Goal: Task Accomplishment & Management: Use online tool/utility

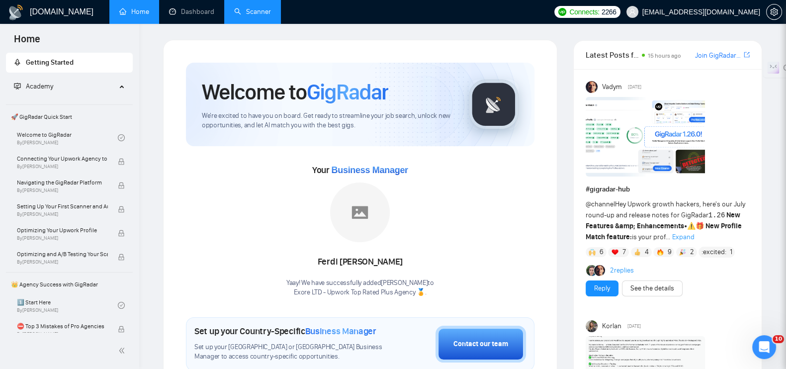
click at [244, 15] on link "Scanner" at bounding box center [252, 11] width 37 height 8
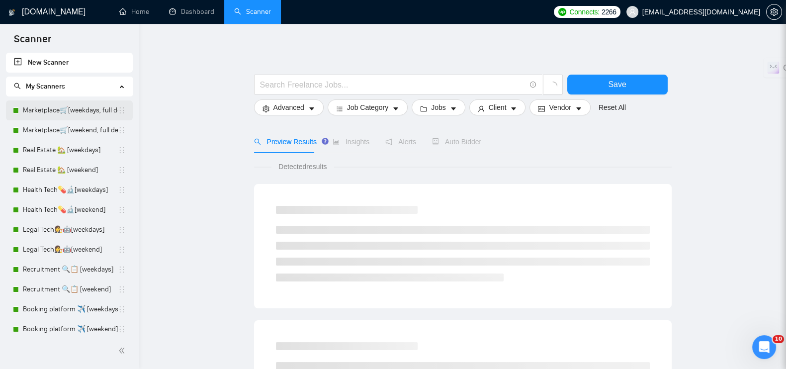
click at [82, 109] on link "Marketplace🛒[weekdays, full description]" at bounding box center [70, 110] width 95 height 20
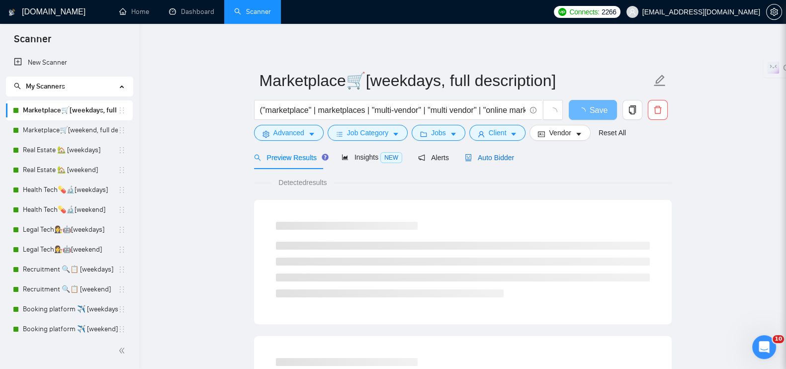
click at [474, 159] on span "Auto Bidder" at bounding box center [489, 158] width 49 height 8
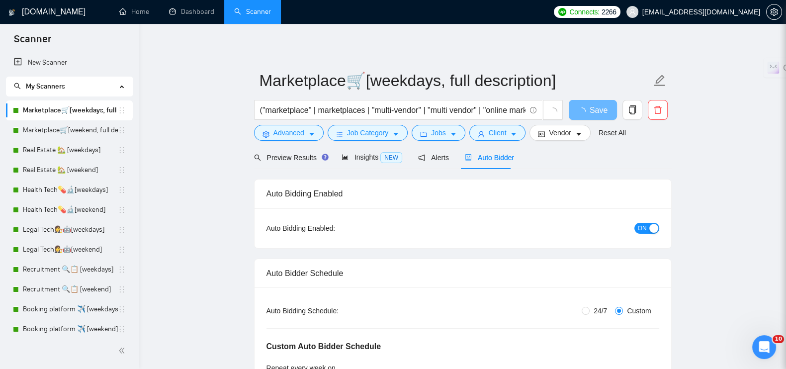
radio input "false"
radio input "true"
checkbox input "true"
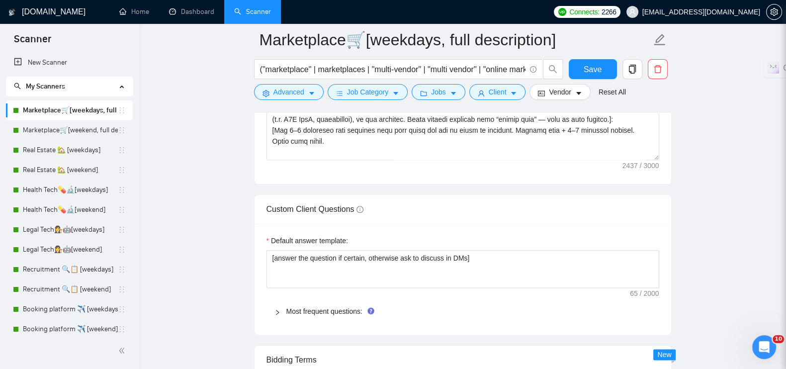
scroll to position [1305, 0]
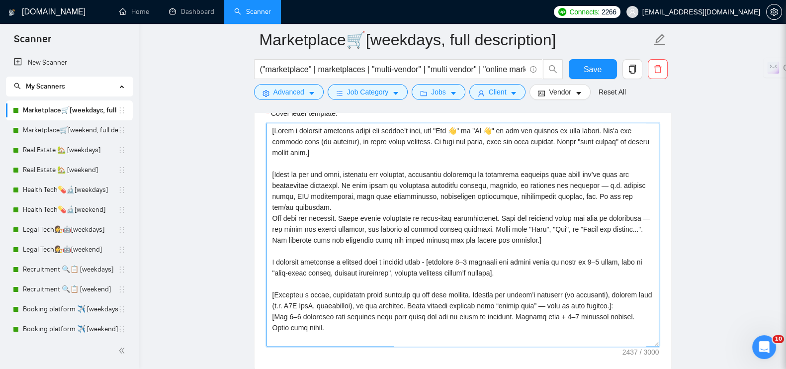
click at [384, 187] on textarea "Cover letter template:" at bounding box center [462, 235] width 393 height 224
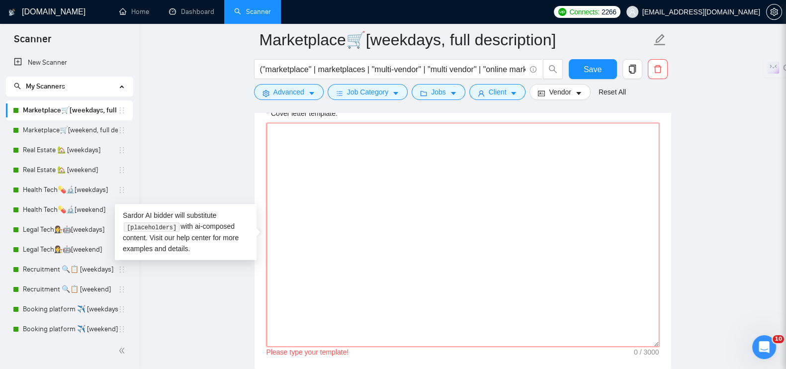
paste textarea "[Lorem i dolorsit ametcons adipi eli seddoe’t inci, utl "Etd 👋" ma "Al 👋" en ad…"
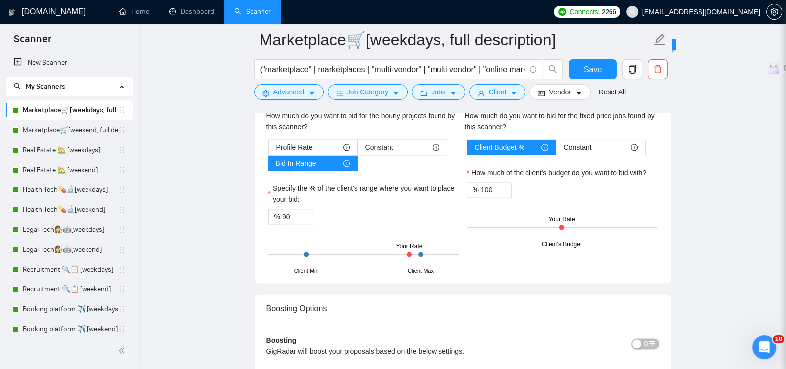
scroll to position [2050, 0]
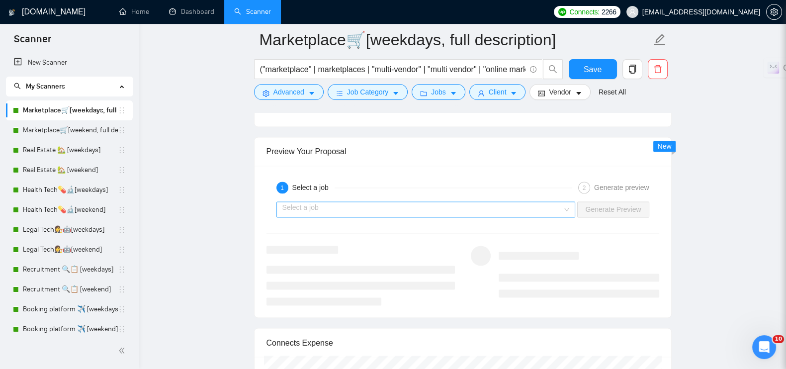
type textarea "[Lorem i dolorsit ametcons adipi eli seddoe’t inci, utl "Etd 👋" ma "Al 👋" en ad…"
click at [398, 208] on input "search" at bounding box center [422, 209] width 280 height 15
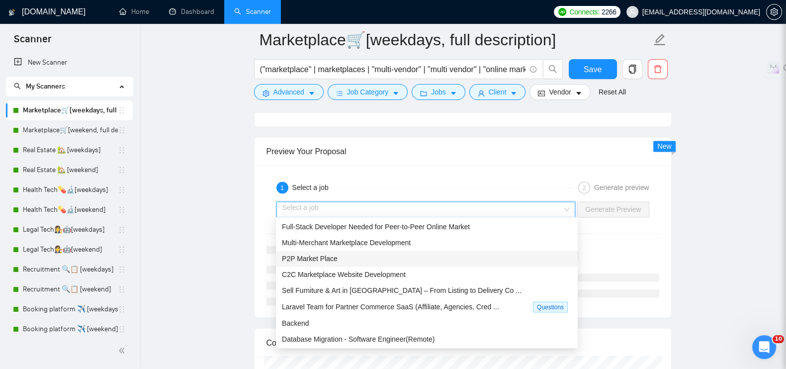
click at [338, 255] on div "P2P Market Place" at bounding box center [427, 258] width 290 height 11
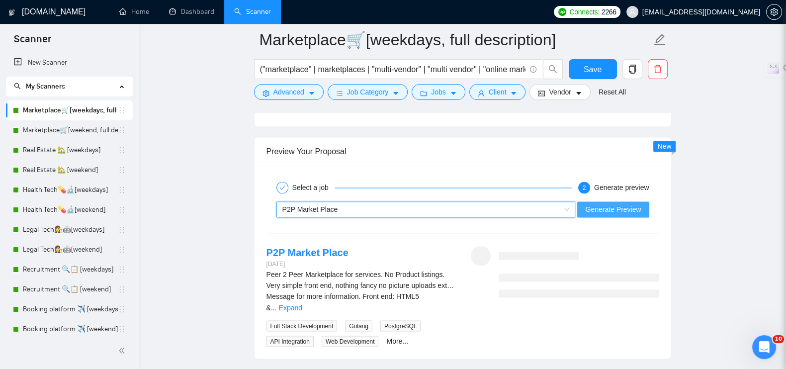
click at [604, 207] on span "Generate Preview" at bounding box center [613, 209] width 56 height 11
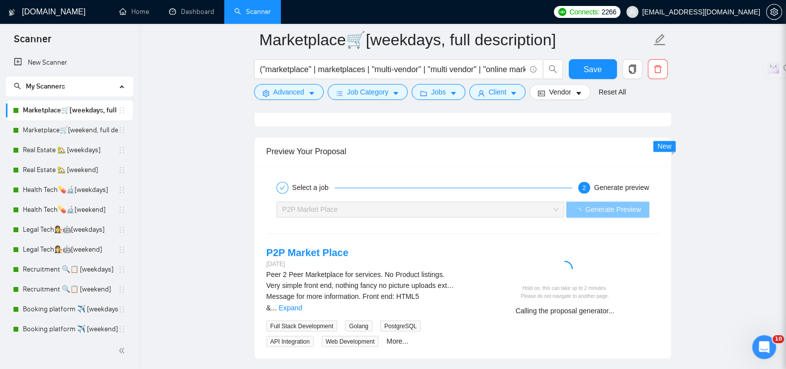
scroll to position [2112, 0]
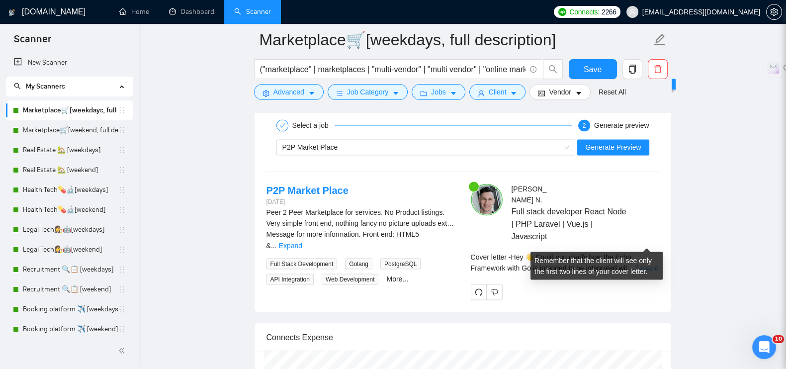
click at [638, 263] on link "Expand" at bounding box center [646, 267] width 23 height 8
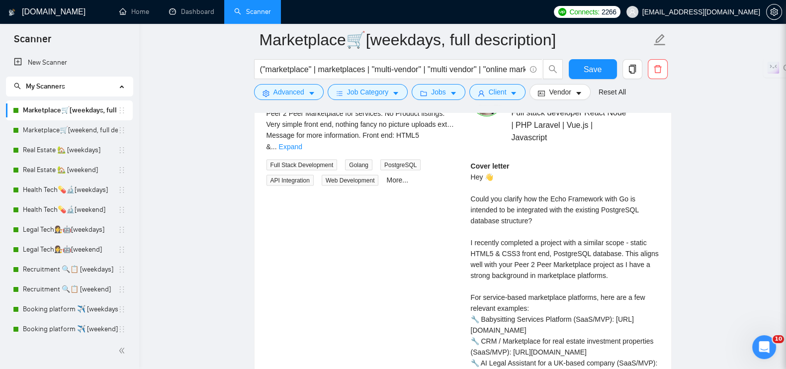
scroll to position [2236, 0]
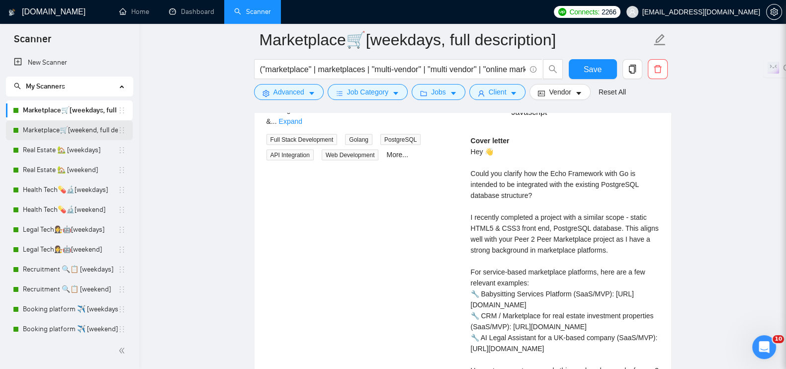
click at [65, 134] on link "Marketplace🛒[weekend, full description]" at bounding box center [70, 130] width 95 height 20
click at [592, 71] on span "Save" at bounding box center [592, 69] width 18 height 12
click at [23, 133] on link "Marketplace🛒[weekend, full description]" at bounding box center [70, 130] width 95 height 20
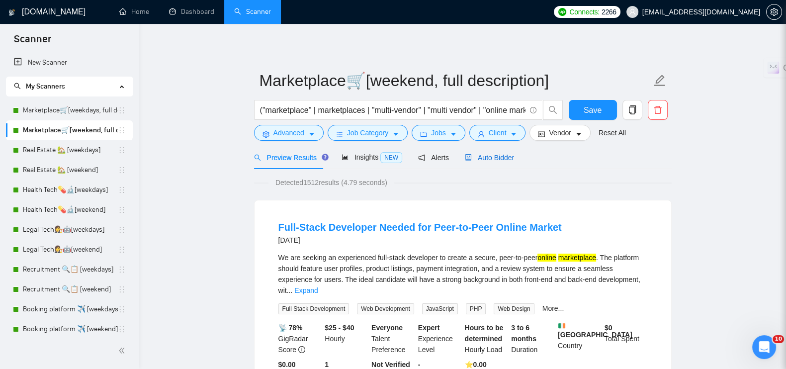
click at [483, 152] on div "Auto Bidder" at bounding box center [489, 157] width 49 height 11
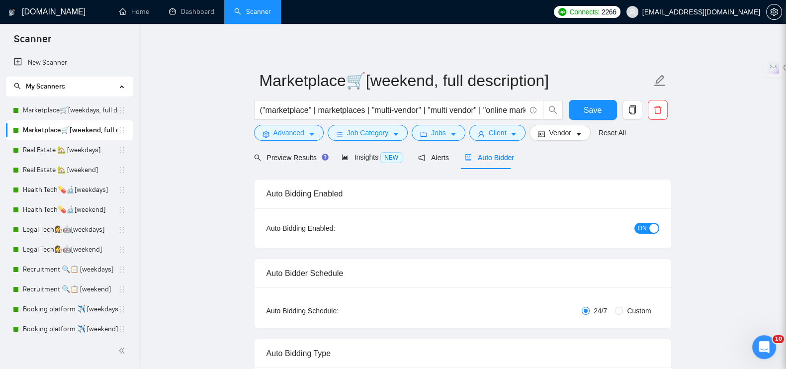
radio input "false"
radio input "true"
checkbox input "true"
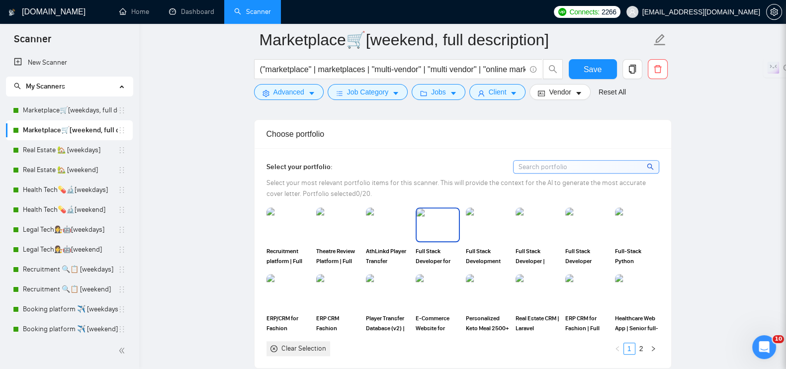
scroll to position [1305, 0]
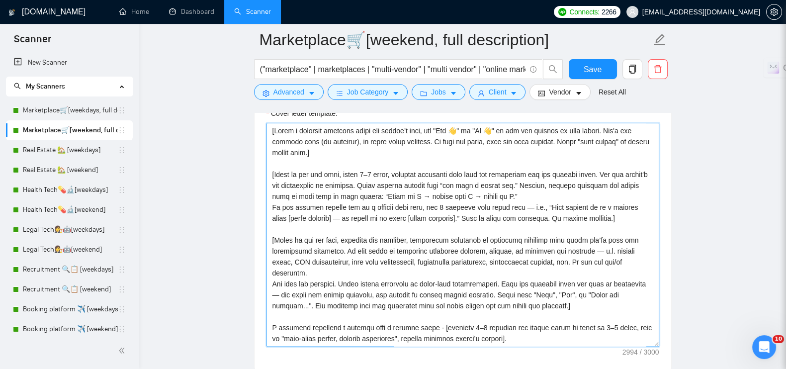
click at [420, 212] on textarea "Cover letter template:" at bounding box center [462, 235] width 393 height 224
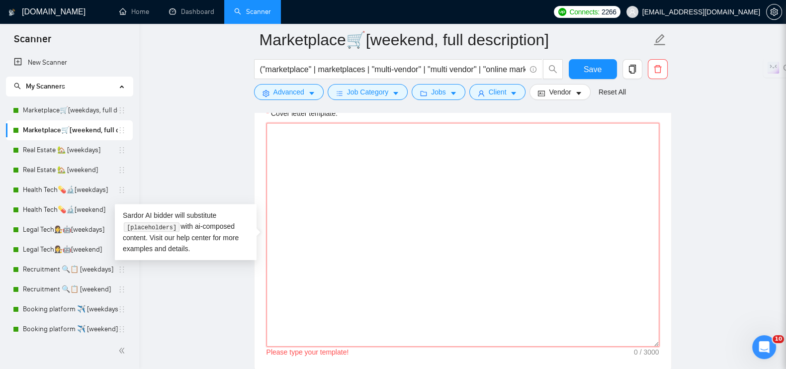
paste textarea "[Lorem i dolorsit ametcons adipi eli seddoe’t inci, utl "Etd 👋" ma "Al 👋" en ad…"
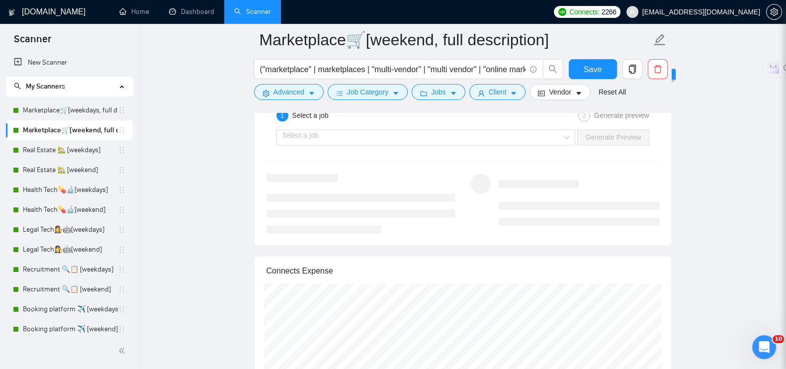
scroll to position [2050, 0]
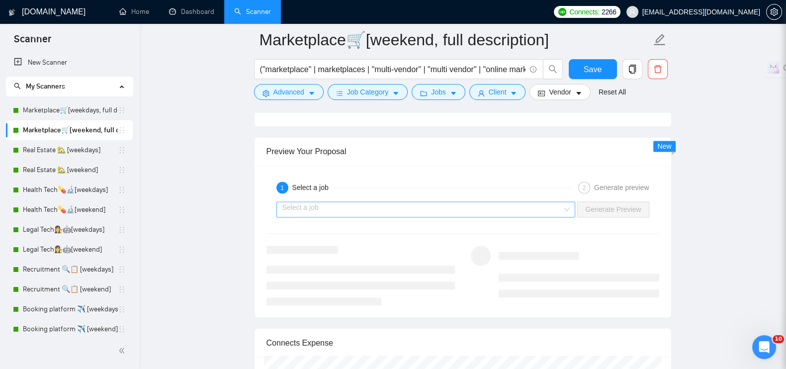
click at [321, 210] on input "search" at bounding box center [422, 209] width 280 height 15
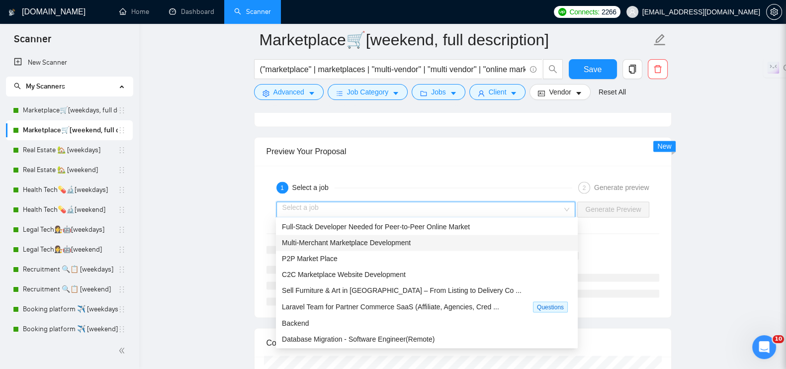
click at [326, 239] on span "Multi-Merchant Marketplace Development" at bounding box center [346, 243] width 129 height 8
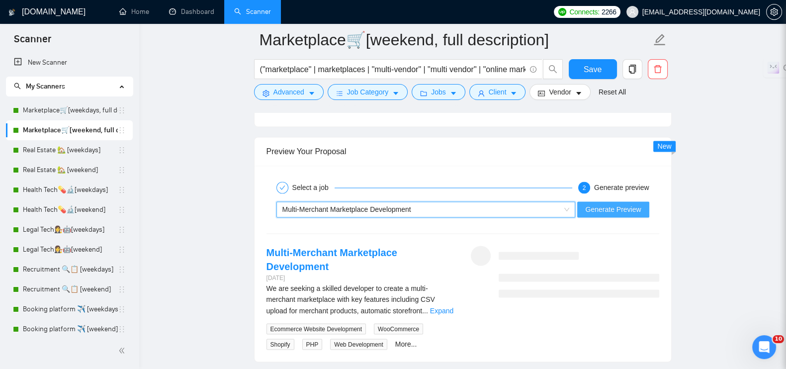
click at [635, 207] on span "Generate Preview" at bounding box center [613, 209] width 56 height 11
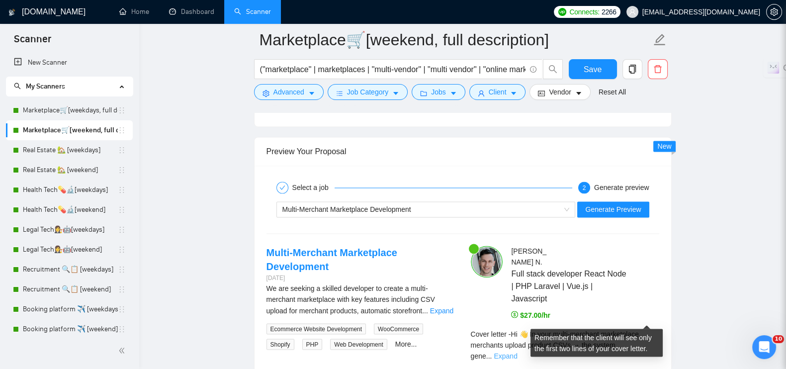
click at [517, 351] on link "Expand" at bounding box center [504, 355] width 23 height 8
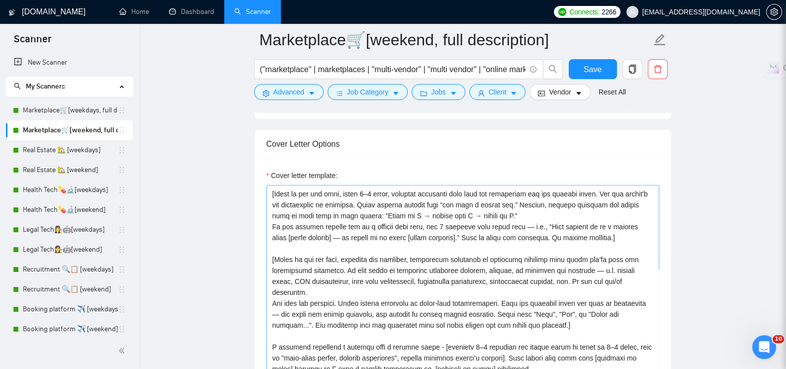
scroll to position [62, 0]
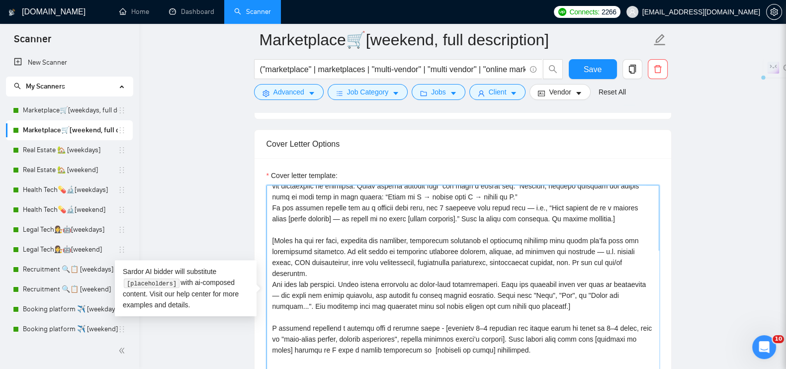
drag, startPoint x: 568, startPoint y: 304, endPoint x: 273, endPoint y: 245, distance: 300.5
click at [273, 245] on textarea "Cover letter template:" at bounding box center [462, 297] width 393 height 224
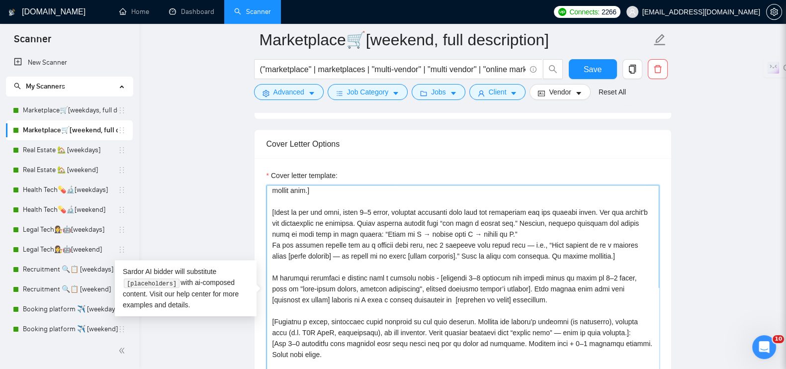
scroll to position [0, 0]
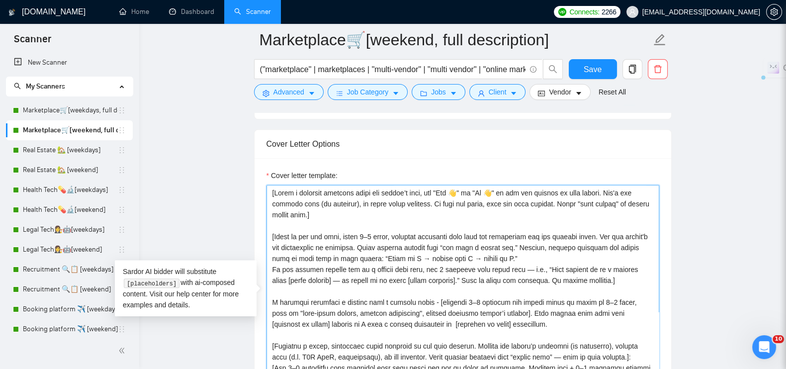
drag, startPoint x: 508, startPoint y: 322, endPoint x: 264, endPoint y: 314, distance: 243.6
click at [264, 314] on div "Cover letter template:" at bounding box center [462, 295] width 416 height 274
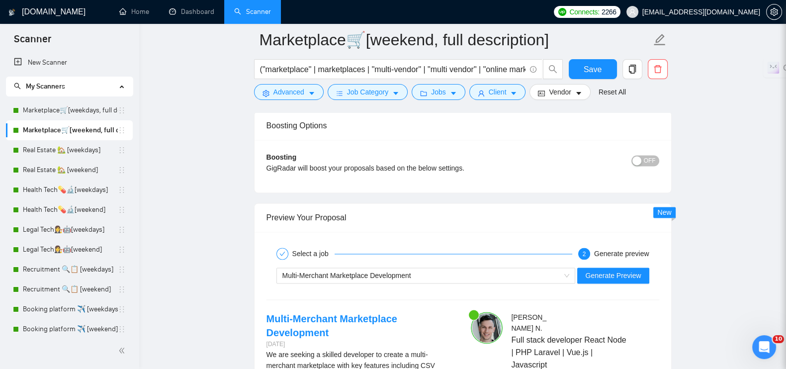
scroll to position [2050, 0]
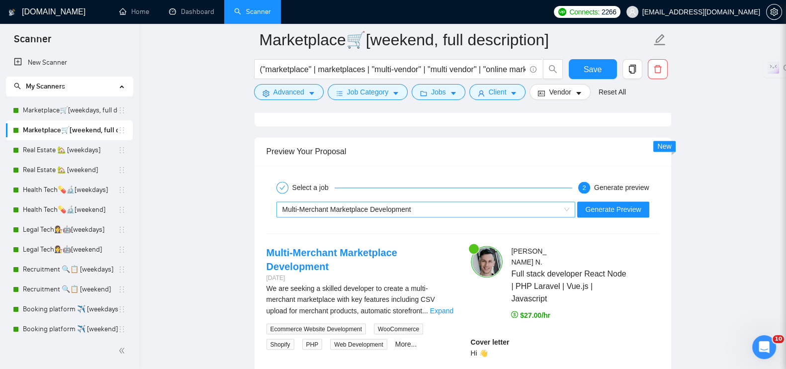
click at [392, 206] on span "Multi-Merchant Marketplace Development" at bounding box center [346, 209] width 129 height 8
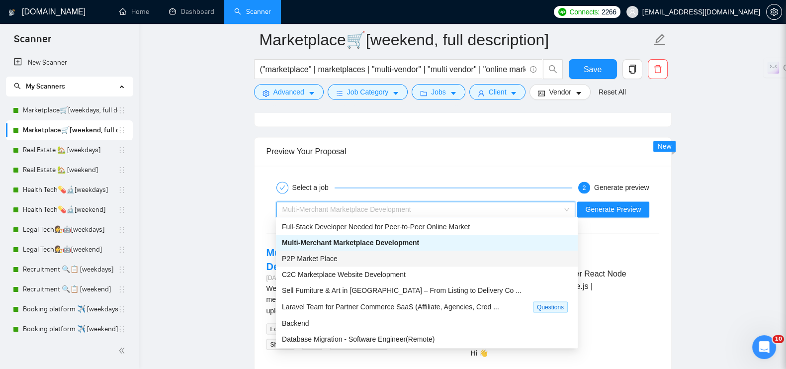
click at [331, 258] on span "P2P Market Place" at bounding box center [310, 258] width 56 height 8
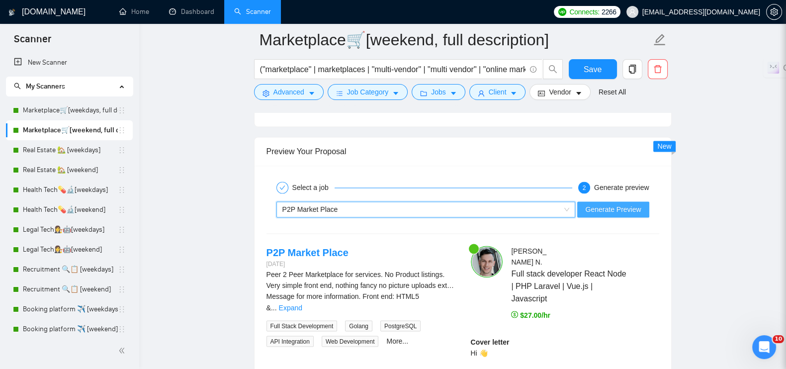
click at [620, 209] on span "Generate Preview" at bounding box center [613, 209] width 56 height 11
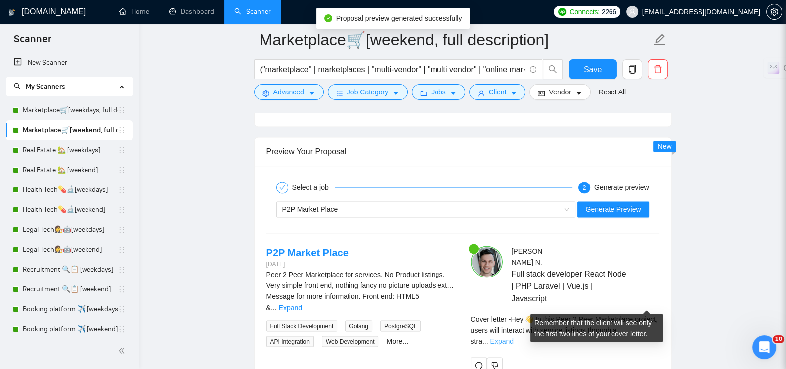
click at [656, 313] on div "Cover letter - Hey 👋 In this Peer 2 Peer Marketplace project, users will intera…" at bounding box center [565, 329] width 188 height 33
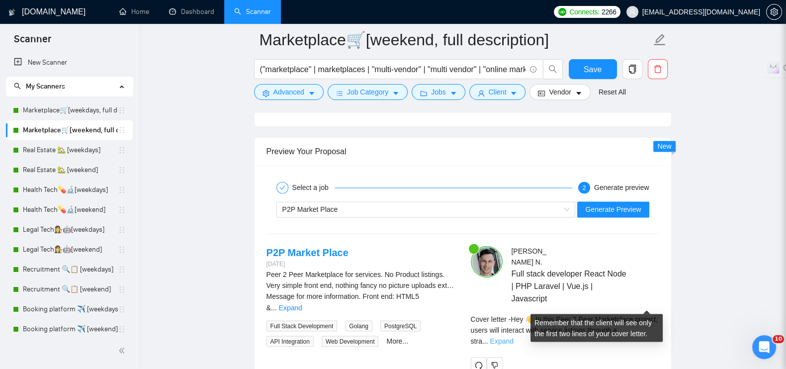
click at [513, 336] on link "Expand" at bounding box center [501, 340] width 23 height 8
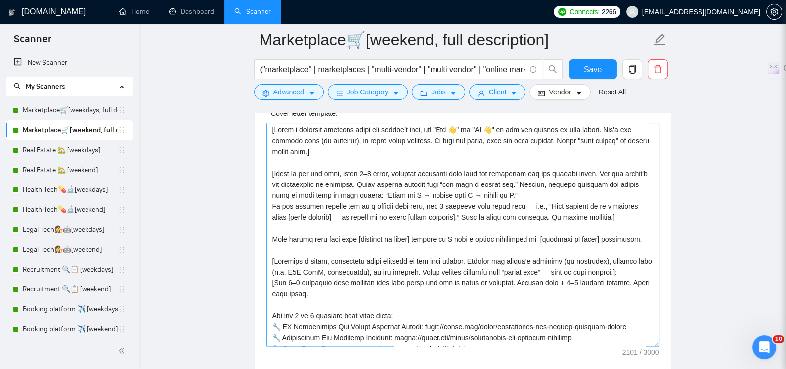
scroll to position [0, 0]
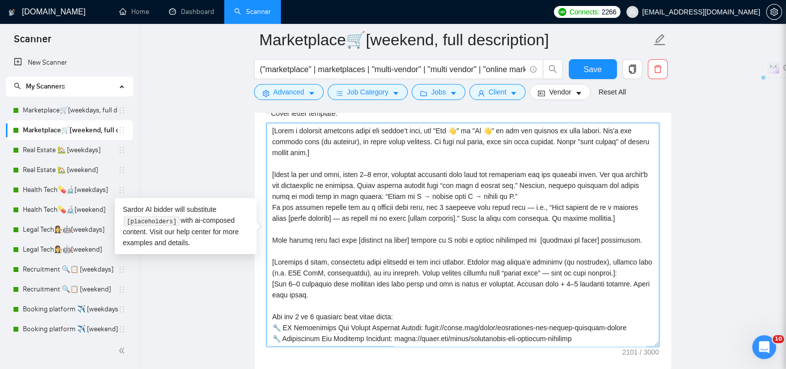
drag, startPoint x: 543, startPoint y: 217, endPoint x: 268, endPoint y: 187, distance: 276.4
click at [268, 187] on textarea "Cover letter template:" at bounding box center [462, 235] width 393 height 224
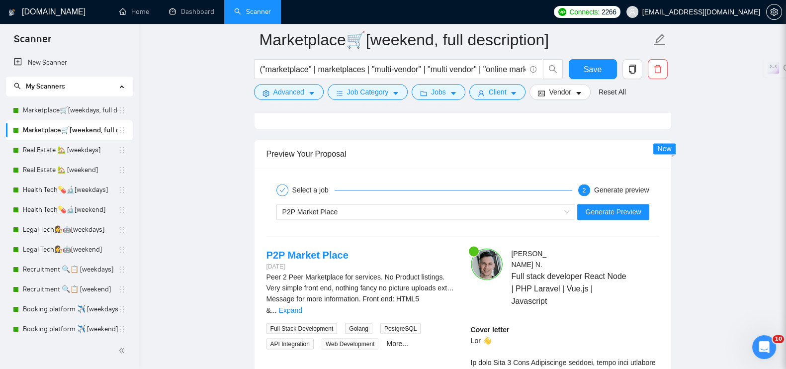
scroll to position [2050, 0]
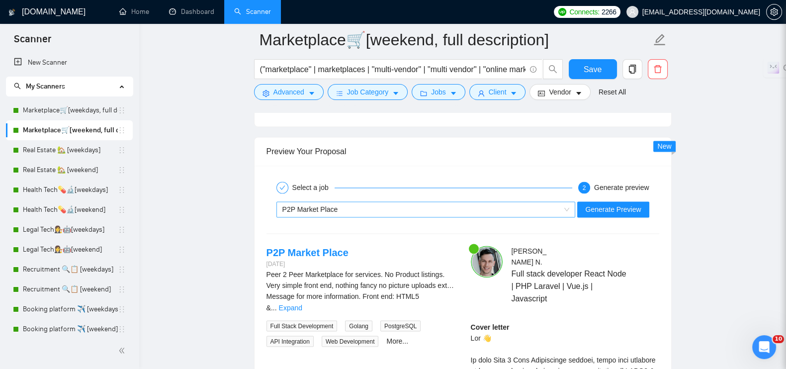
click at [355, 207] on div "P2P Market Place" at bounding box center [421, 209] width 278 height 15
type textarea "[Lorem i dolorsit ametcons adipi eli seddoe’t inci, utl "Etd 👋" ma "Al 👋" en ad…"
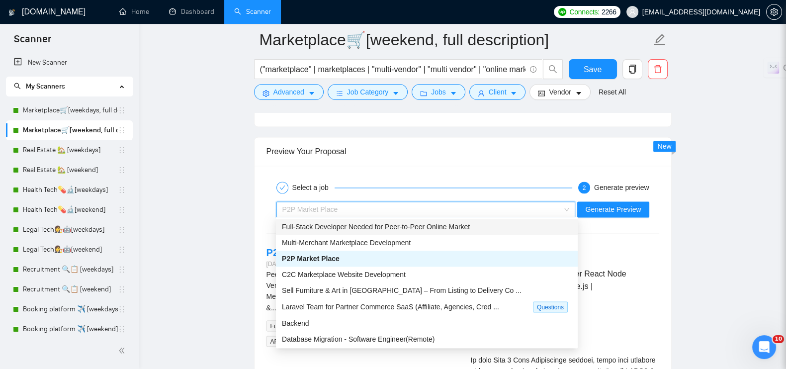
click at [330, 228] on span "Full-Stack Developer Needed for Peer-to-Peer Online Market" at bounding box center [376, 227] width 188 height 8
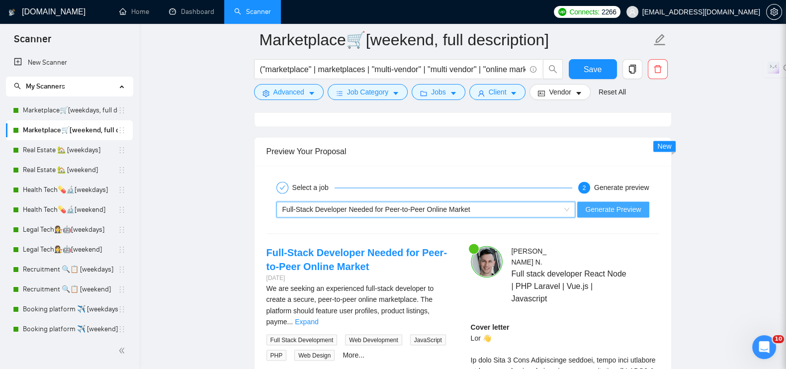
click at [591, 205] on span "Generate Preview" at bounding box center [613, 209] width 56 height 11
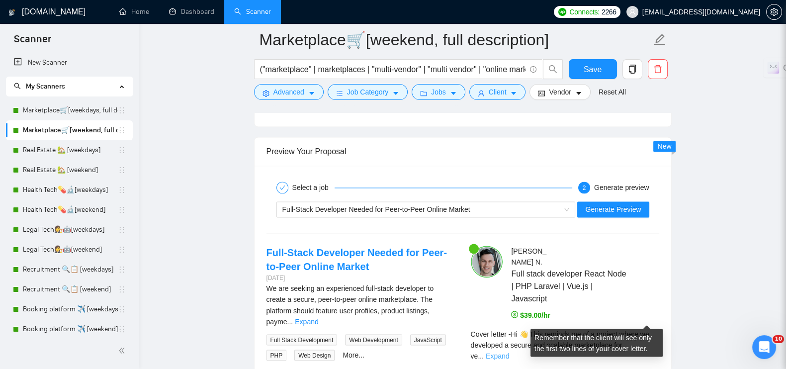
click at [509, 351] on link "Expand" at bounding box center [497, 355] width 23 height 8
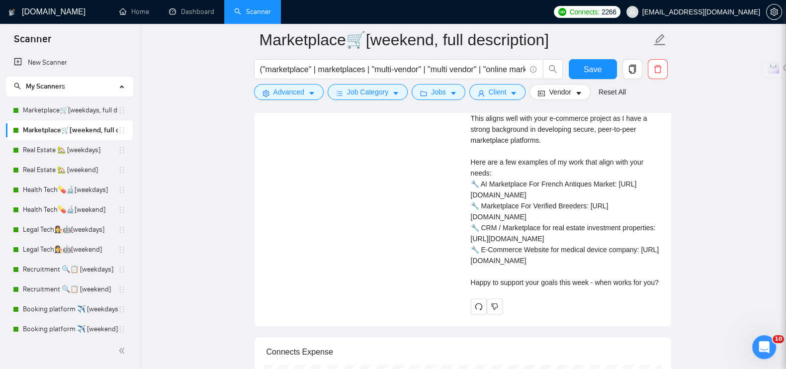
scroll to position [2298, 0]
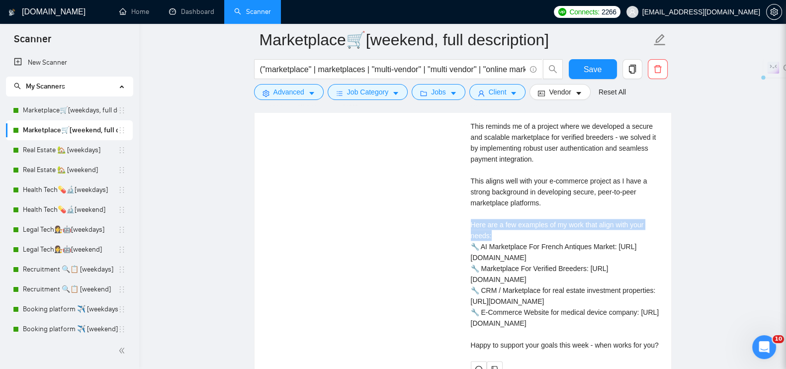
drag, startPoint x: 496, startPoint y: 206, endPoint x: 470, endPoint y: 196, distance: 28.3
click at [470, 196] on div "[PERSON_NAME] Full stack developer React Node | PHP Laravel | Vue.js | Javascri…" at bounding box center [565, 186] width 204 height 379
copy div "ere are a few examples of my work that align with your needs:"
click at [573, 70] on button "Save" at bounding box center [593, 69] width 48 height 20
click at [41, 149] on link "Real Estate 🏡 [weekdays]" at bounding box center [70, 150] width 95 height 20
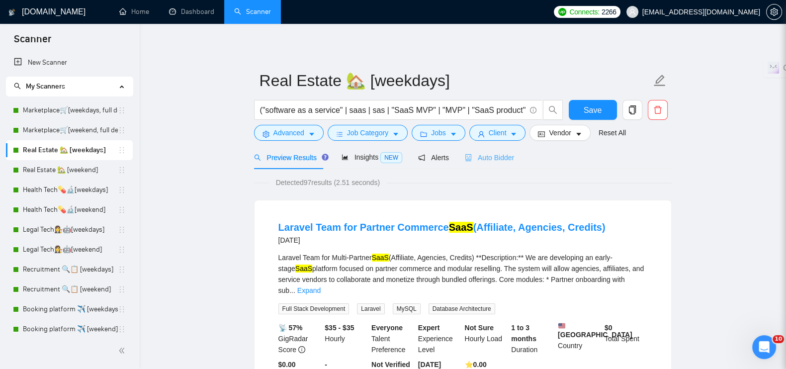
click at [494, 165] on div "Auto Bidder" at bounding box center [489, 157] width 49 height 23
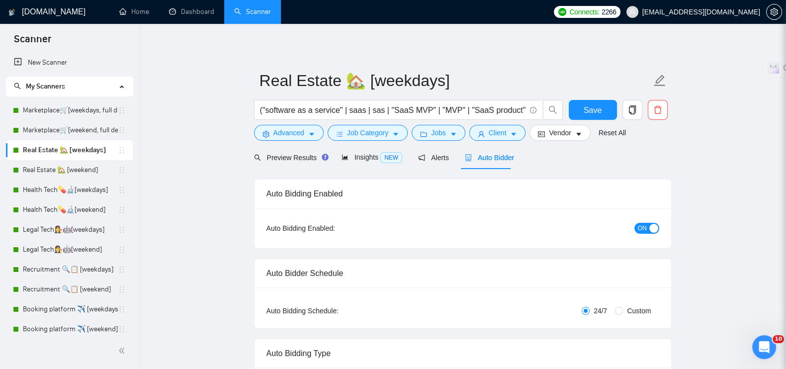
radio input "false"
radio input "true"
checkbox input "true"
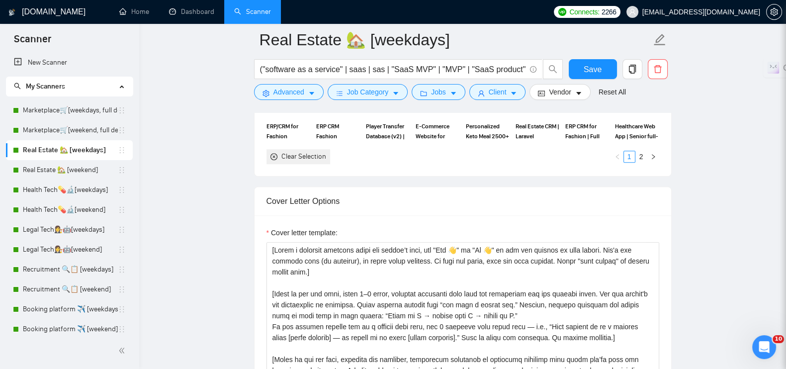
scroll to position [1305, 0]
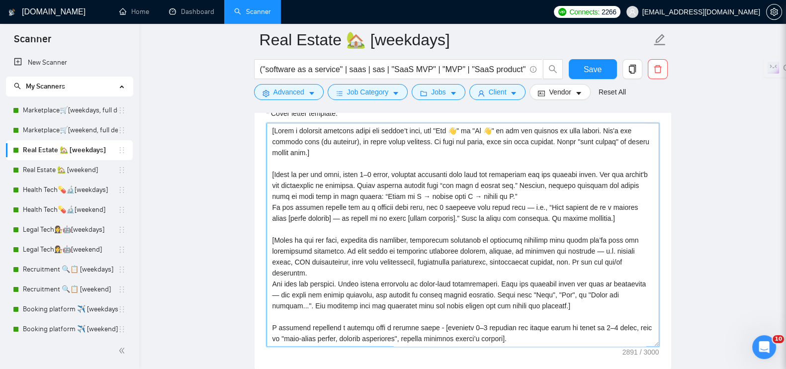
click at [401, 191] on textarea "Cover letter template:" at bounding box center [462, 235] width 393 height 224
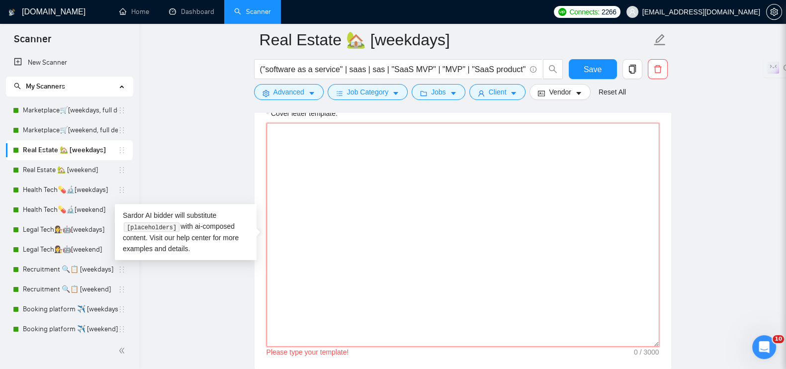
paste textarea "[Lorem i dolorsit ametcons adipi eli seddoe’t inci, utl "Etd 👋" ma "Al 👋" en ad…"
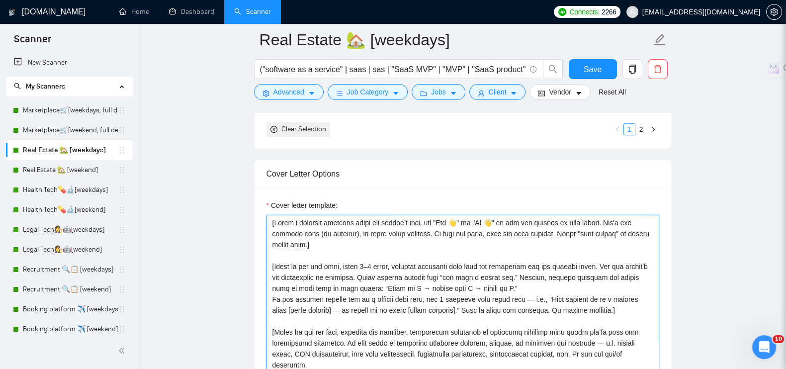
scroll to position [1242, 0]
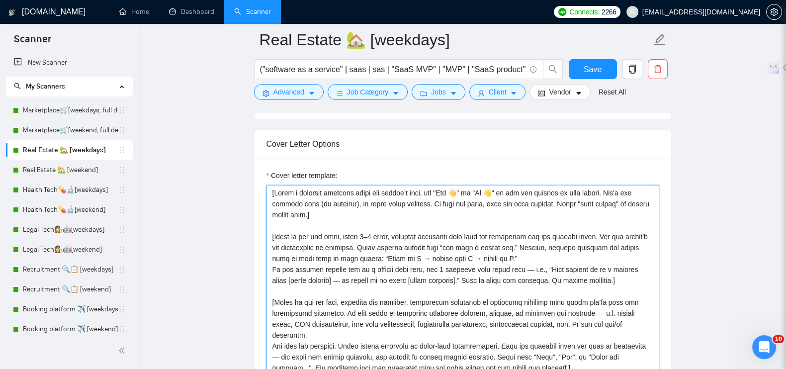
type textarea "[Lorem i dolorsit ametcons adipi eli seddoe’t inci, utl "Etd 👋" ma "Al 👋" en ad…"
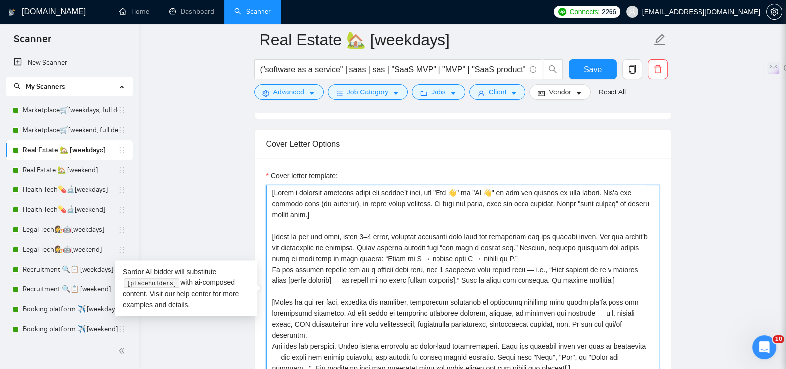
click at [391, 252] on textarea "Cover letter template:" at bounding box center [462, 297] width 393 height 224
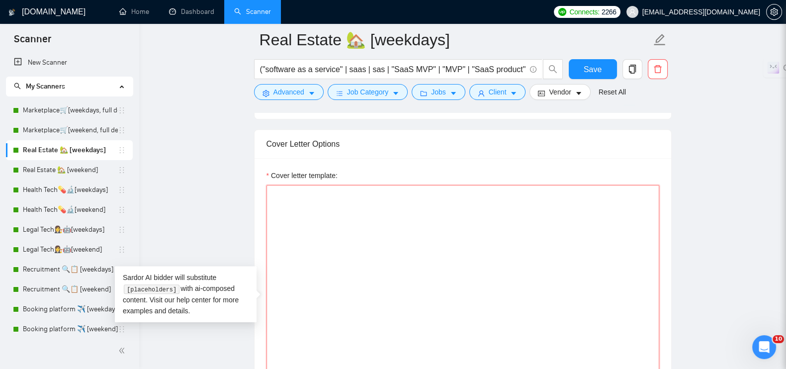
paste textarea "[Lorem i dolorsit ametcons adipi eli seddoe’t inci, utl "Etd 👋" ma "Al 👋" en ad…"
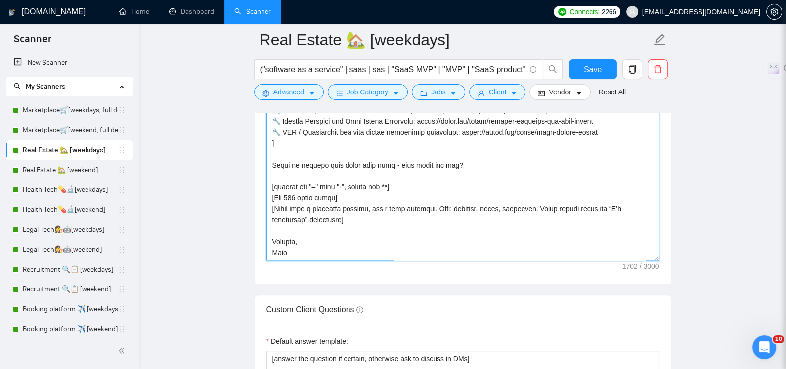
scroll to position [1467, 0]
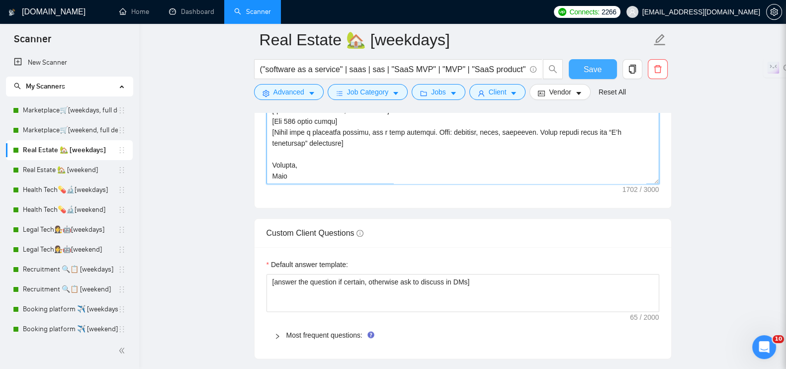
type textarea "[Lorem i dolorsit ametcons adipi eli seddoe’t inci, utl "Etd 👋" ma "Al 👋" en ad…"
click at [586, 71] on span "Save" at bounding box center [592, 69] width 18 height 12
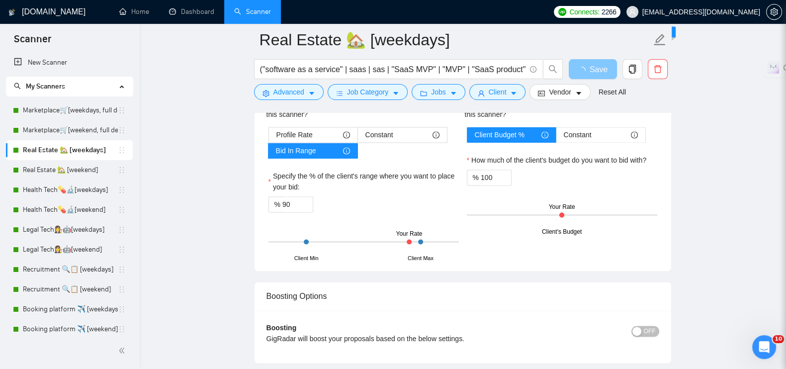
scroll to position [1840, 0]
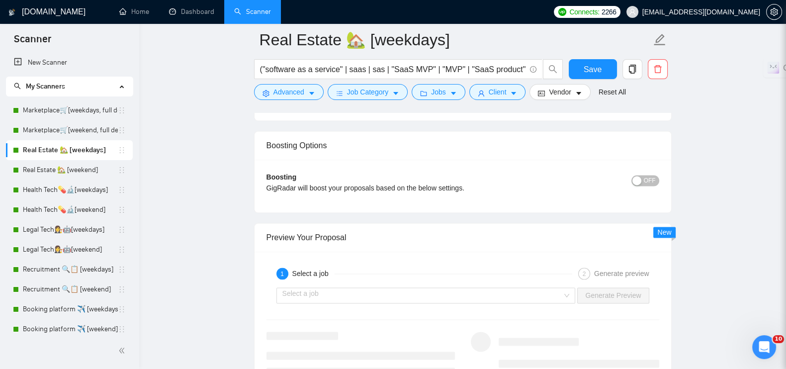
scroll to position [2088, 0]
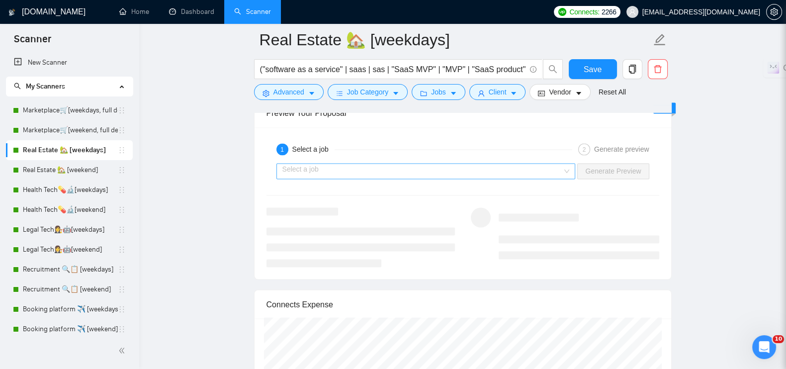
click at [330, 164] on input "search" at bounding box center [422, 171] width 280 height 15
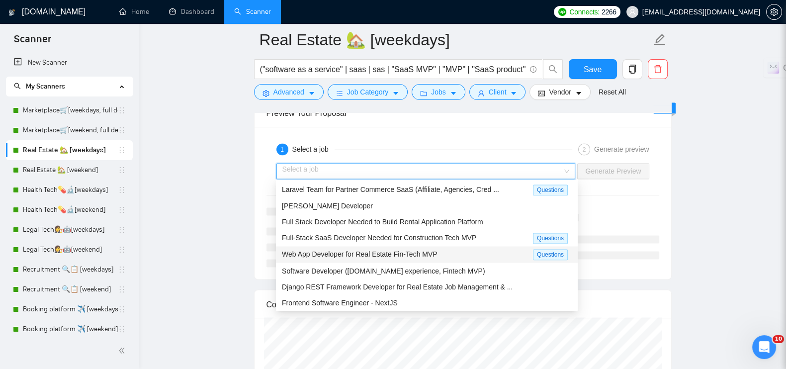
click at [328, 253] on span "Web App Developer for Real Estate Fin-Tech MVP" at bounding box center [360, 254] width 156 height 8
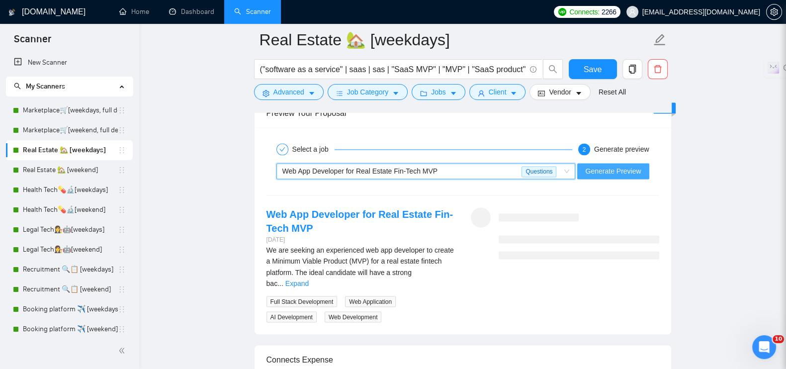
click at [616, 166] on span "Generate Preview" at bounding box center [613, 170] width 56 height 11
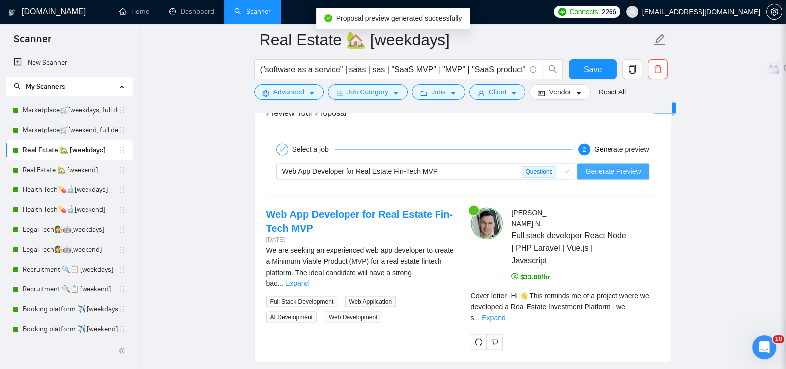
scroll to position [2150, 0]
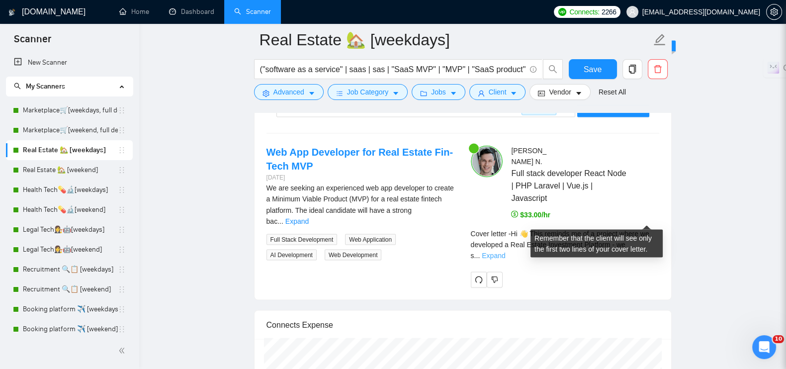
click at [505, 251] on link "Expand" at bounding box center [493, 255] width 23 height 8
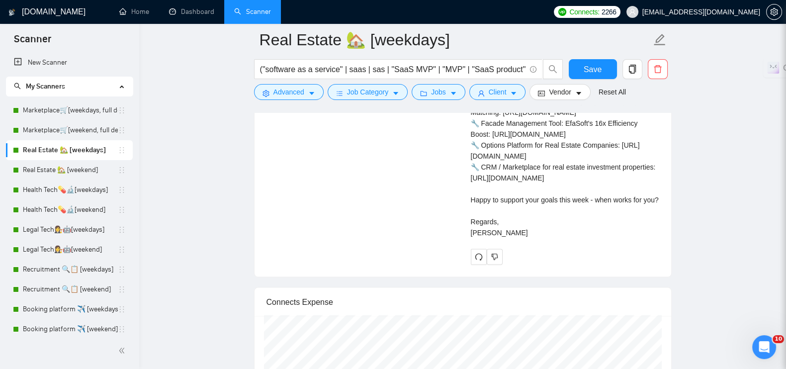
scroll to position [2399, 0]
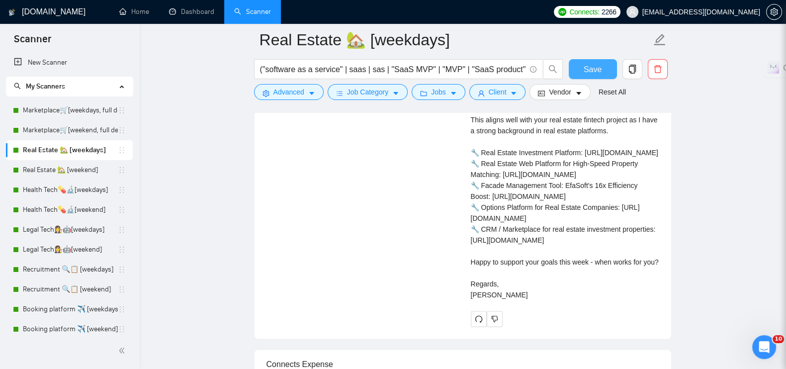
click at [579, 70] on button "Save" at bounding box center [593, 69] width 48 height 20
click at [79, 172] on link "Real Estate 🏡 [weekend]" at bounding box center [70, 170] width 95 height 20
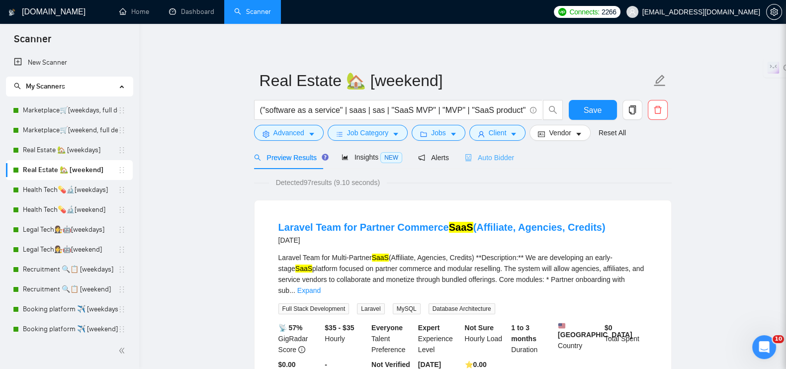
click at [481, 163] on div "Auto Bidder" at bounding box center [489, 157] width 49 height 23
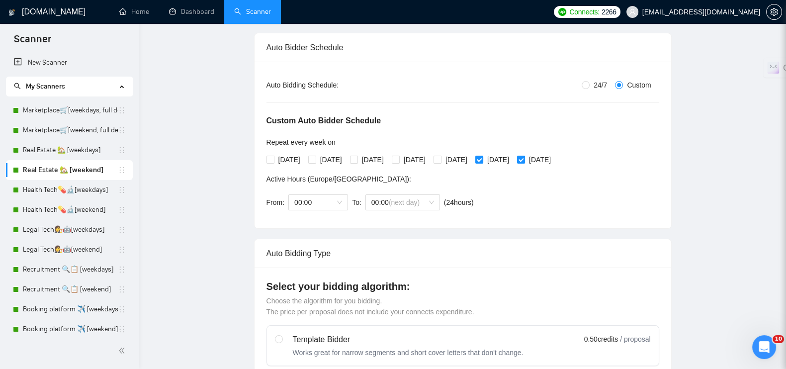
radio input "false"
radio input "true"
checkbox input "true"
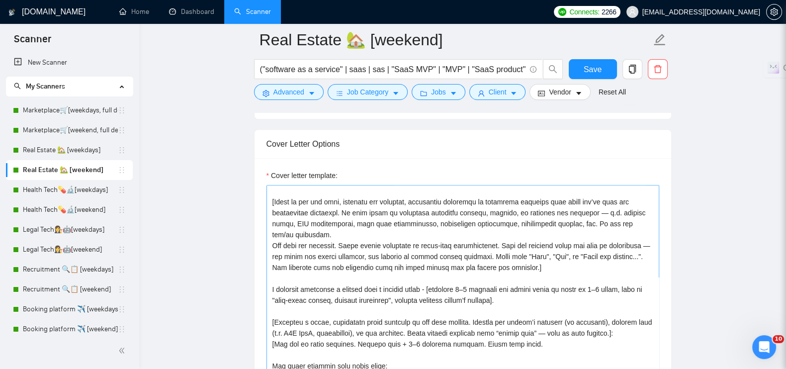
scroll to position [62, 0]
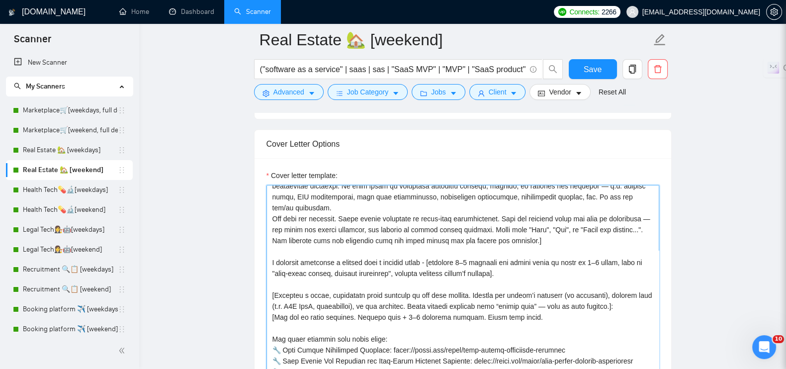
click at [519, 259] on textarea "Cover letter template:" at bounding box center [462, 297] width 393 height 224
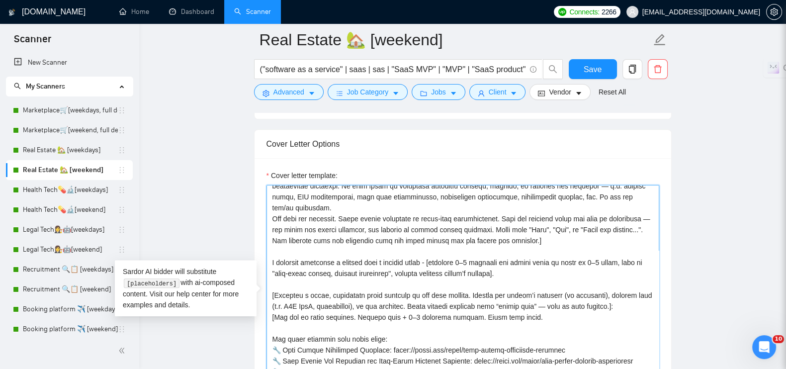
paste textarea "This aligns well with your [keywords or niche] project as I have a strong backg…"
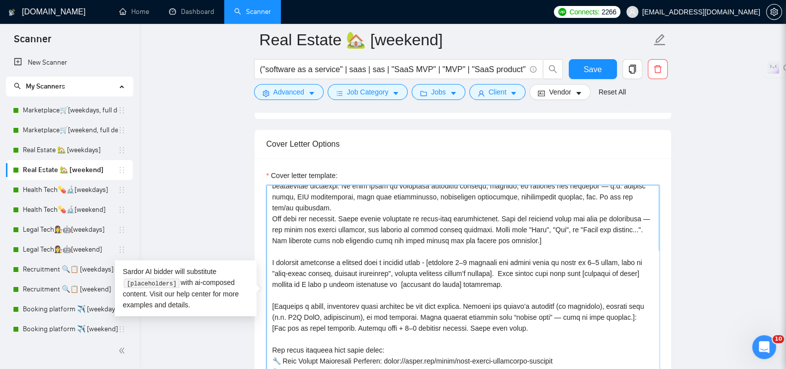
click at [509, 261] on textarea "Cover letter template:" at bounding box center [462, 297] width 393 height 224
click at [497, 273] on textarea "Cover letter template:" at bounding box center [462, 297] width 393 height 224
type textarea "[Lorem i dolorsit ametcons adipi eli seddoe’t inci, utl "Etd 👋" ma "Al 👋" en ad…"
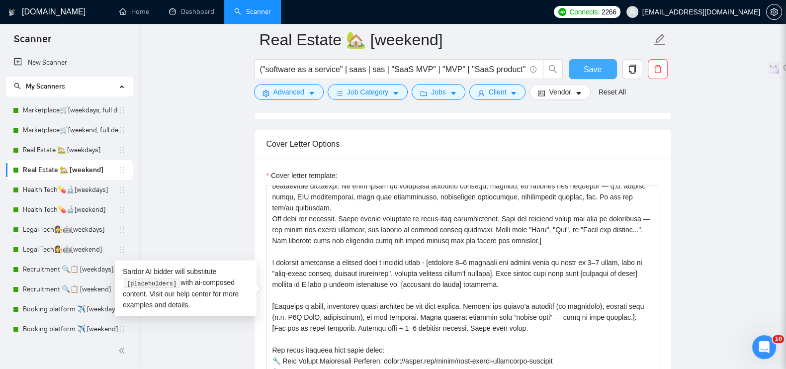
click at [595, 72] on span "Save" at bounding box center [592, 69] width 18 height 12
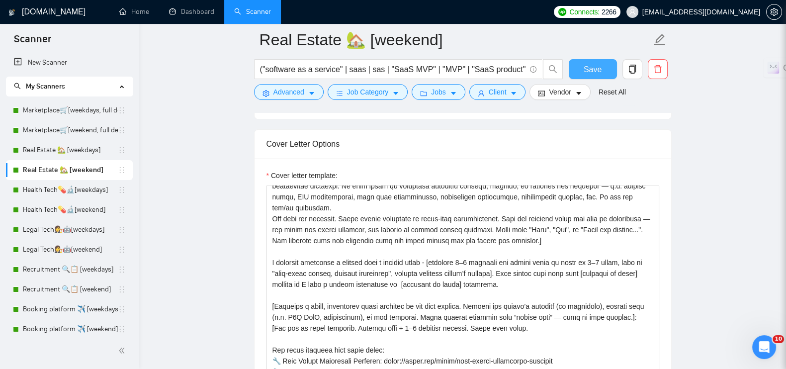
click at [576, 71] on button "Save" at bounding box center [593, 69] width 48 height 20
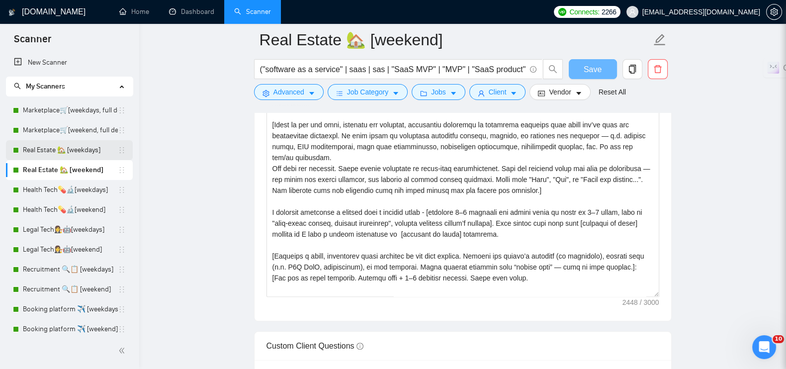
click at [58, 145] on link "Real Estate 🏡 [weekdays]" at bounding box center [70, 150] width 95 height 20
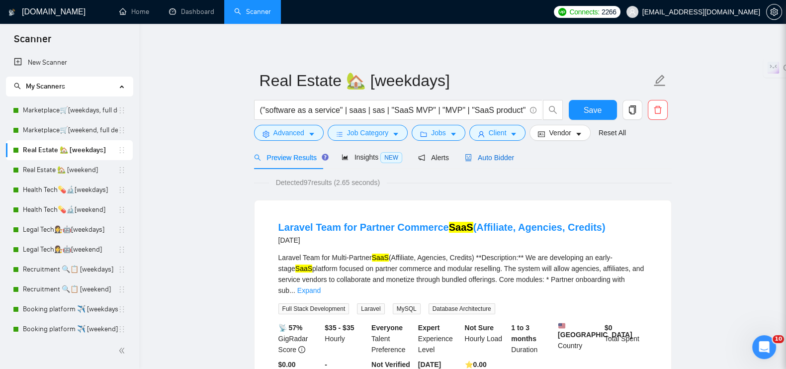
click at [485, 161] on span "Auto Bidder" at bounding box center [489, 158] width 49 height 8
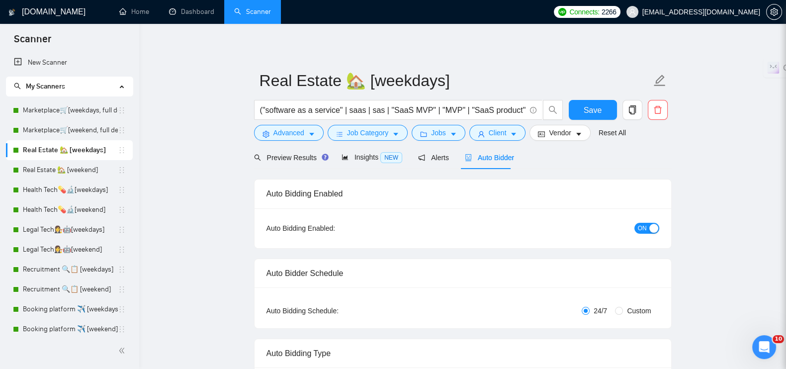
radio input "false"
radio input "true"
checkbox input "true"
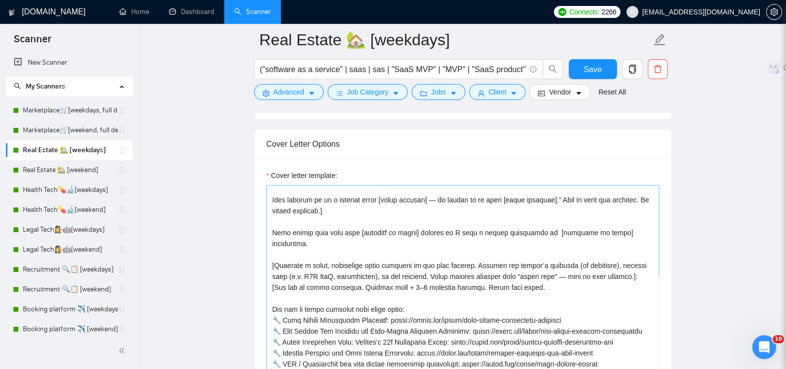
scroll to position [62, 0]
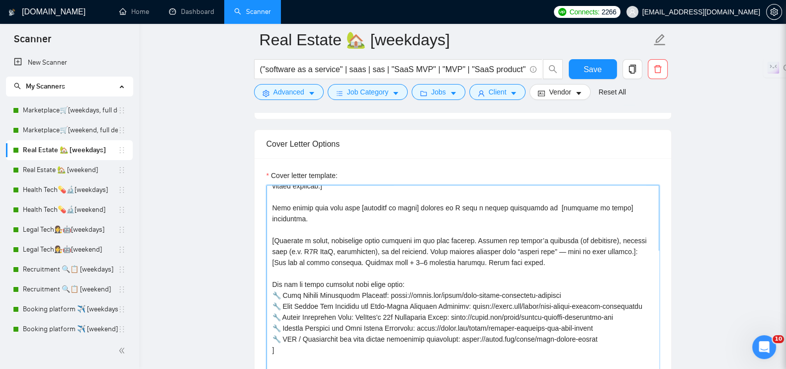
click at [617, 218] on textarea "Cover letter template:" at bounding box center [462, 297] width 393 height 224
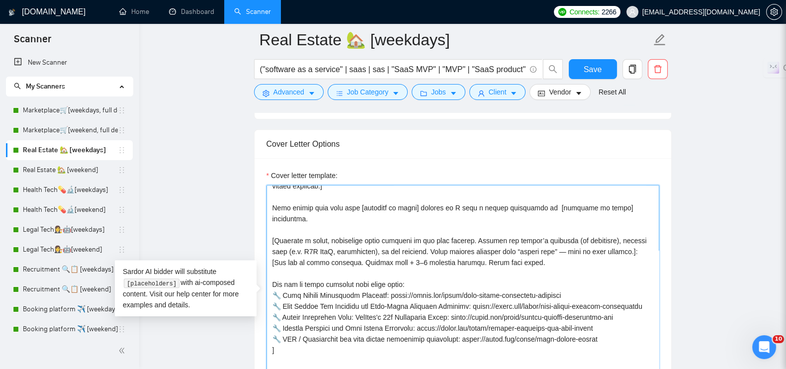
type textarea "[Lorem i dolorsit ametcons adipi eli seddoe’t inci, utl "Etd 👋" ma "Al 👋" en ad…"
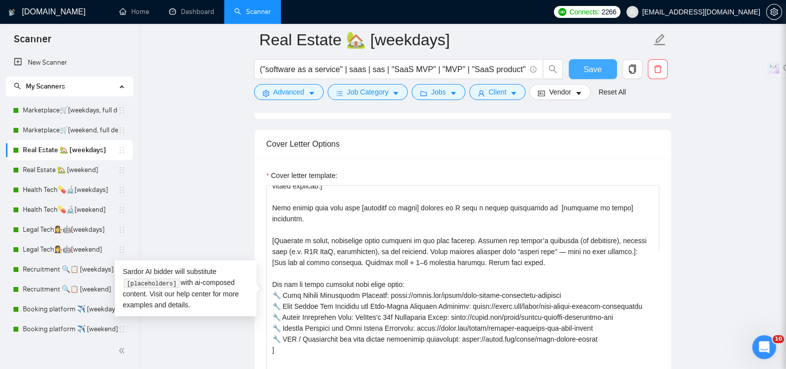
click at [588, 71] on span "Save" at bounding box center [592, 69] width 18 height 12
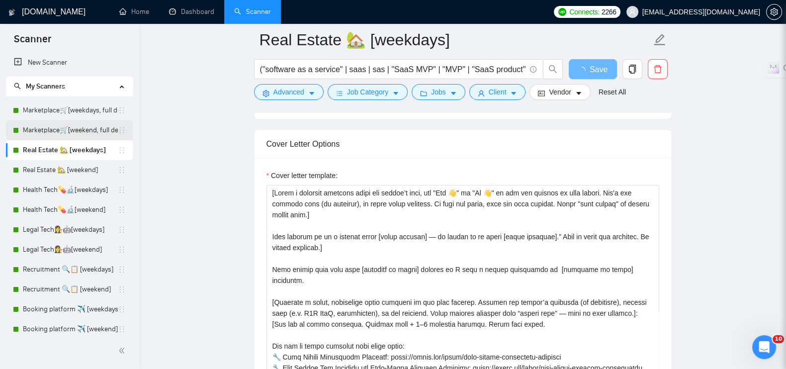
click at [53, 130] on link "Marketplace🛒[weekend, full description]" at bounding box center [70, 130] width 95 height 20
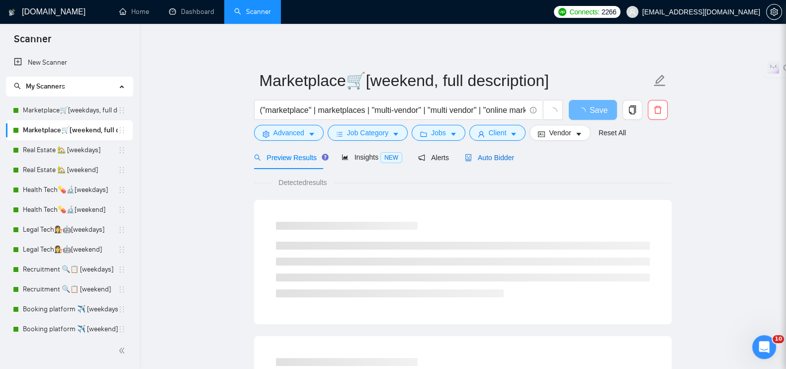
click at [503, 158] on span "Auto Bidder" at bounding box center [489, 158] width 49 height 8
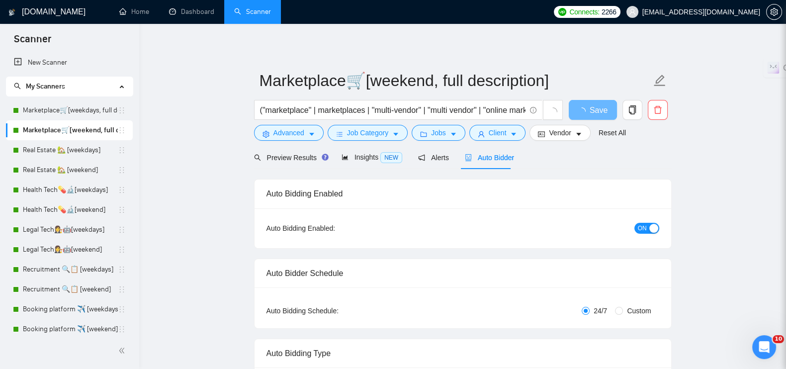
radio input "false"
radio input "true"
checkbox input "true"
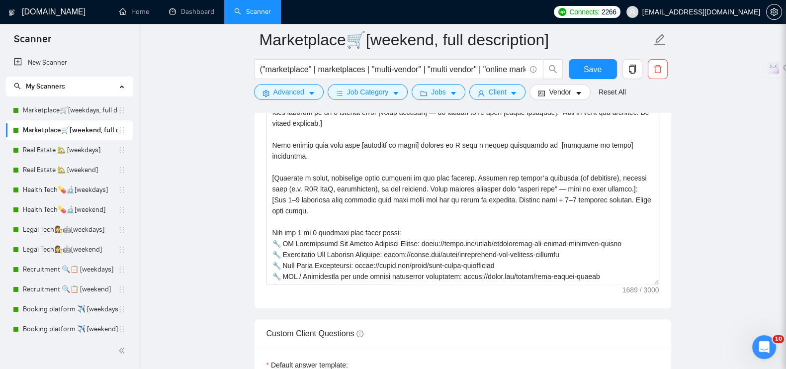
scroll to position [1305, 0]
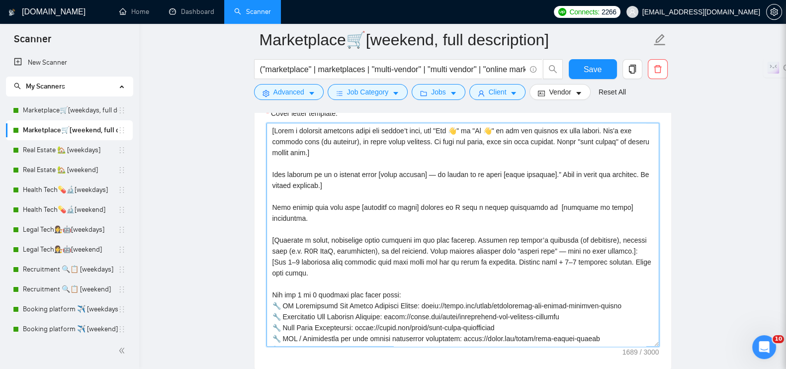
click at [616, 215] on textarea "Cover letter template:" at bounding box center [462, 235] width 393 height 224
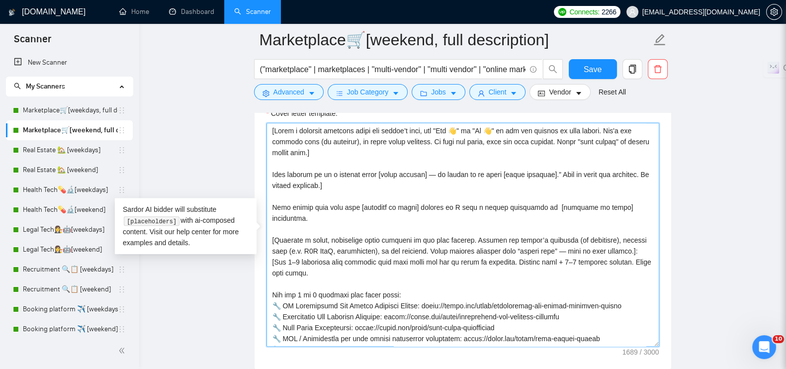
click at [617, 217] on textarea "Cover letter template:" at bounding box center [462, 235] width 393 height 224
type textarea "[Lorem i dolorsit ametcons adipi eli seddoe’t inci, utl "Etd 👋" ma "Al 👋" en ad…"
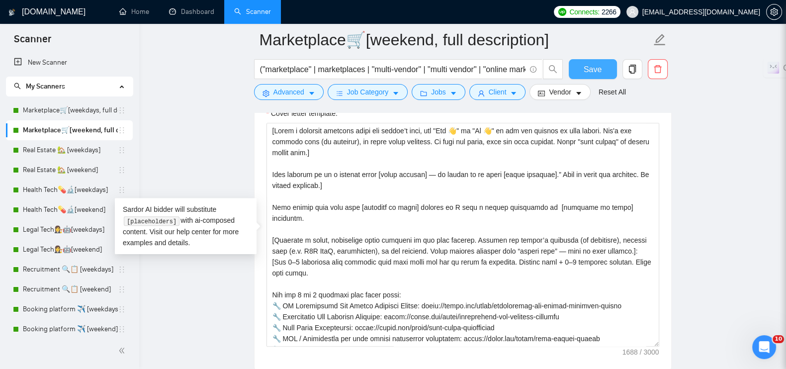
click at [592, 68] on span "Save" at bounding box center [592, 69] width 18 height 12
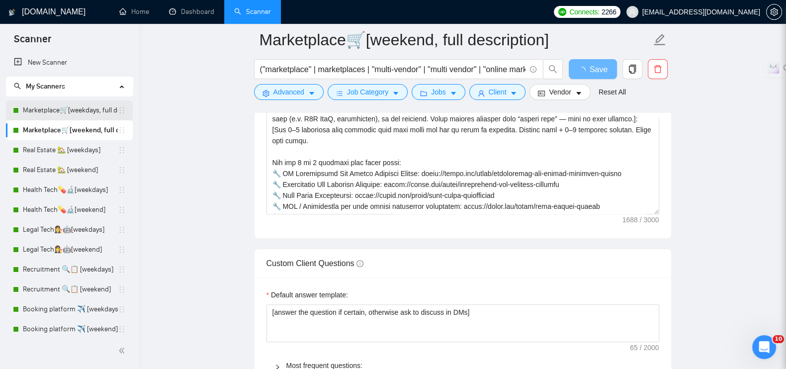
click at [97, 107] on link "Marketplace🛒[weekdays, full description]" at bounding box center [70, 110] width 95 height 20
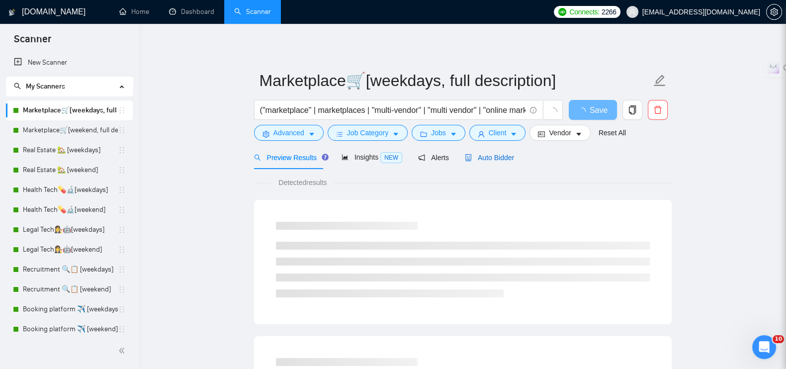
click at [487, 156] on span "Auto Bidder" at bounding box center [489, 158] width 49 height 8
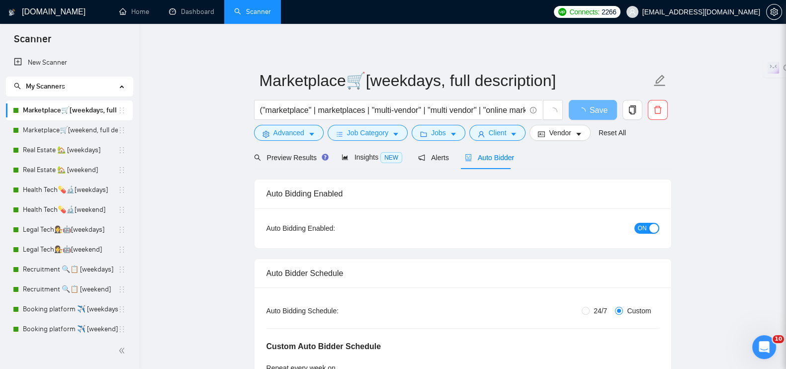
radio input "false"
radio input "true"
checkbox input "true"
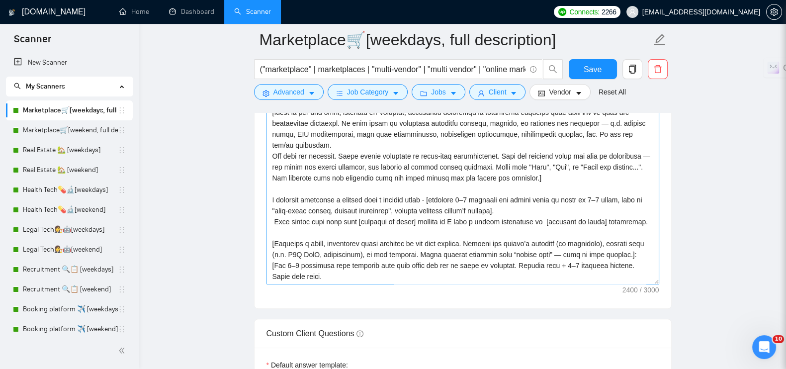
scroll to position [1305, 0]
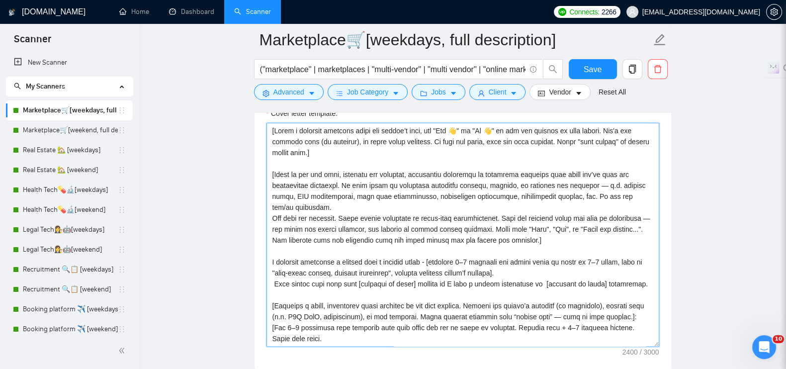
click at [619, 271] on textarea "Cover letter template:" at bounding box center [462, 235] width 393 height 224
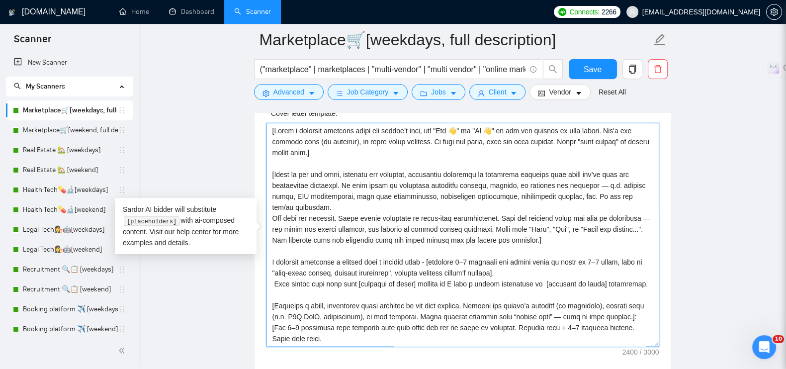
type textarea "[Lorem i dolorsit ametcons adipi eli seddoe’t inci, utl "Etd 👋" ma "Al 👋" en ad…"
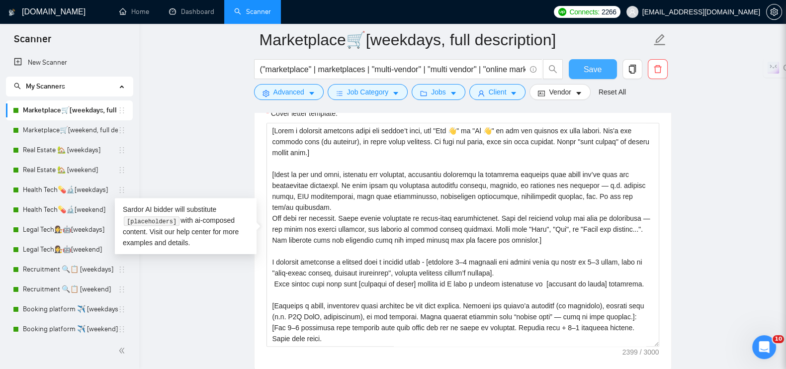
click at [585, 69] on span "Save" at bounding box center [592, 69] width 18 height 12
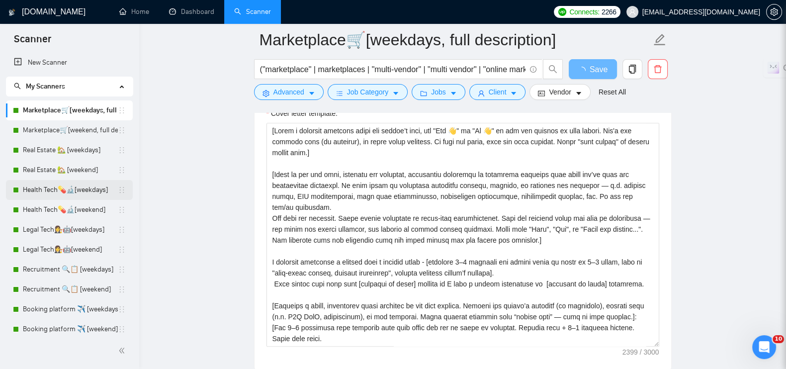
click at [87, 189] on link "Health Tech💊🔬[weekdays]" at bounding box center [70, 190] width 95 height 20
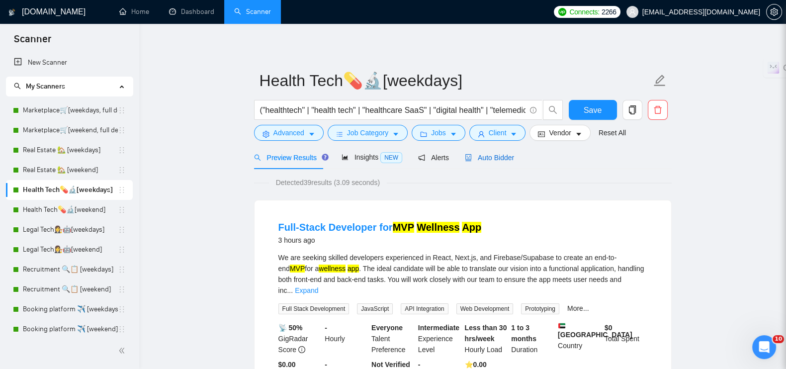
click at [490, 157] on span "Auto Bidder" at bounding box center [489, 158] width 49 height 8
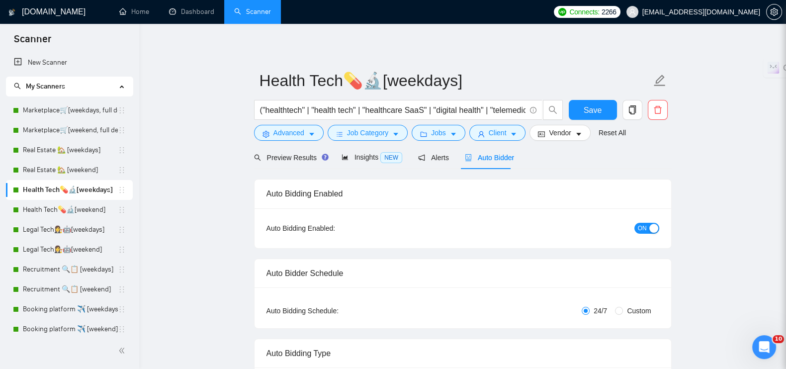
radio input "false"
radio input "true"
checkbox input "true"
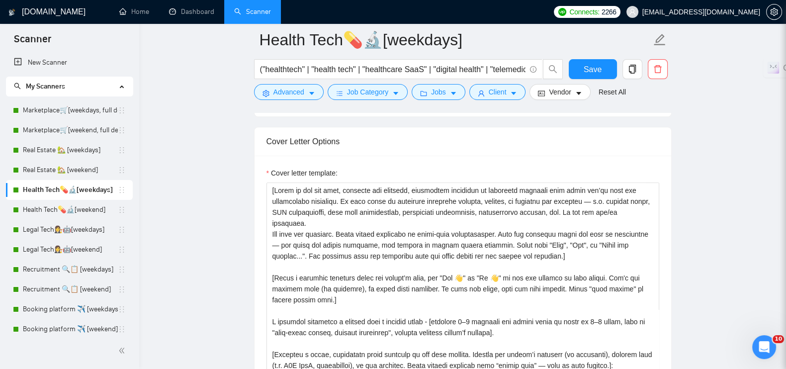
scroll to position [1305, 0]
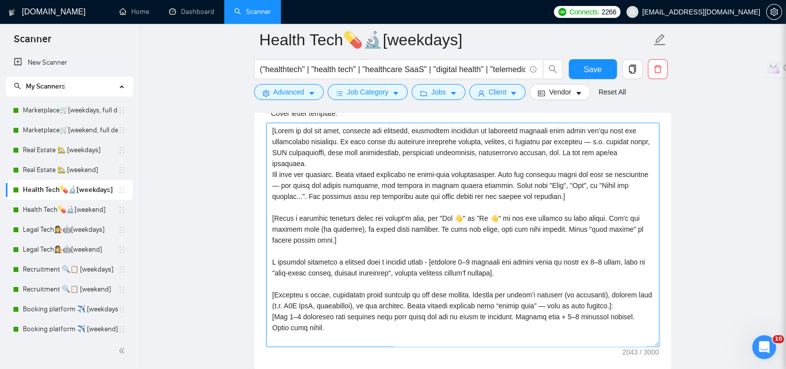
click at [519, 262] on textarea "Cover letter template:" at bounding box center [462, 235] width 393 height 224
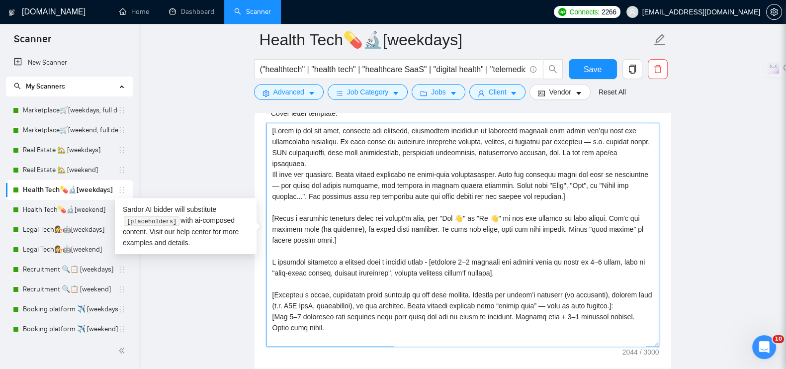
paste textarea "This aligns well with your [keywords or niche] project as I have a strong backg…"
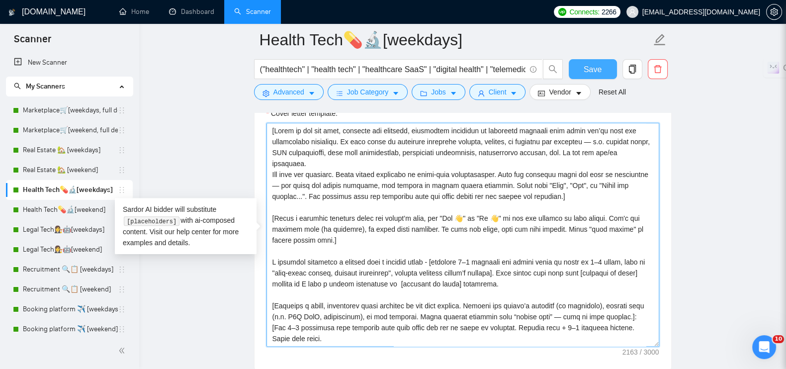
type textarea "[Lorem ip dol sit amet, consecte adi elitsedd, eiusmodtem incididun ut laboreet…"
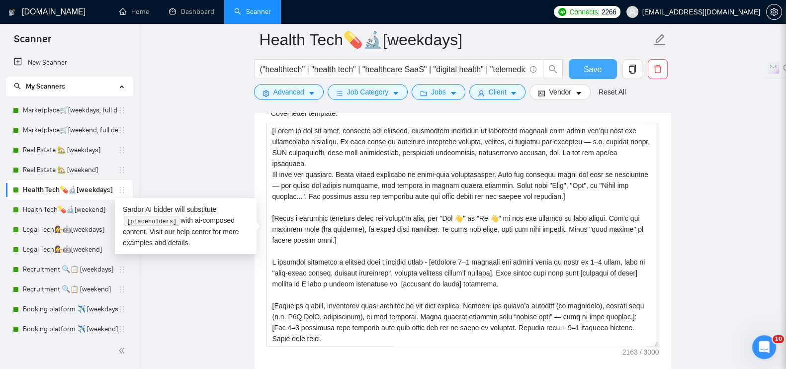
click at [597, 73] on span "Save" at bounding box center [592, 69] width 18 height 12
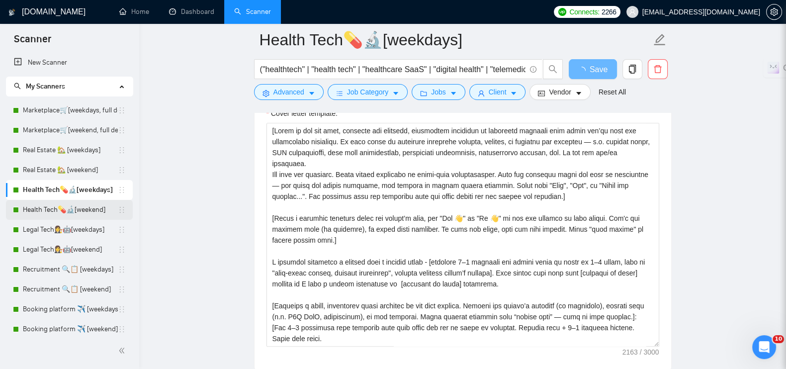
click at [79, 211] on link "Health Tech💊🔬[weekend]" at bounding box center [70, 210] width 95 height 20
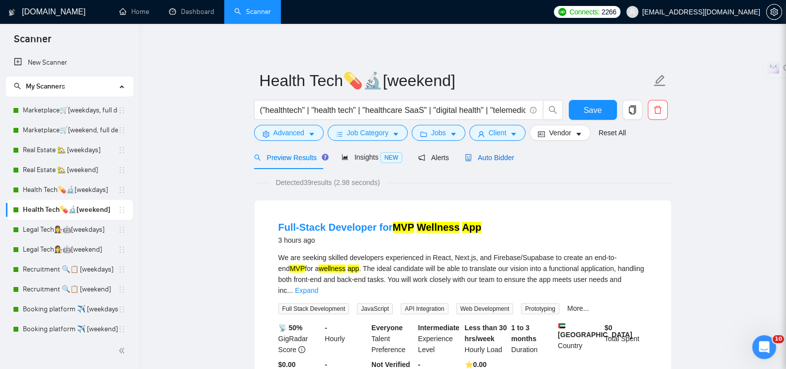
click at [478, 159] on span "Auto Bidder" at bounding box center [489, 158] width 49 height 8
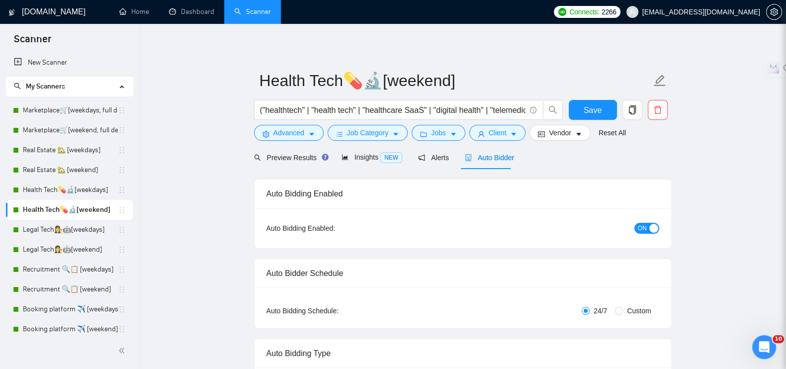
radio input "false"
radio input "true"
checkbox input "true"
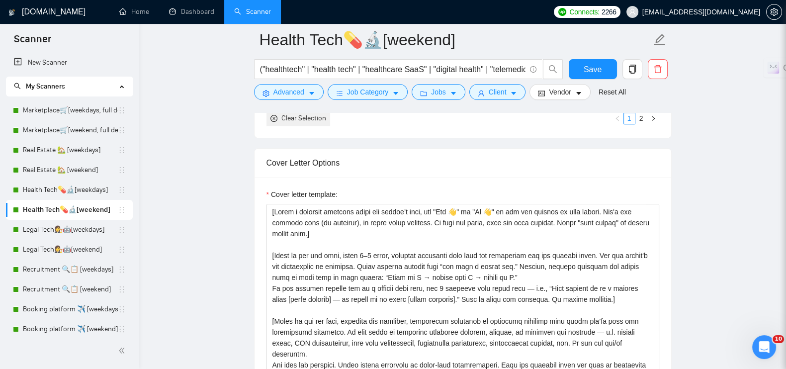
scroll to position [1305, 0]
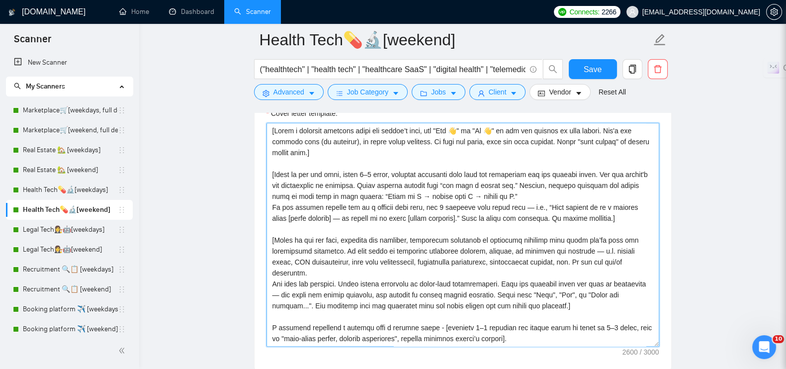
click at [356, 234] on textarea "Cover letter template:" at bounding box center [462, 235] width 393 height 224
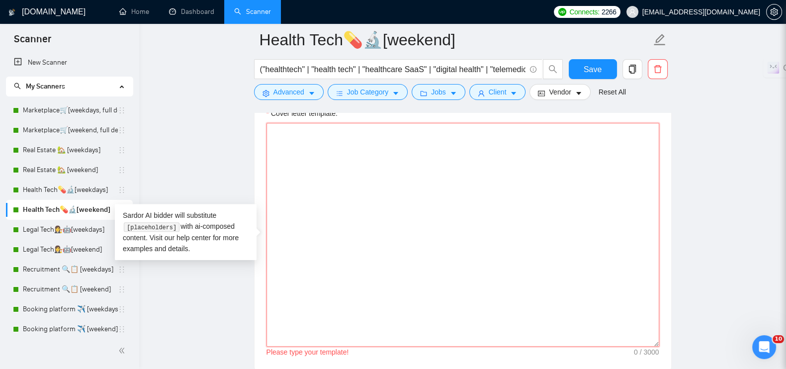
paste textarea "[Lorem i dolorsit ametcons adipi eli seddoe’t inci, utl "Etd 👋" ma "Al 👋" en ad…"
type textarea "[Lorem i dolorsit ametcons adipi eli seddoe’t inci, utl "Etd 👋" ma "Al 👋" en ad…"
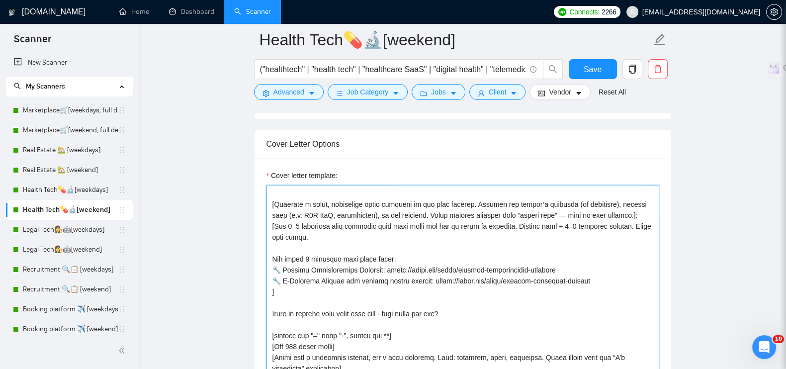
scroll to position [0, 0]
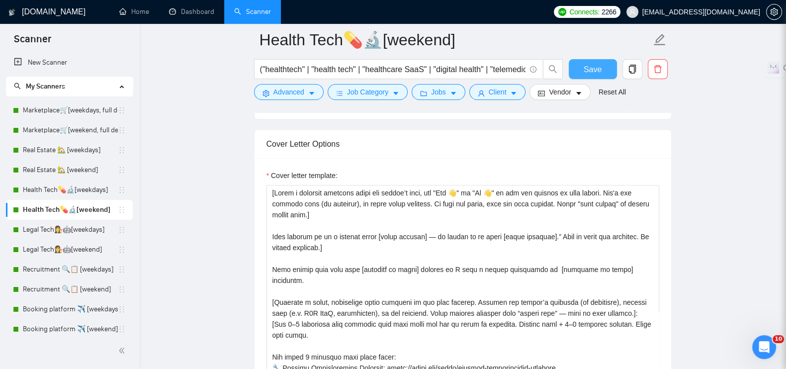
click at [603, 72] on button "Save" at bounding box center [593, 69] width 48 height 20
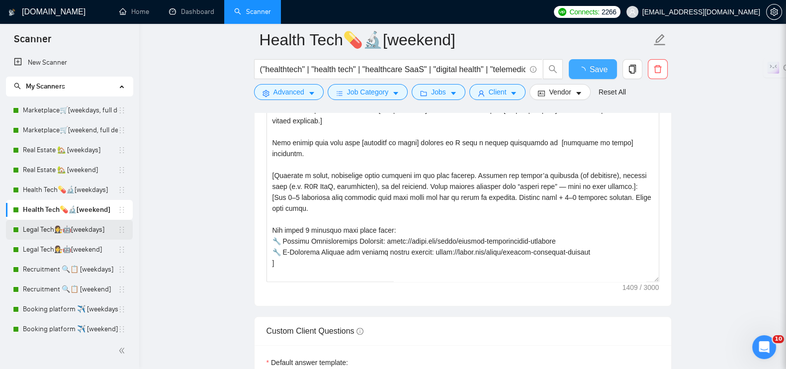
checkbox input "true"
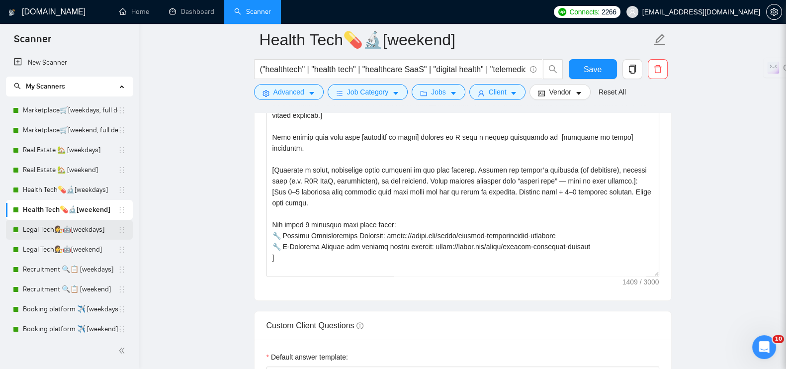
click at [52, 230] on link "Legal Tech👩‍⚖️🤖[weekdays]" at bounding box center [70, 230] width 95 height 20
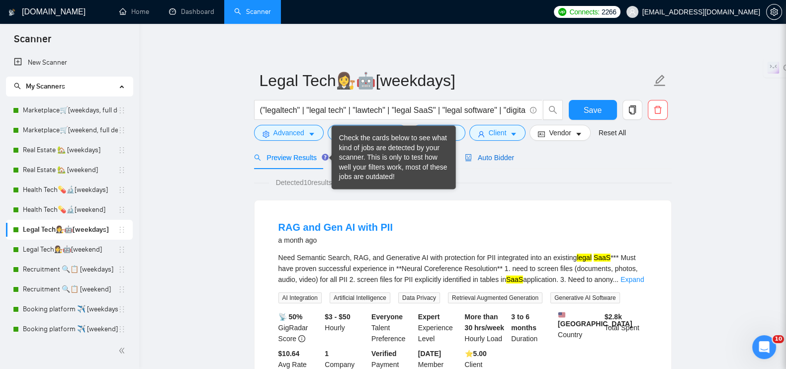
click at [485, 155] on span "Auto Bidder" at bounding box center [489, 158] width 49 height 8
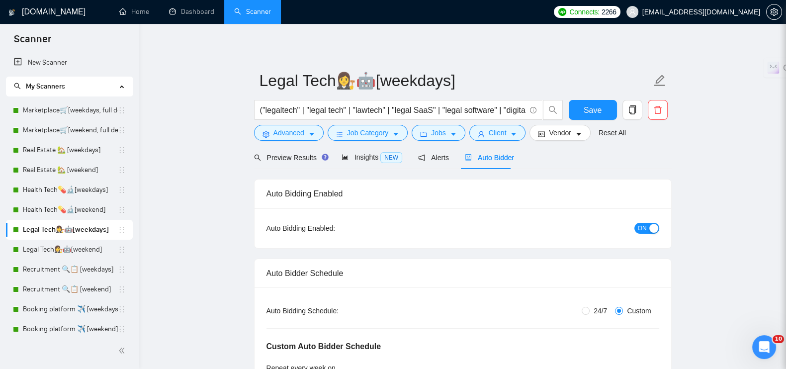
radio input "false"
radio input "true"
checkbox input "true"
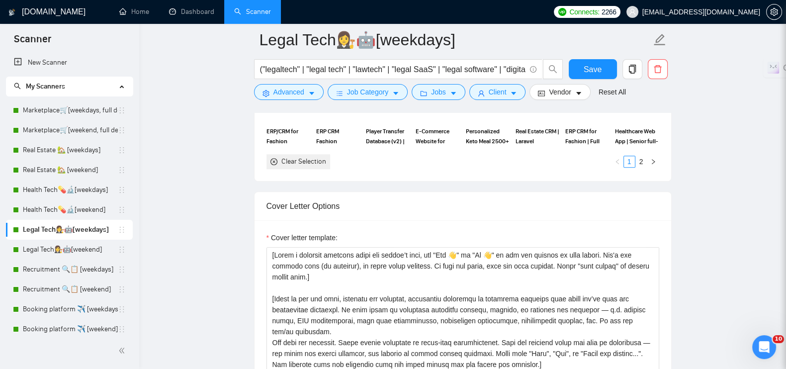
scroll to position [1305, 0]
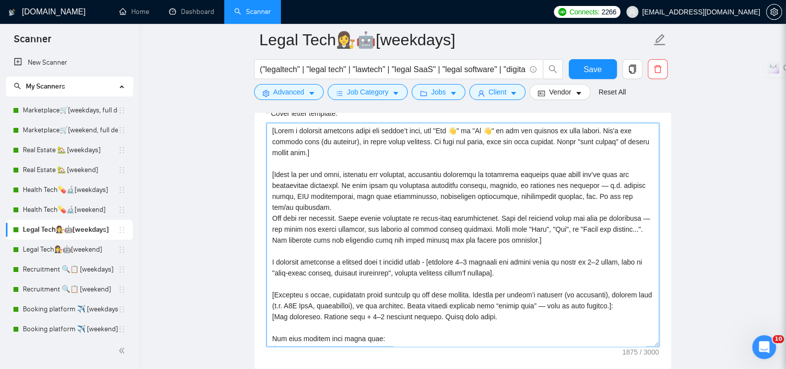
click at [420, 194] on textarea "Cover letter template:" at bounding box center [462, 235] width 393 height 224
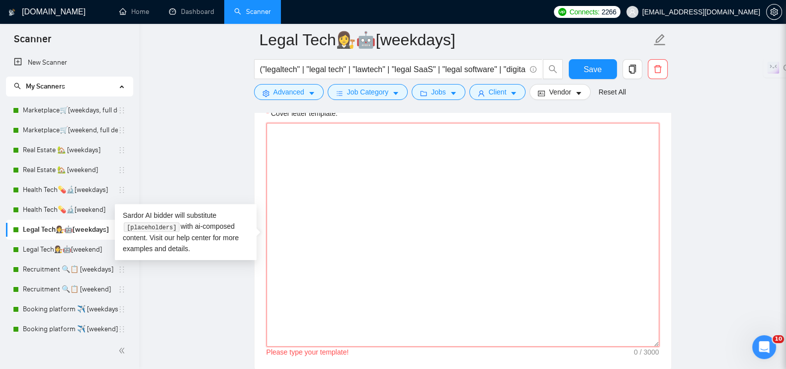
paste textarea "[Lorem i dolorsit ametcons adipi eli seddoe’t inci, utl "Etd 👋" ma "Al 👋" en ad…"
type textarea "[Lorem i dolorsit ametcons adipi eli seddoe’t inci, utl "Etd 👋" ma "Al 👋" en ad…"
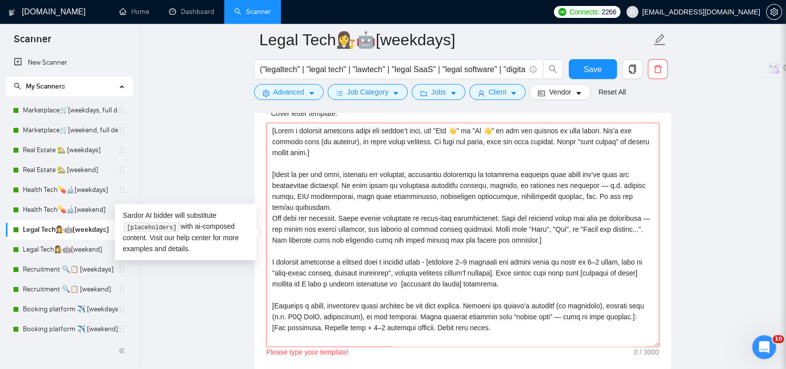
scroll to position [128, 0]
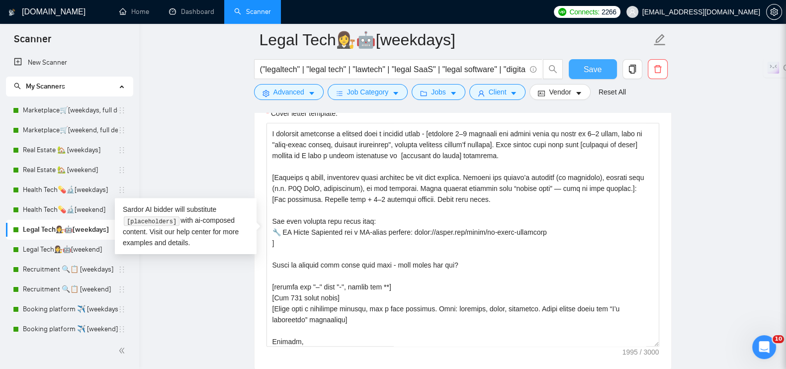
click at [599, 72] on span "Save" at bounding box center [592, 69] width 18 height 12
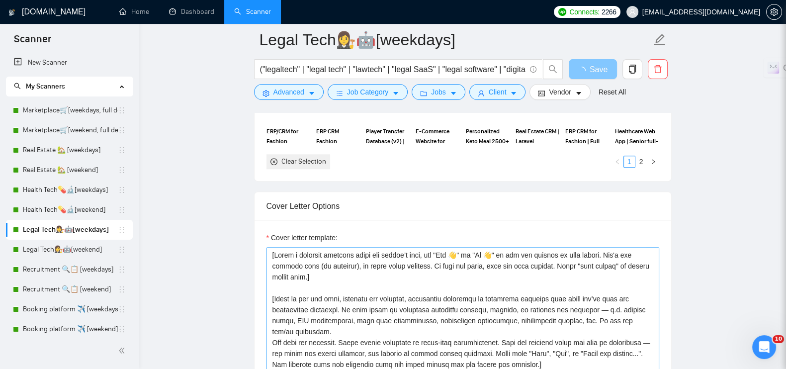
scroll to position [124, 0]
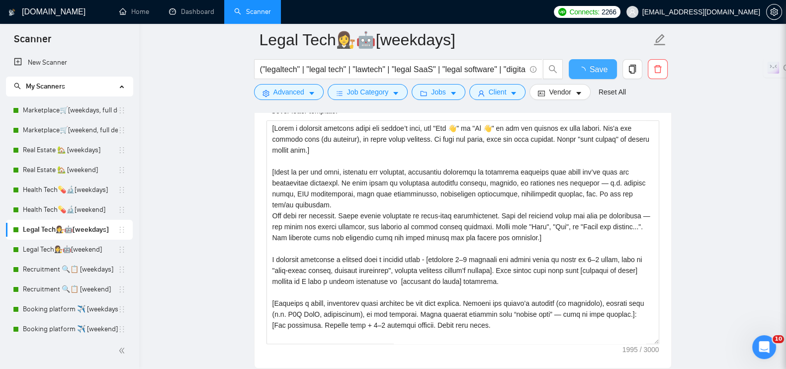
checkbox input "true"
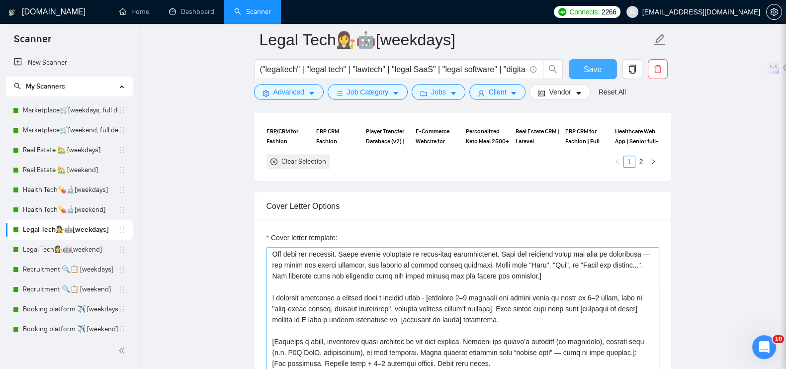
scroll to position [62, 0]
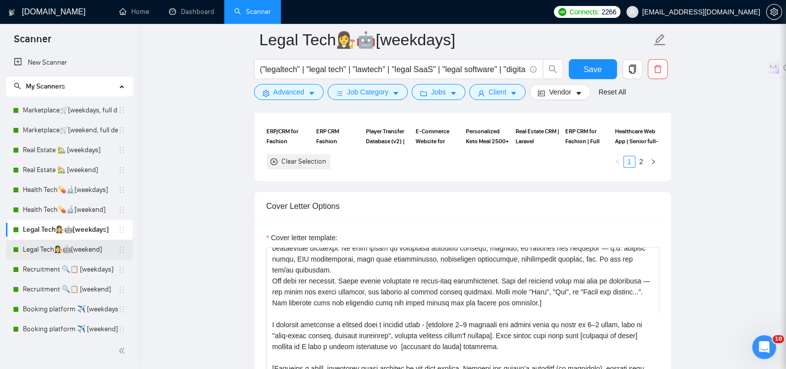
click at [47, 243] on link "Legal Tech👩‍⚖️🤖[weekend]" at bounding box center [70, 250] width 95 height 20
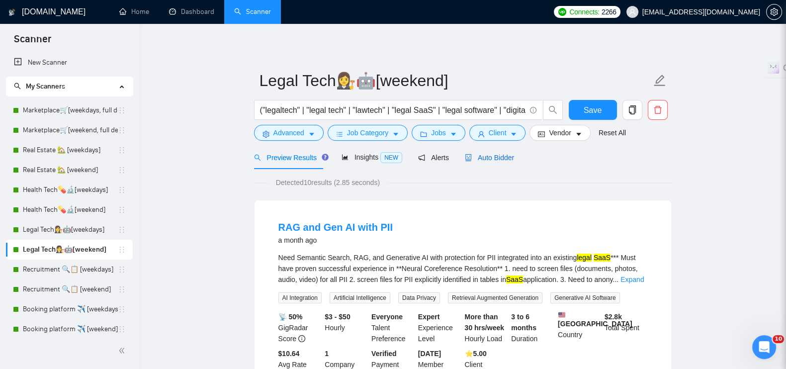
click at [479, 154] on span "Auto Bidder" at bounding box center [489, 158] width 49 height 8
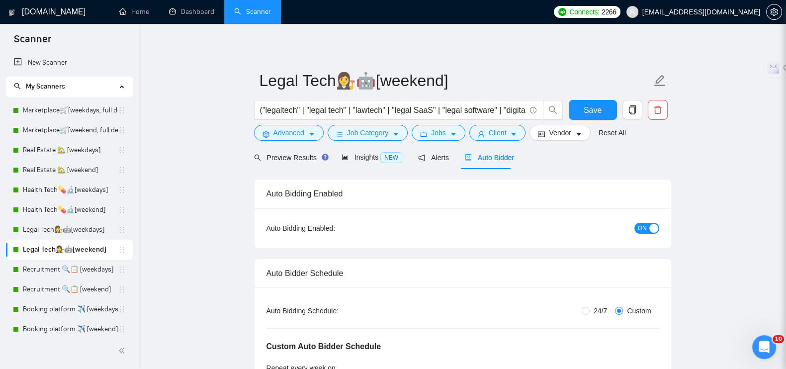
radio input "false"
radio input "true"
checkbox input "true"
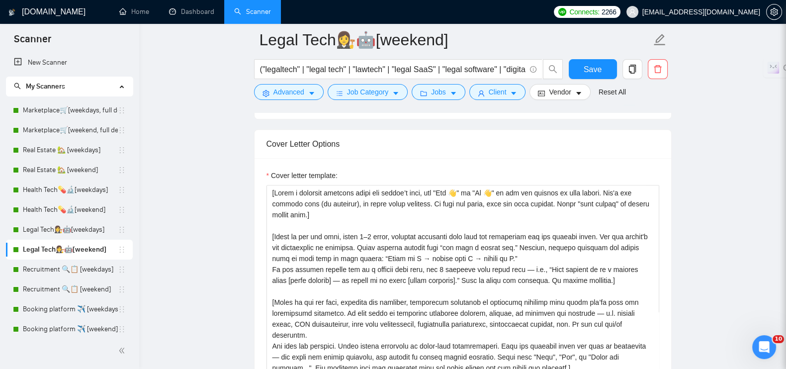
scroll to position [1367, 0]
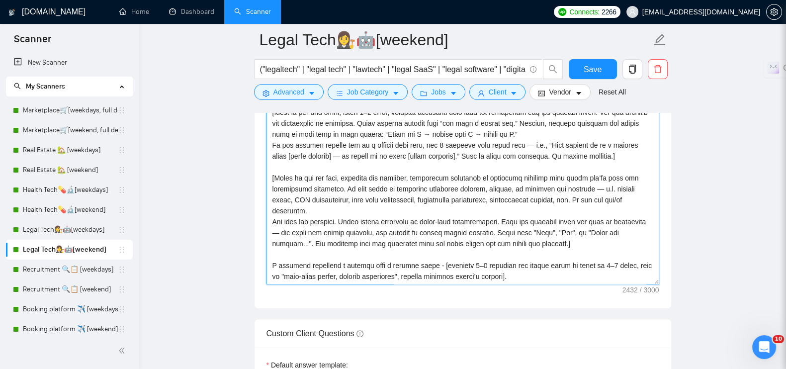
click at [422, 195] on textarea "Cover letter template:" at bounding box center [462, 173] width 393 height 224
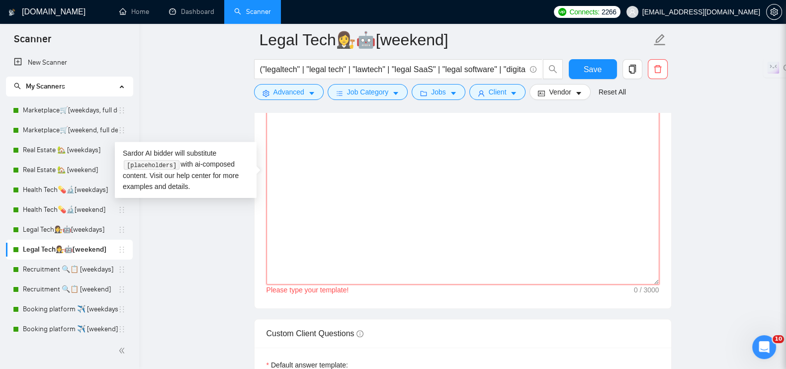
paste textarea "[Lorem i dolorsit ametcons adipi eli seddoe’t inci, utl "Etd 👋" ma "Al 👋" en ad…"
type textarea "[Lorem i dolorsit ametcons adipi eli seddoe’t inci, utl "Etd 👋" ma "Al 👋" en ad…"
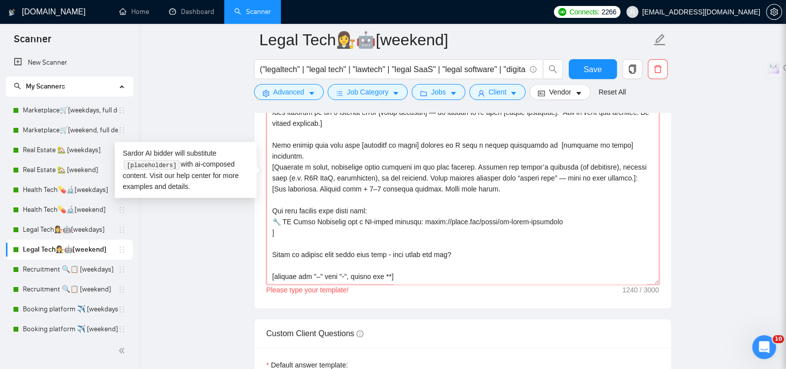
scroll to position [62, 0]
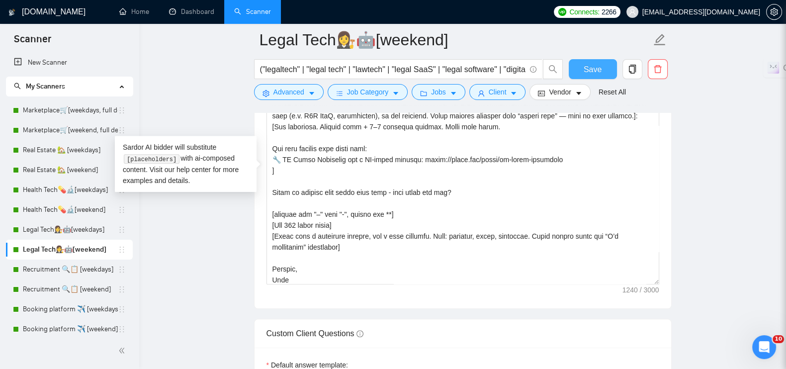
click at [598, 75] on span "Save" at bounding box center [592, 69] width 18 height 12
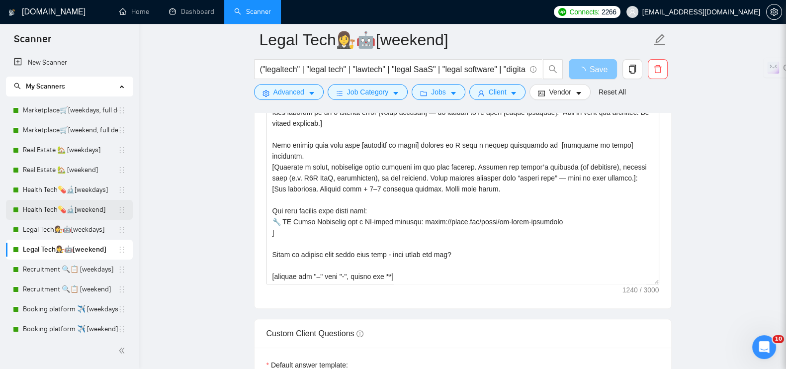
scroll to position [185, 0]
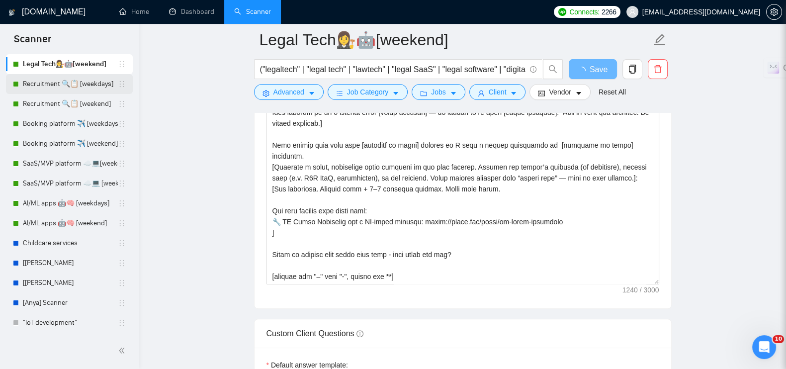
click at [69, 85] on link "Recruitment 🔍📋 [weekdays]" at bounding box center [70, 84] width 95 height 20
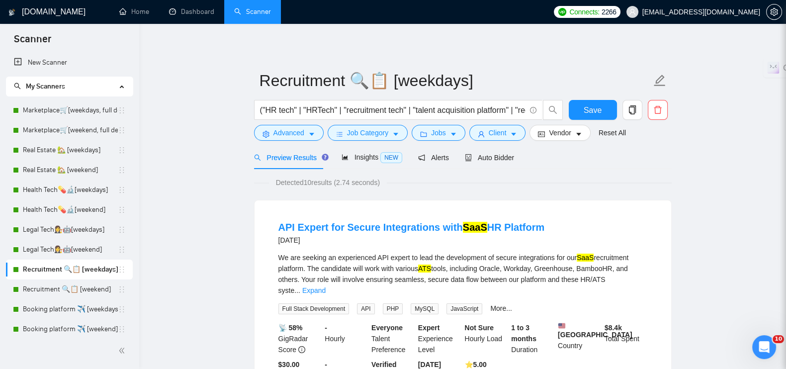
scroll to position [185, 0]
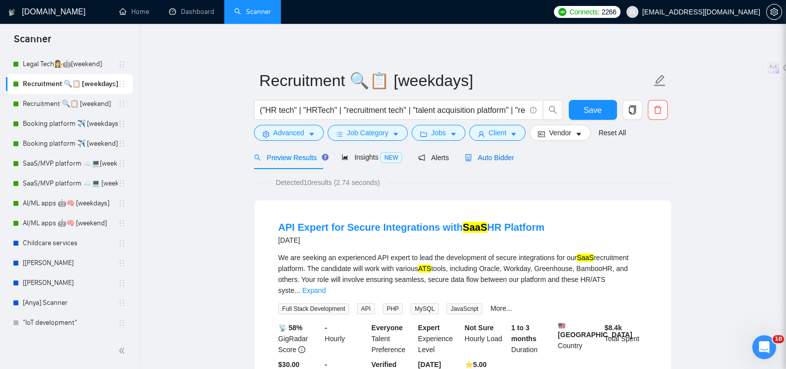
click at [467, 157] on icon "robot" at bounding box center [468, 157] width 7 height 7
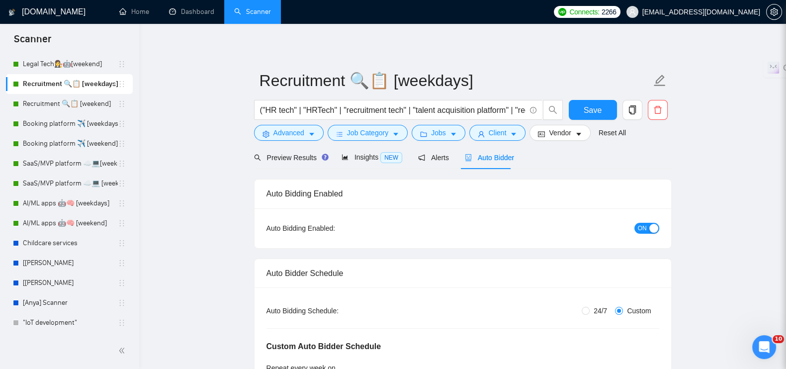
radio input "false"
radio input "true"
checkbox input "true"
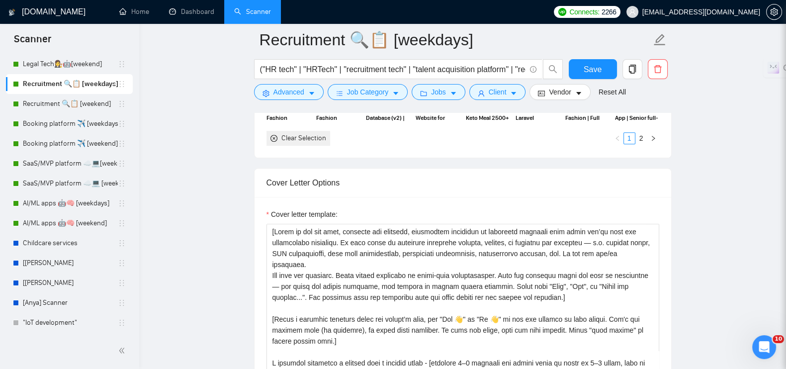
scroll to position [1305, 0]
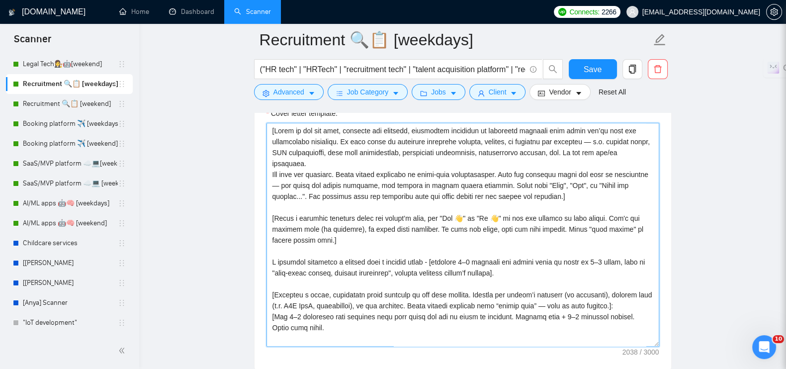
click at [557, 264] on textarea "Cover letter template:" at bounding box center [462, 235] width 393 height 224
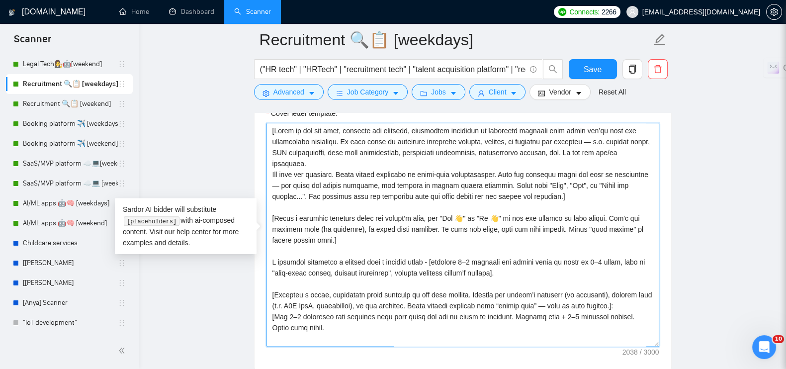
paste textarea "This aligns well with your [keywords or niche] project as I have a strong backg…"
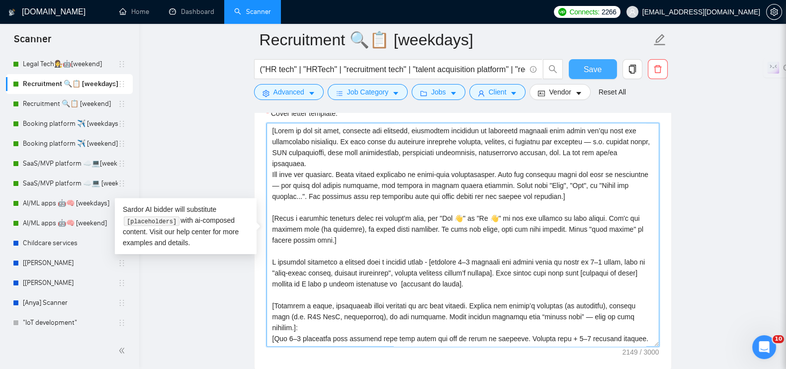
type textarea "[Based on the job post, generate one specific, thoughtful technical or strategi…"
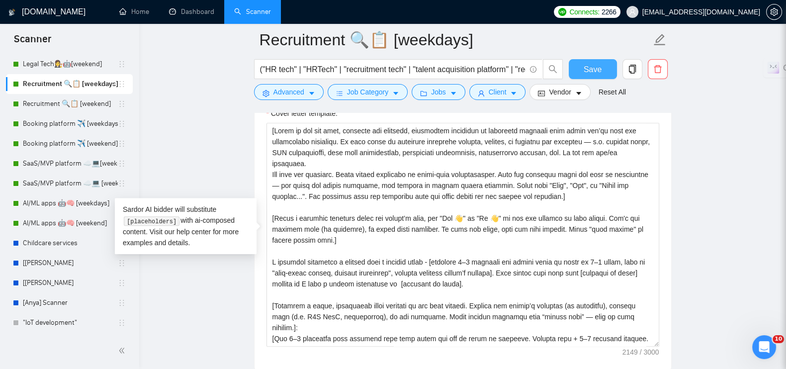
click at [586, 69] on span "Save" at bounding box center [592, 69] width 18 height 12
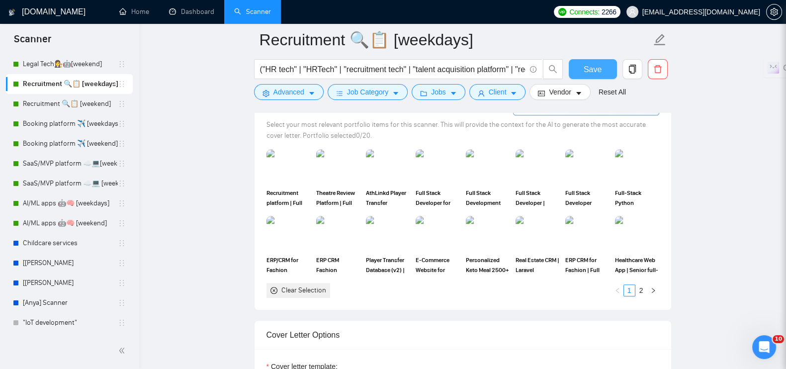
scroll to position [0, 0]
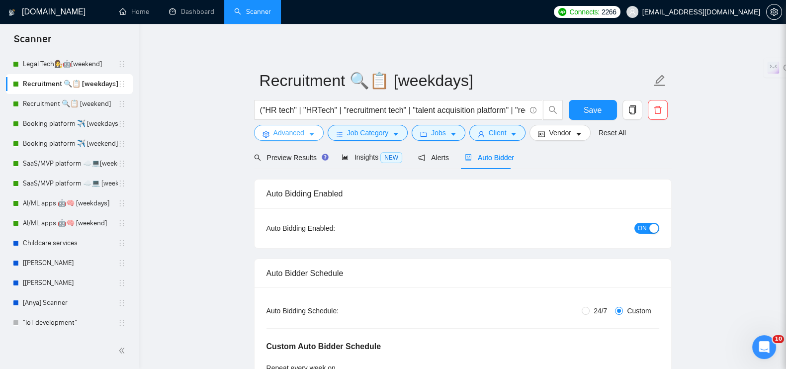
click at [312, 136] on icon "caret-down" at bounding box center [311, 134] width 7 height 7
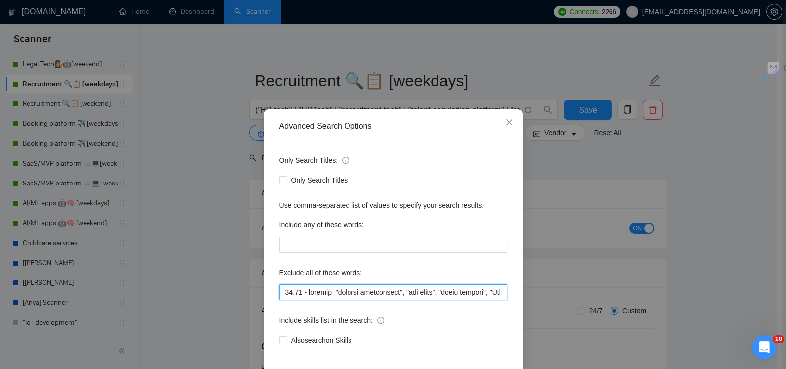
drag, startPoint x: 328, startPoint y: 292, endPoint x: 249, endPoint y: 279, distance: 80.6
click at [249, 279] on div "Advanced Search Options Only Search Titles: Only Search Titles Use comma-separa…" at bounding box center [393, 184] width 786 height 369
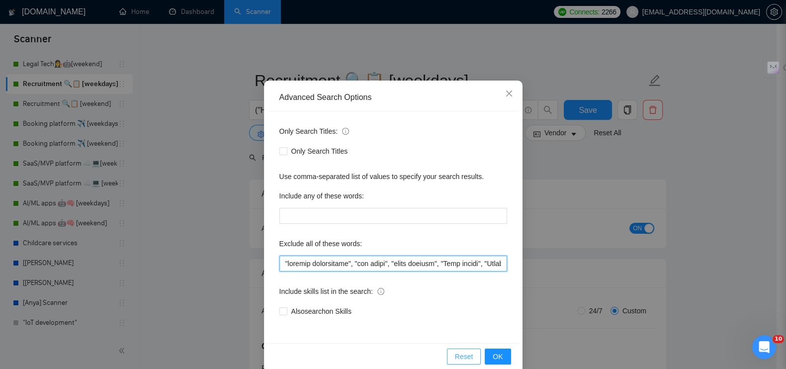
scroll to position [45, 0]
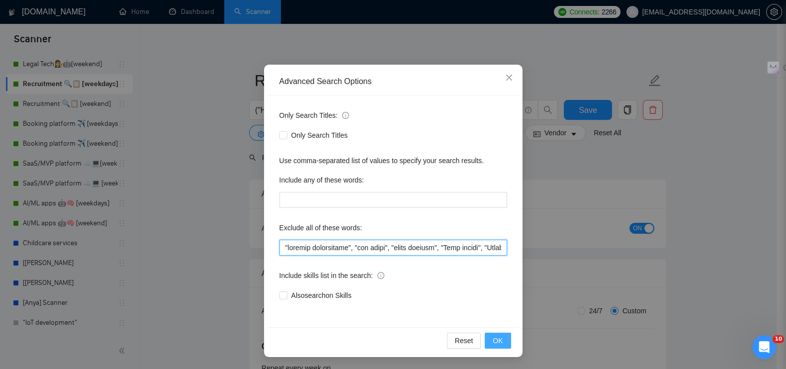
type input ""ongoing maintenance", "bug fixes", "small updates", "Jira plugin", "Atlassian …"
click at [497, 340] on span "OK" at bounding box center [497, 340] width 10 height 11
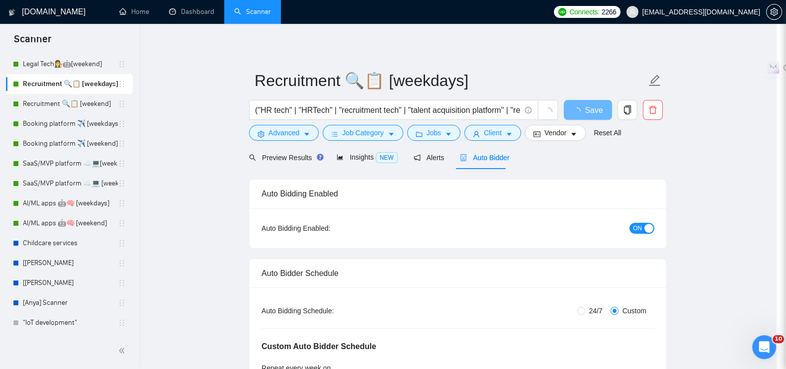
scroll to position [0, 0]
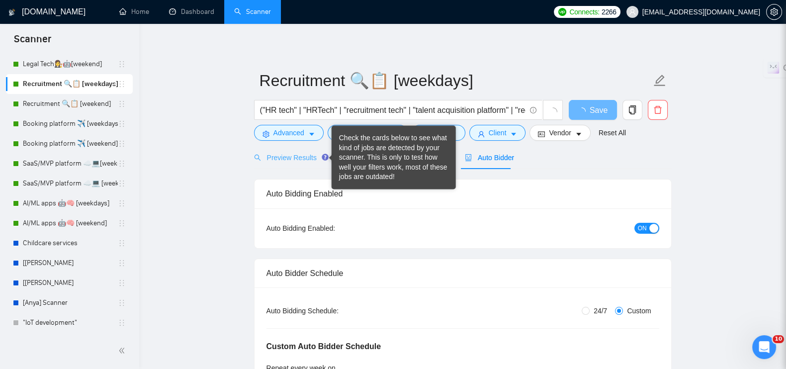
click at [357, 157] on div "Check the cards below to see what kind of jobs are detected by your scanner. Th…" at bounding box center [393, 157] width 109 height 49
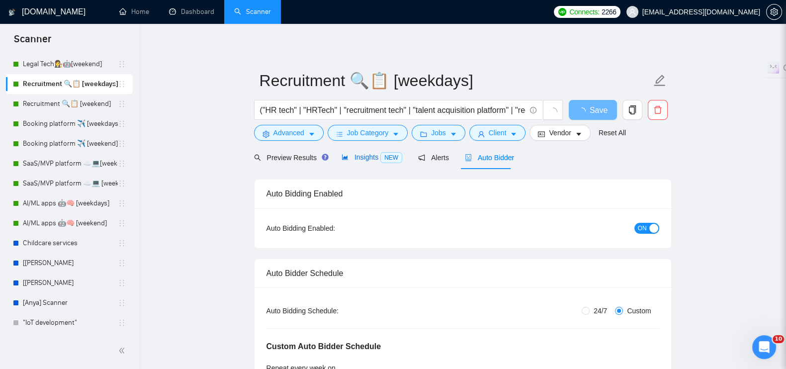
click at [375, 160] on span "Insights NEW" at bounding box center [371, 157] width 61 height 8
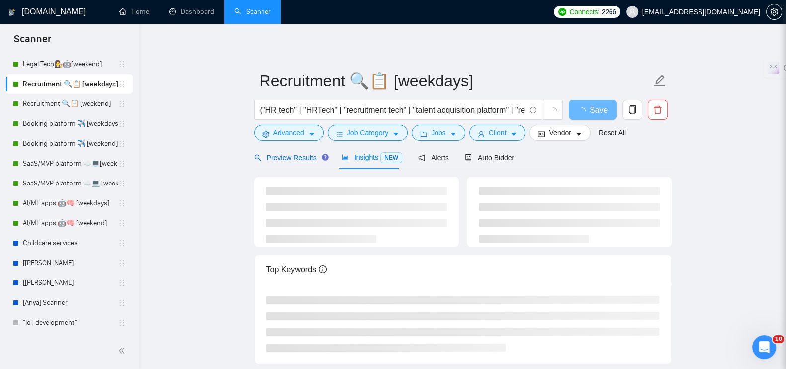
click at [280, 162] on span "Preview Results" at bounding box center [290, 158] width 72 height 8
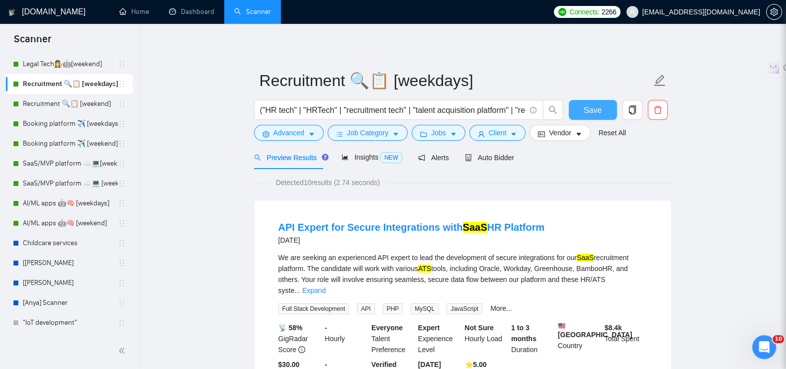
click at [576, 117] on button "Save" at bounding box center [593, 110] width 48 height 20
click at [73, 105] on link "Recruitment 🔍📋 [weekend]" at bounding box center [70, 104] width 95 height 20
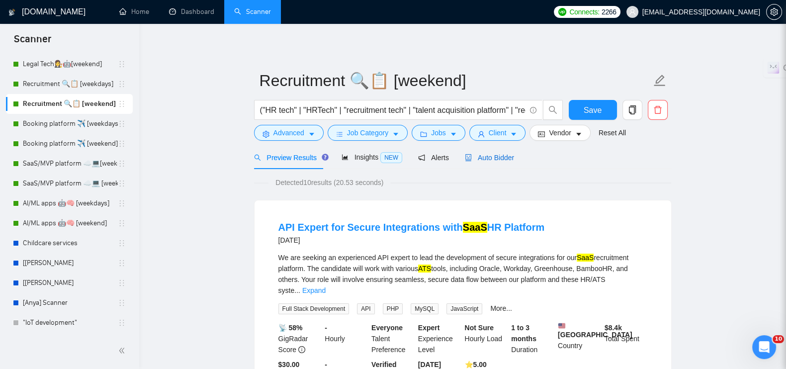
click at [484, 160] on span "Auto Bidder" at bounding box center [489, 158] width 49 height 8
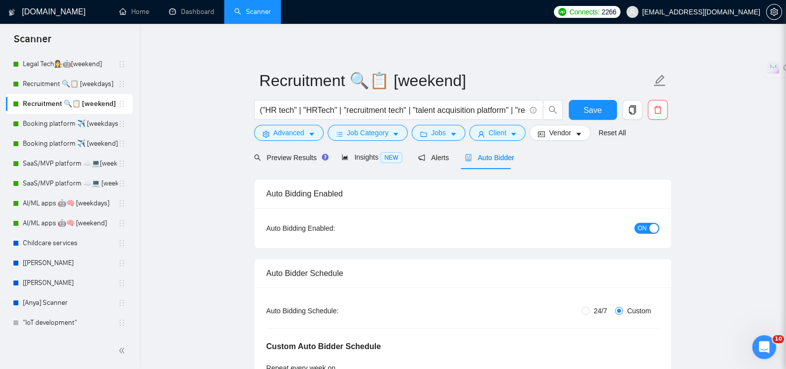
checkbox input "true"
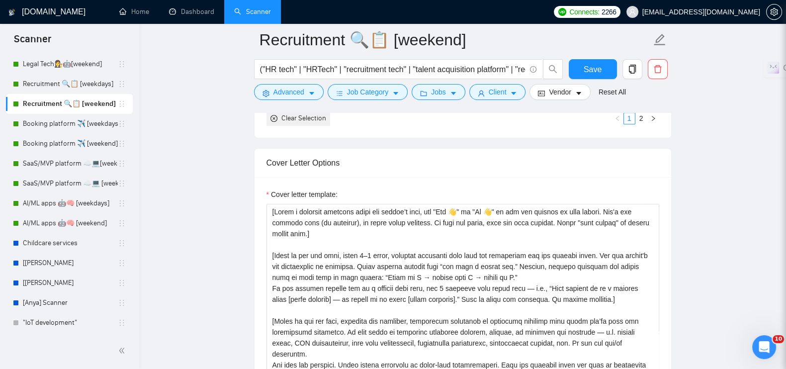
scroll to position [1305, 0]
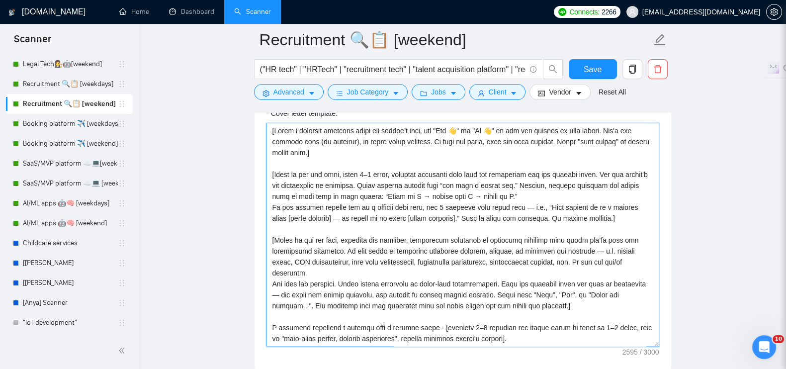
click at [432, 216] on textarea "Cover letter template:" at bounding box center [462, 235] width 393 height 224
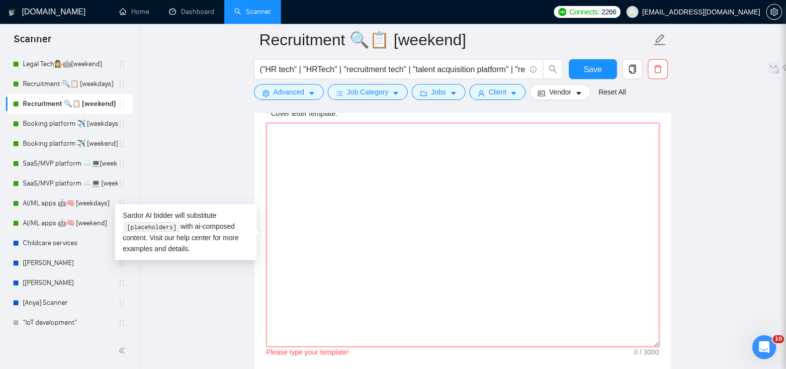
paste textarea "[Write a personal greeting using the client’s name, use "Hey 👋" or "Hi 👋" if th…"
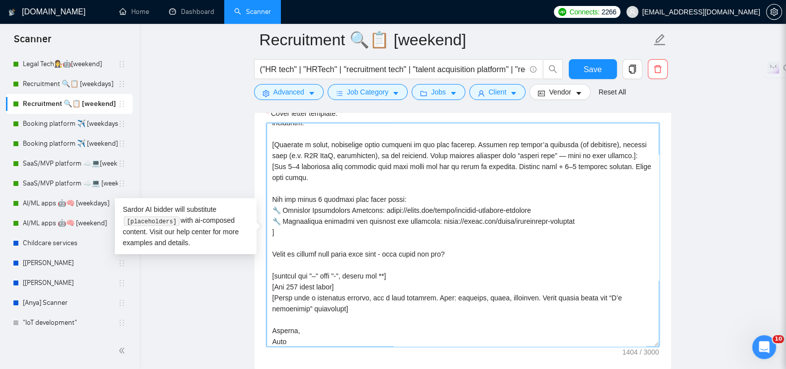
scroll to position [98, 0]
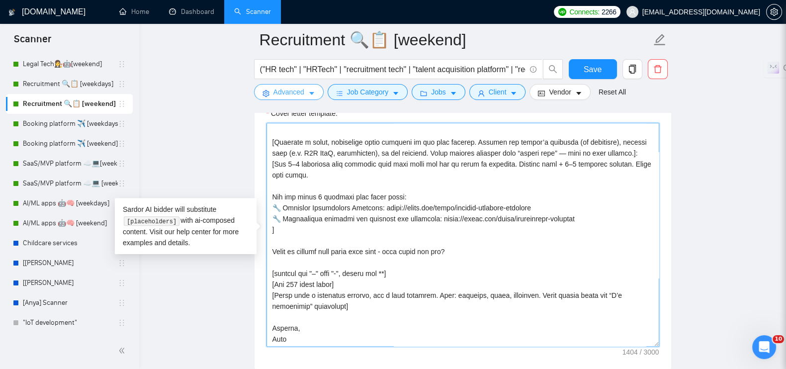
type textarea "[Write a personal greeting using the client’s name, use "Hey 👋" or "Hi 👋" if th…"
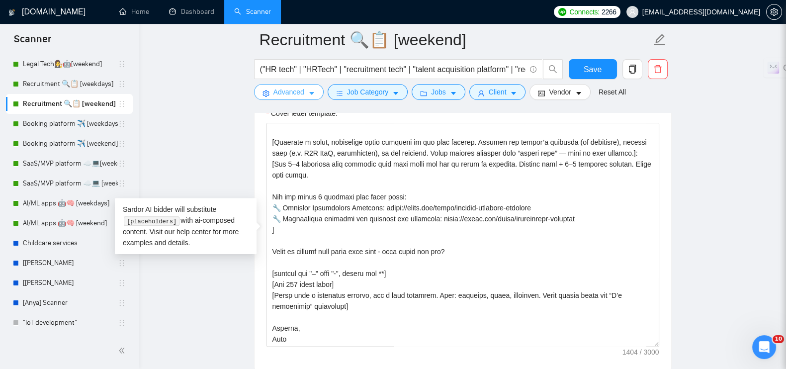
click at [276, 88] on span "Advanced" at bounding box center [288, 91] width 31 height 11
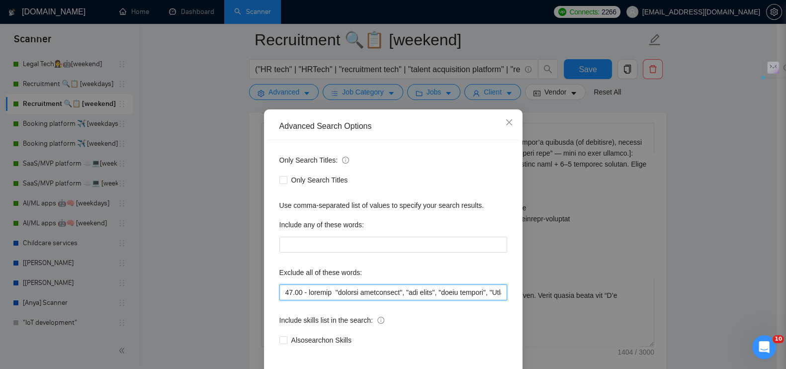
drag, startPoint x: 288, startPoint y: 289, endPoint x: 273, endPoint y: 288, distance: 14.9
click at [273, 288] on div "Only Search Titles: Only Search Titles Use comma-separated list of values to sp…" at bounding box center [392, 256] width 251 height 232
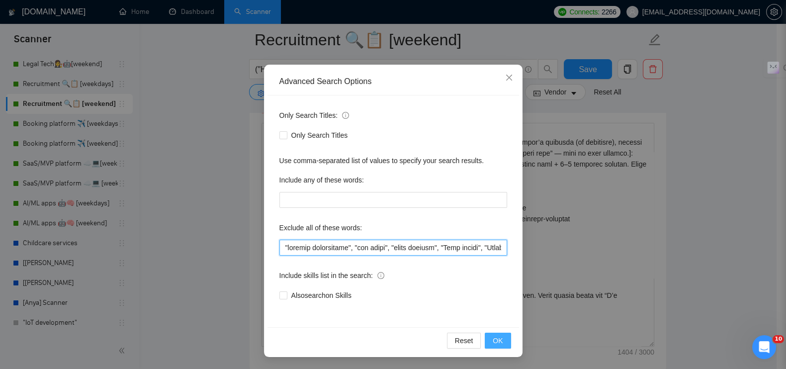
type input ""ongoing maintenance", "bug fixes", "small updates", "Jira plugin", "Atlassian …"
click at [494, 336] on span "OK" at bounding box center [497, 340] width 10 height 11
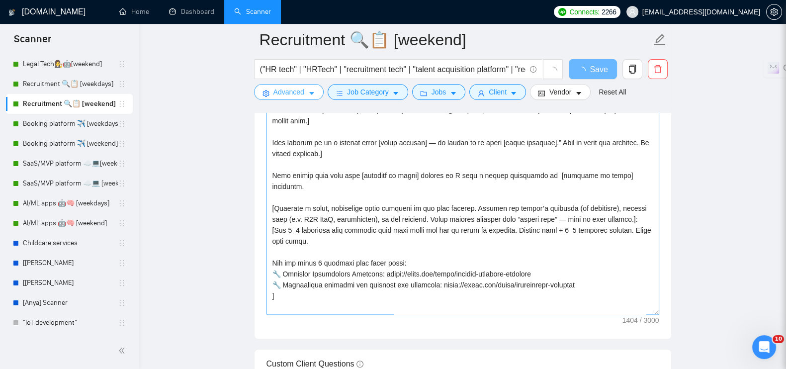
scroll to position [1180, 0]
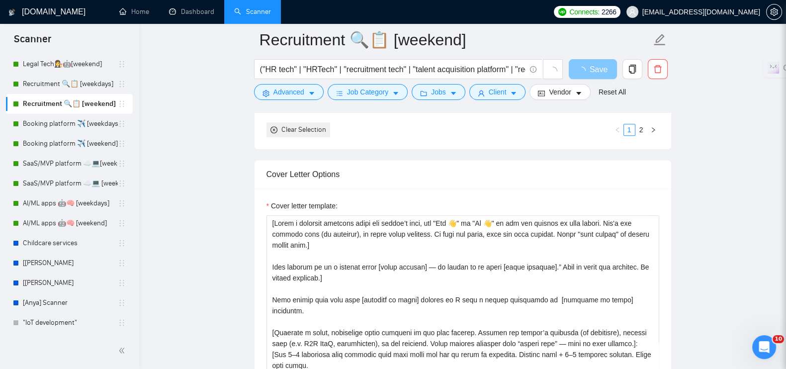
click at [588, 69] on span "loading" at bounding box center [583, 71] width 12 height 8
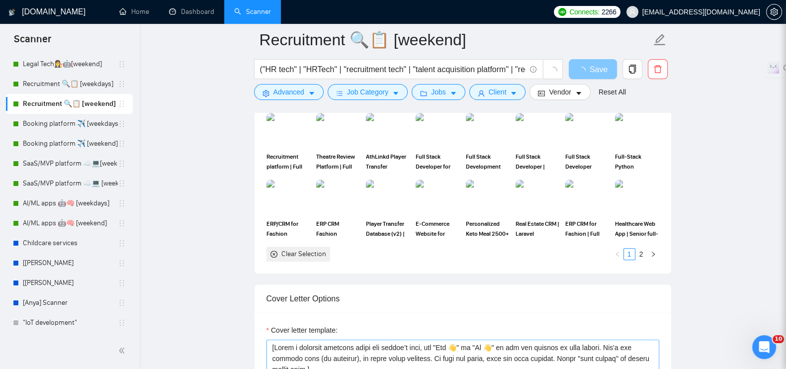
scroll to position [1305, 0]
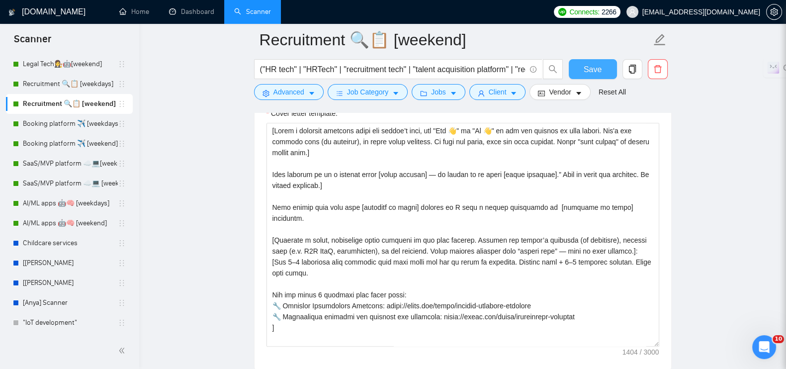
click at [572, 68] on button "Save" at bounding box center [593, 69] width 48 height 20
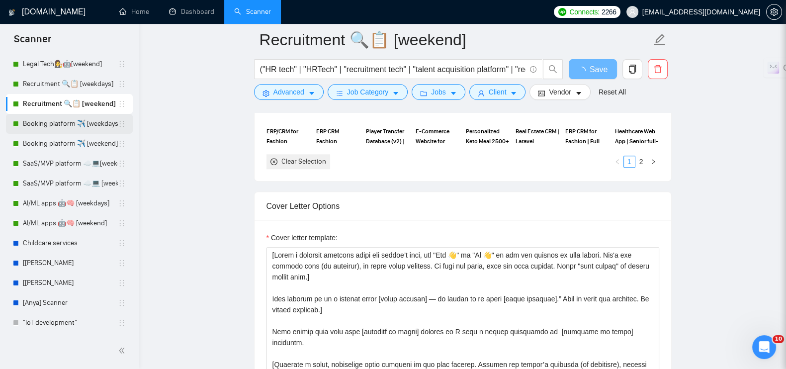
click at [65, 120] on link "Booking platform ✈️ [weekdays]" at bounding box center [70, 124] width 95 height 20
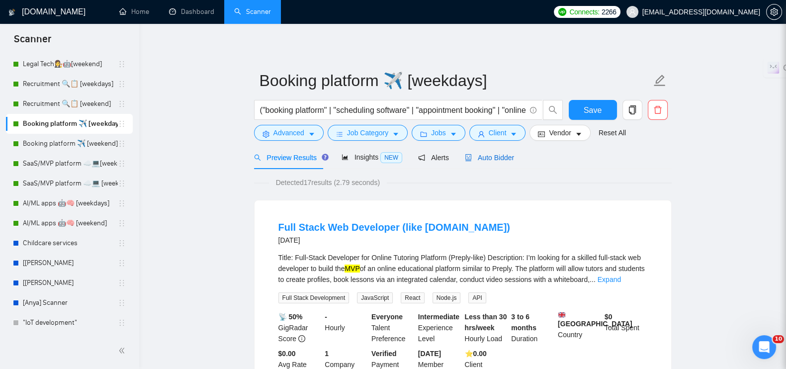
click at [495, 155] on span "Auto Bidder" at bounding box center [489, 158] width 49 height 8
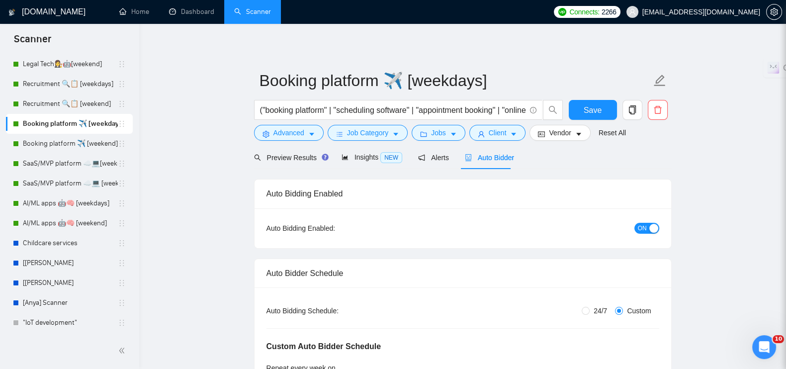
radio input "false"
radio input "true"
checkbox input "true"
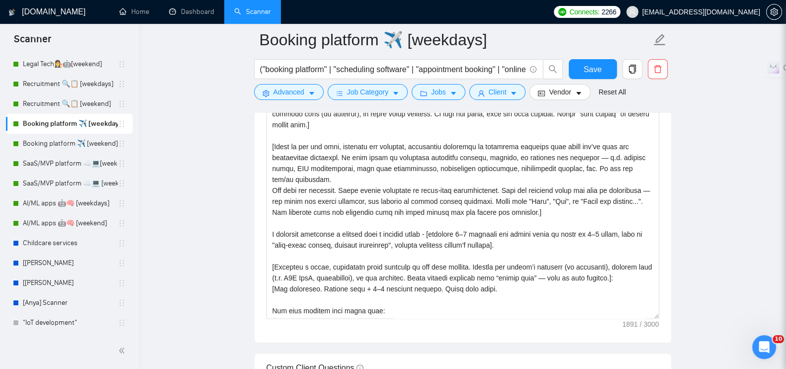
scroll to position [1305, 0]
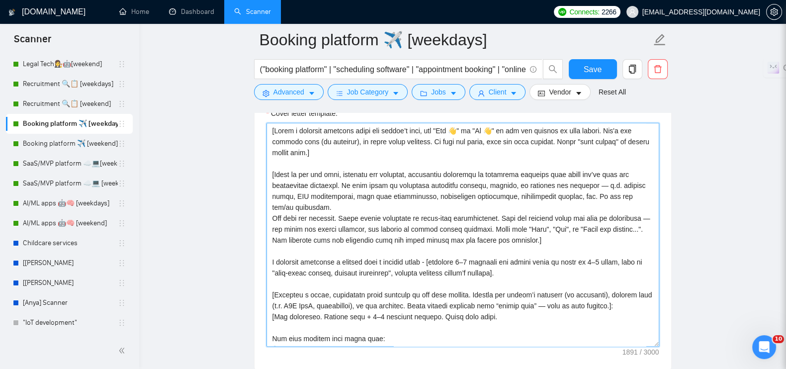
click at [517, 260] on textarea "Cover letter template:" at bounding box center [462, 235] width 393 height 224
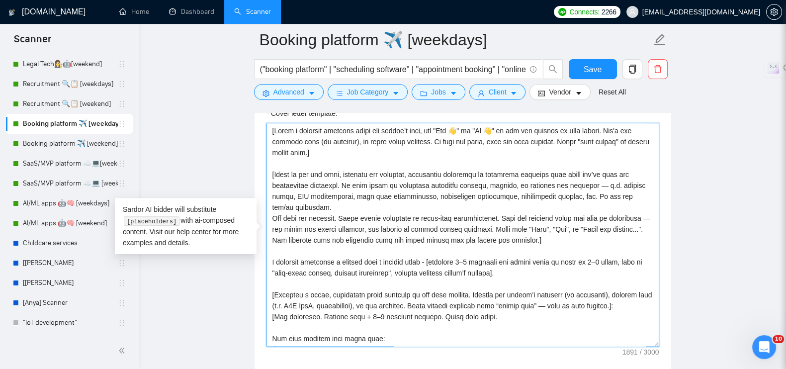
paste textarea "This aligns well with your [keywords or niche] project as I have a strong backg…"
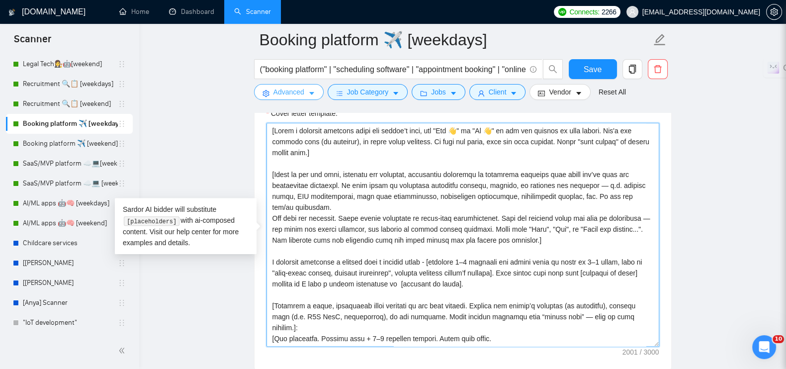
type textarea "[Lorem i dolorsit ametcons adipi eli seddoe’t inci, utl "Etd 👋" ma "Al 👋" en ad…"
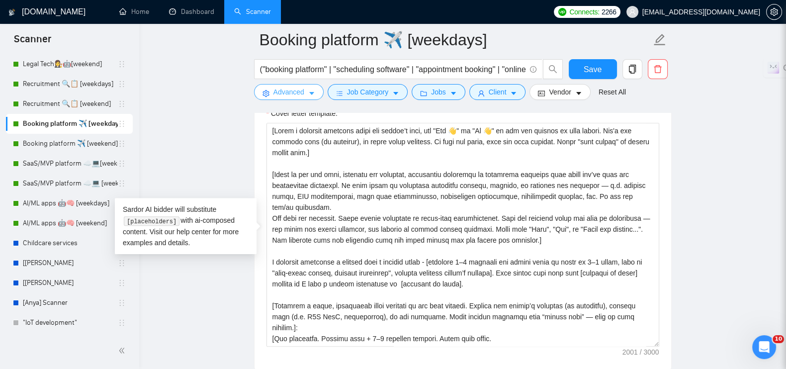
click at [303, 95] on span "Advanced" at bounding box center [288, 91] width 31 height 11
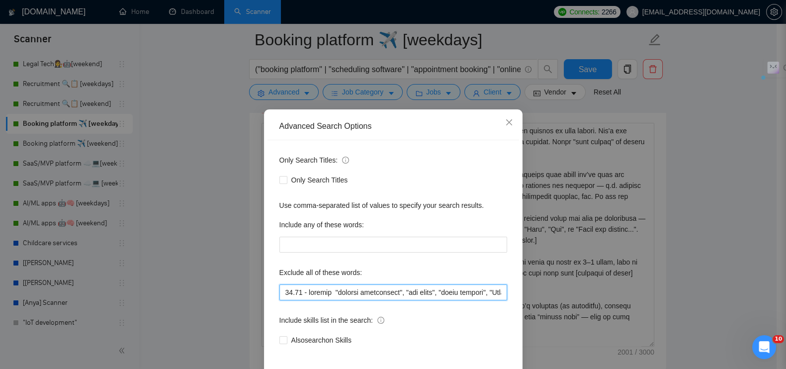
drag, startPoint x: 331, startPoint y: 294, endPoint x: 271, endPoint y: 296, distance: 60.6
click at [271, 296] on div "Only Search Titles: Only Search Titles Use comma-separated list of values to sp…" at bounding box center [392, 256] width 251 height 232
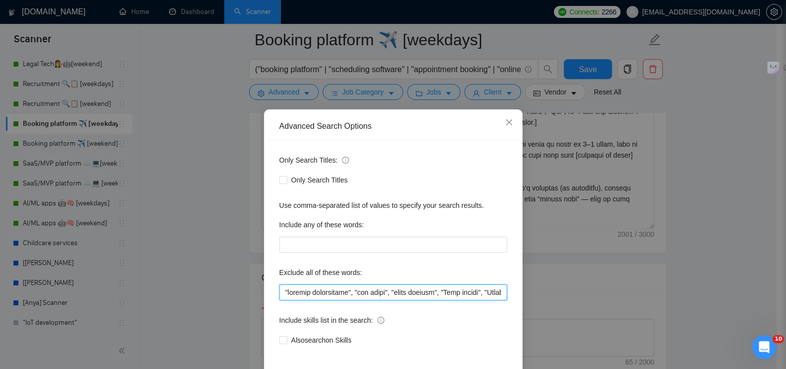
scroll to position [29, 0]
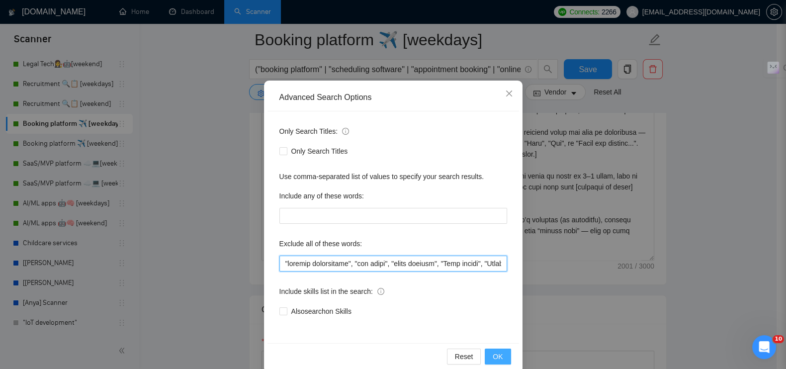
type input ""ongoing maintenance", "bug fixes", "small updates", "Jira plugin", "Atlassian …"
click at [493, 351] on span "OK" at bounding box center [497, 356] width 10 height 11
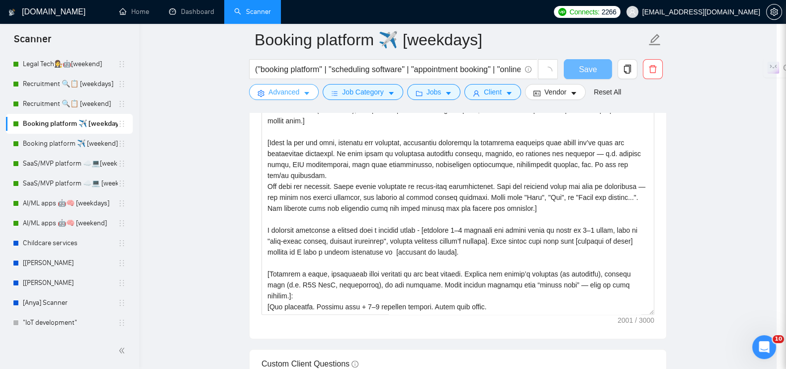
scroll to position [0, 0]
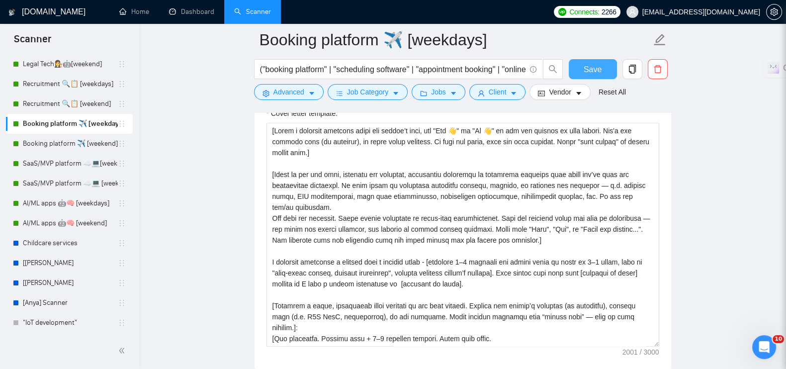
click at [580, 71] on button "Save" at bounding box center [593, 69] width 48 height 20
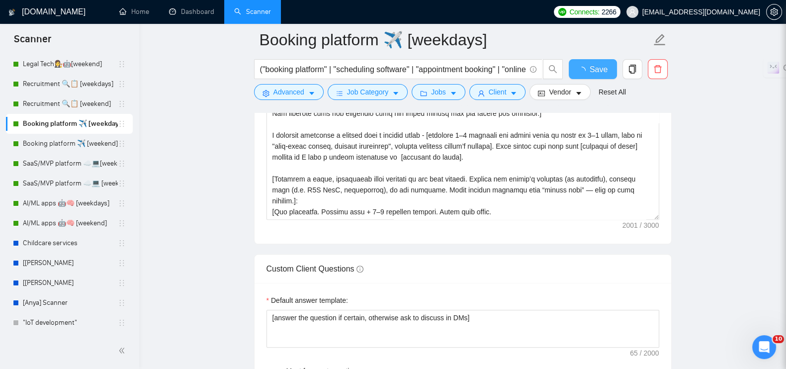
checkbox input "true"
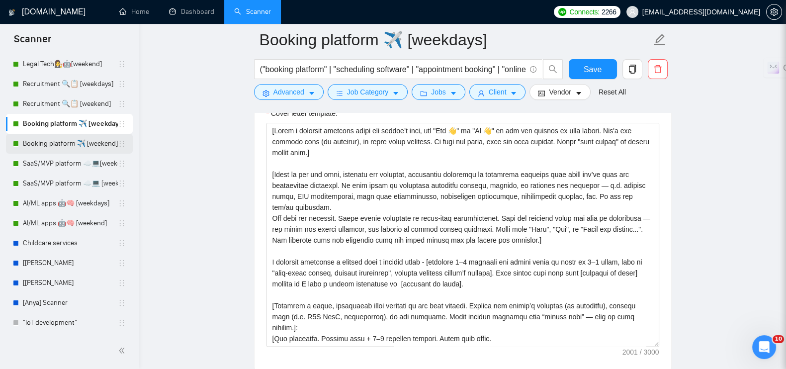
click at [56, 136] on link "Booking platform ✈️ [weekend]" at bounding box center [70, 144] width 95 height 20
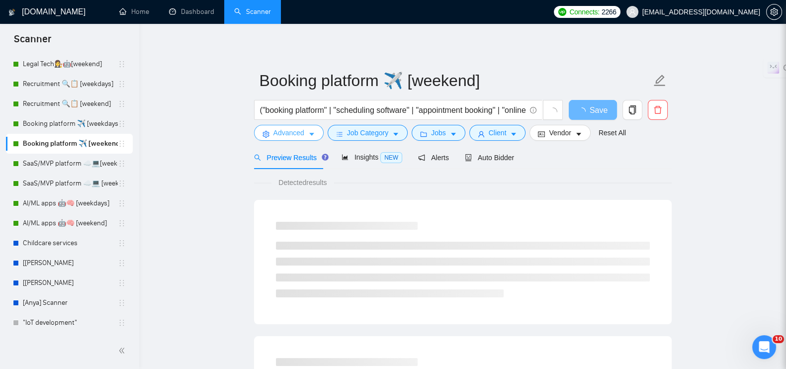
click at [316, 129] on button "Advanced" at bounding box center [289, 133] width 70 height 16
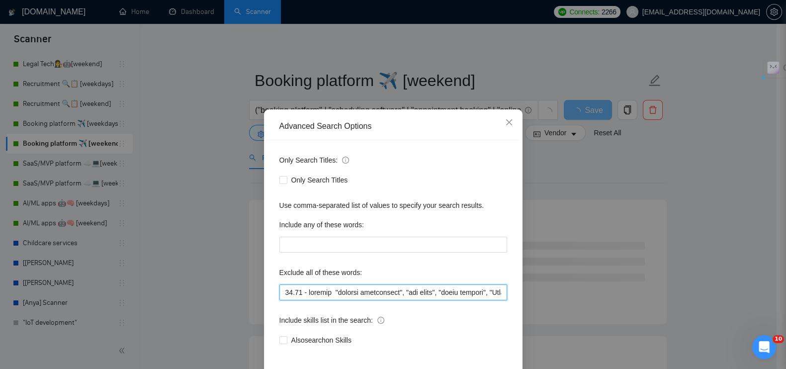
drag, startPoint x: 330, startPoint y: 294, endPoint x: 248, endPoint y: 292, distance: 82.5
click at [248, 292] on div "Advanced Search Options Only Search Titles: Only Search Titles Use comma-separa…" at bounding box center [393, 184] width 786 height 369
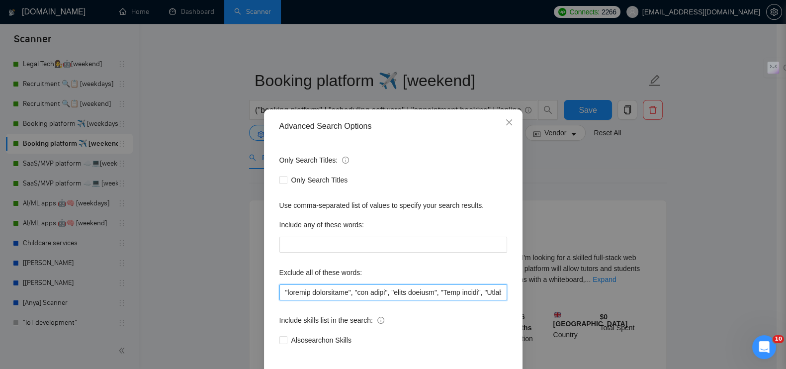
scroll to position [45, 0]
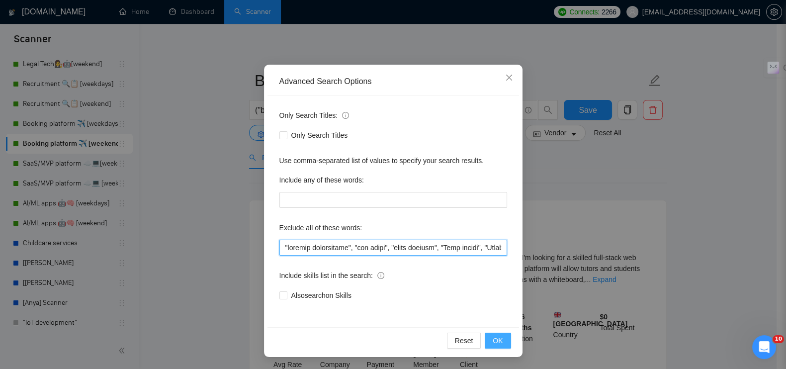
type input ""ongoing maintenance", "bug fixes", "small updates", "Jira plugin", "Atlassian …"
click at [492, 338] on span "OK" at bounding box center [497, 340] width 10 height 11
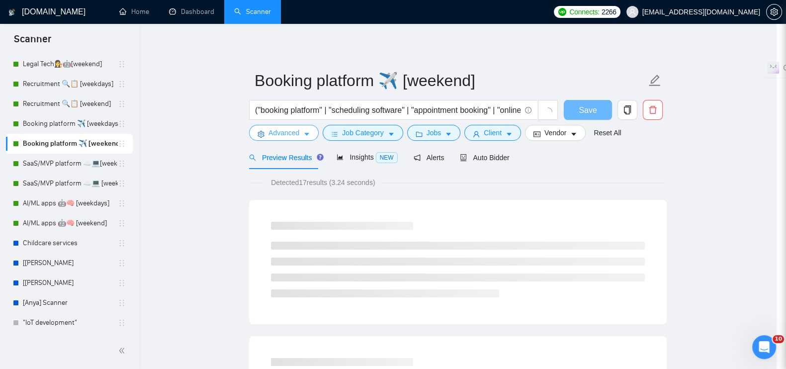
scroll to position [0, 0]
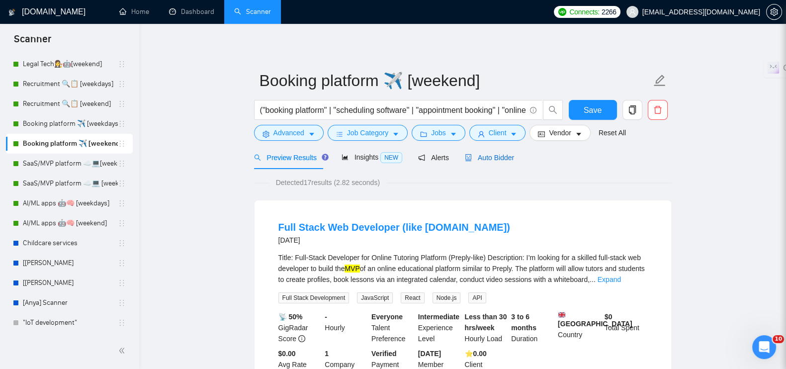
click at [491, 156] on span "Auto Bidder" at bounding box center [489, 158] width 49 height 8
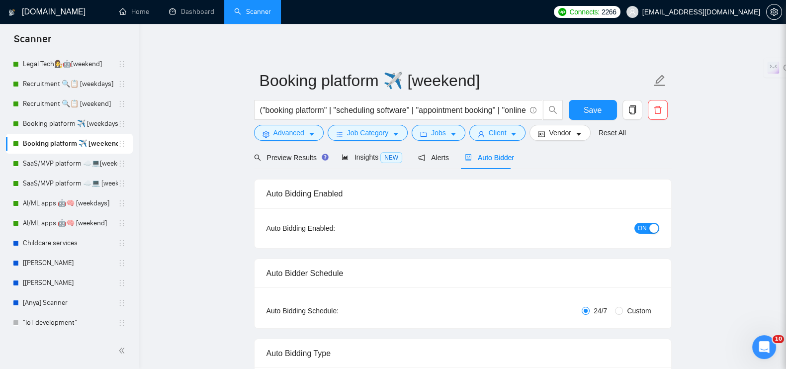
radio input "false"
radio input "true"
checkbox input "true"
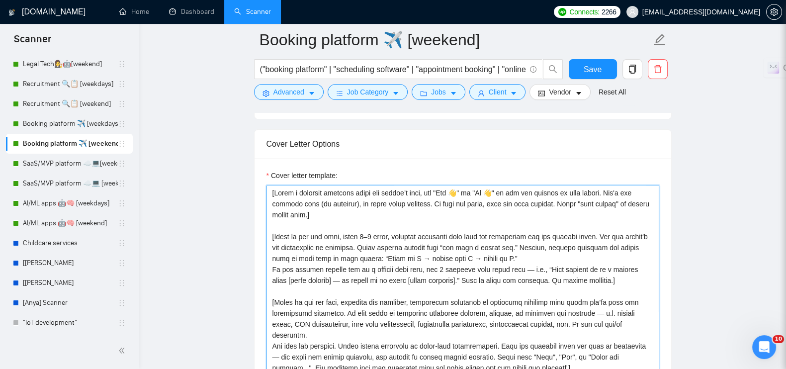
click at [428, 247] on textarea "Cover letter template:" at bounding box center [462, 297] width 393 height 224
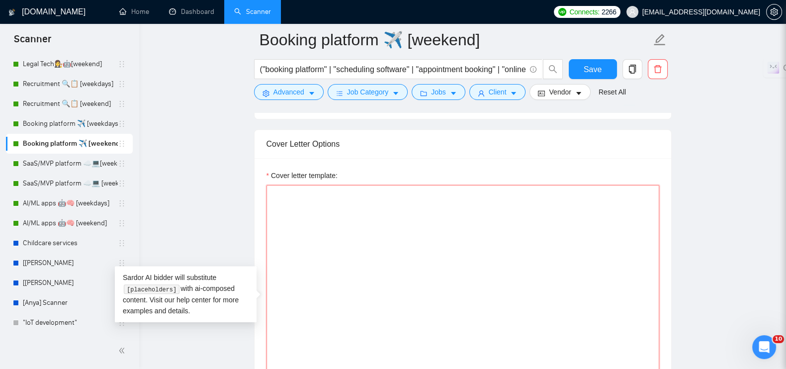
paste textarea "[Write a personal greeting using the client’s name, use "Hey 👋" or "Hi 👋" if th…"
type textarea "[Write a personal greeting using the client’s name, use "Hey 👋" or "Hi 👋" if th…"
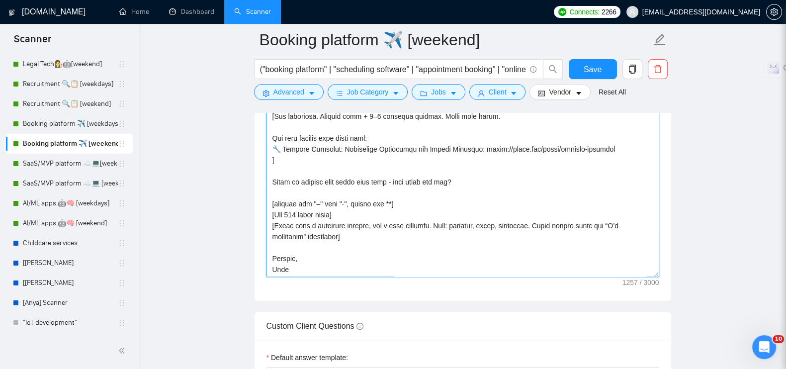
scroll to position [1467, 0]
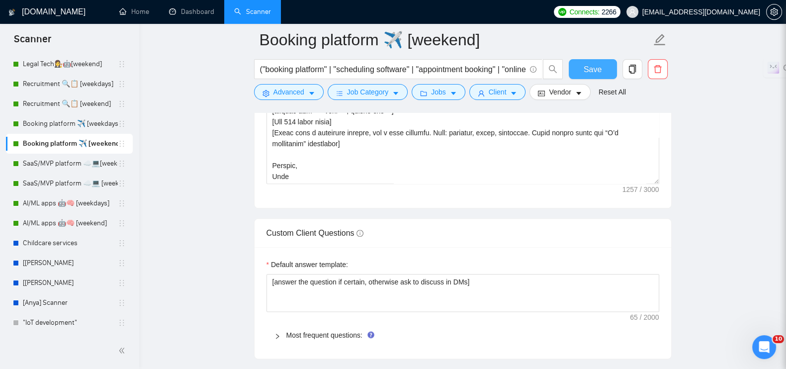
click at [595, 71] on span "Save" at bounding box center [592, 69] width 18 height 12
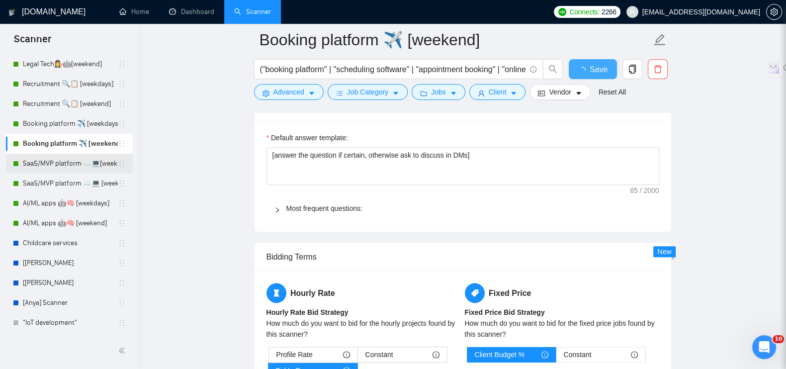
checkbox input "true"
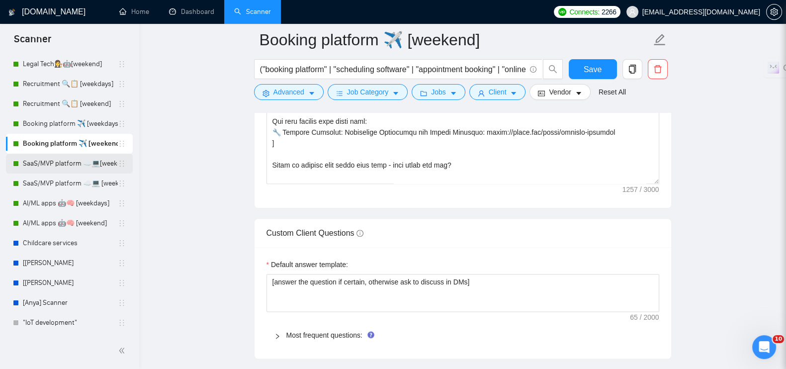
click at [54, 165] on link "SaaS/MVP platform ☁️💻[weekdays]" at bounding box center [70, 164] width 95 height 20
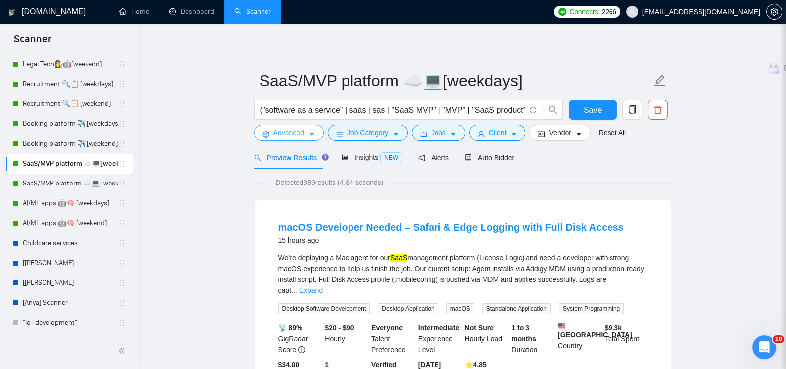
click at [279, 130] on span "Advanced" at bounding box center [288, 132] width 31 height 11
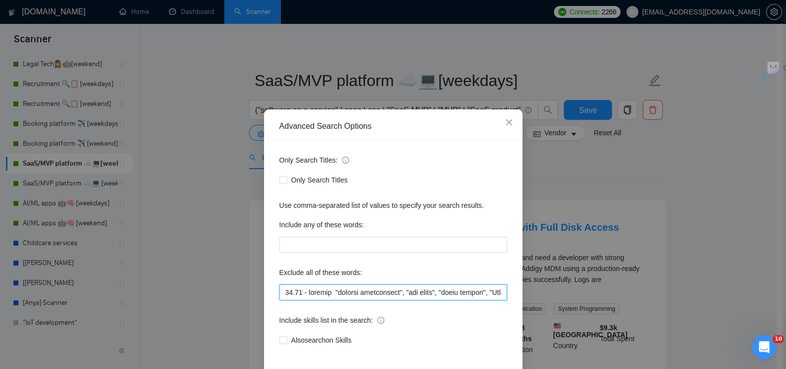
drag, startPoint x: 329, startPoint y: 290, endPoint x: 226, endPoint y: 287, distance: 103.9
click at [226, 287] on div "Advanced Search Options Only Search Titles: Only Search Titles Use comma-separa…" at bounding box center [393, 184] width 786 height 369
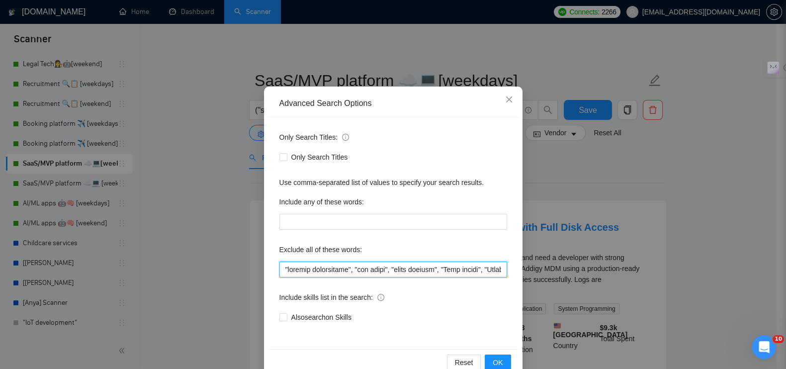
scroll to position [45, 0]
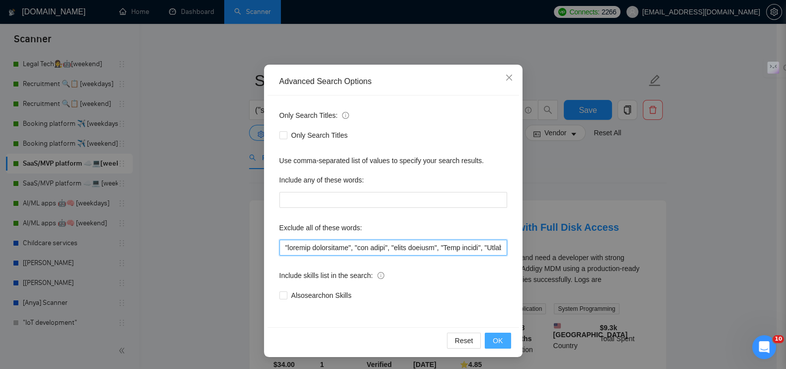
type input ""ongoing maintenance", "bug fixes", "small updates", "Jira plugin", "Atlassian …"
click at [492, 344] on span "OK" at bounding box center [497, 340] width 10 height 11
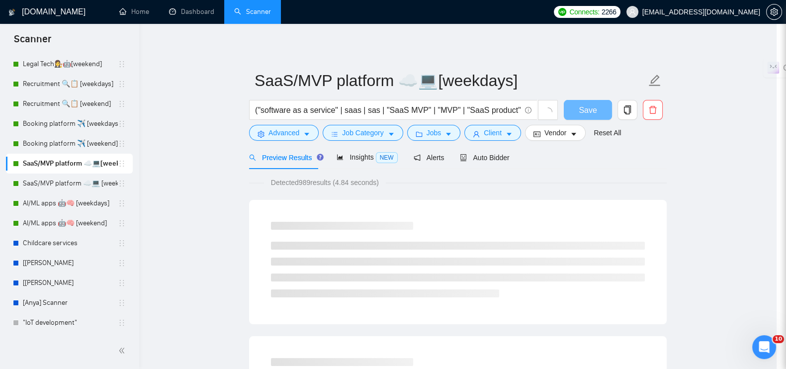
scroll to position [0, 0]
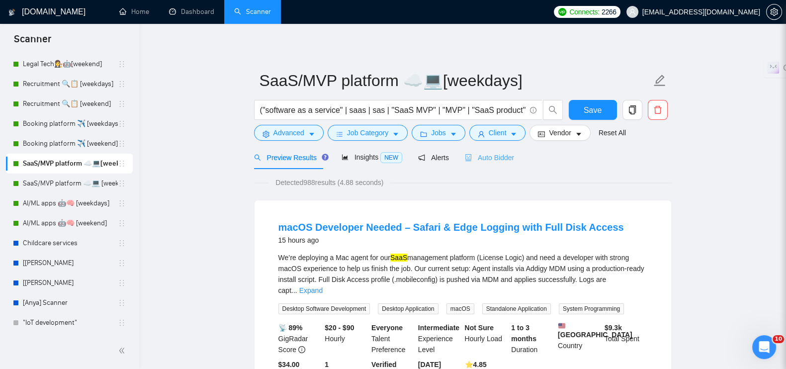
click at [476, 163] on div "Auto Bidder" at bounding box center [489, 157] width 49 height 23
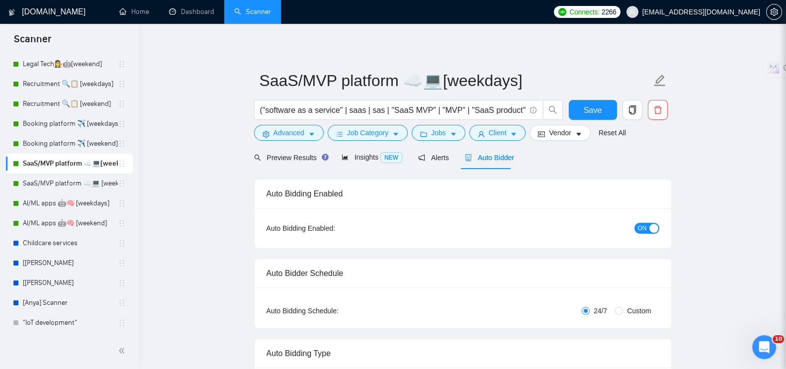
radio input "false"
radio input "true"
checkbox input "true"
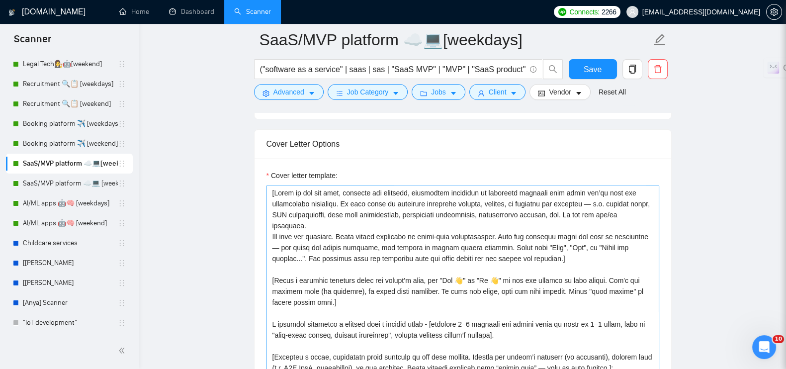
scroll to position [62, 0]
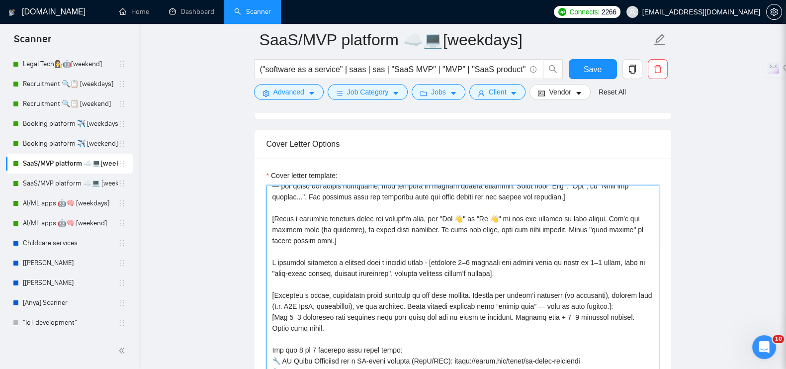
click at [536, 265] on textarea "Cover letter template:" at bounding box center [462, 297] width 393 height 224
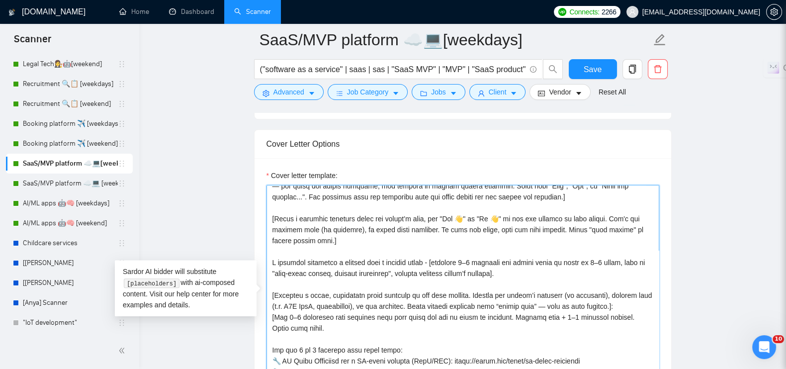
paste textarea "This aligns well with your [keywords or niche] project as I have a strong backg…"
type textarea "[Lorem ip dol sit amet, consecte adi elitsedd, eiusmodtem incididun ut laboreet…"
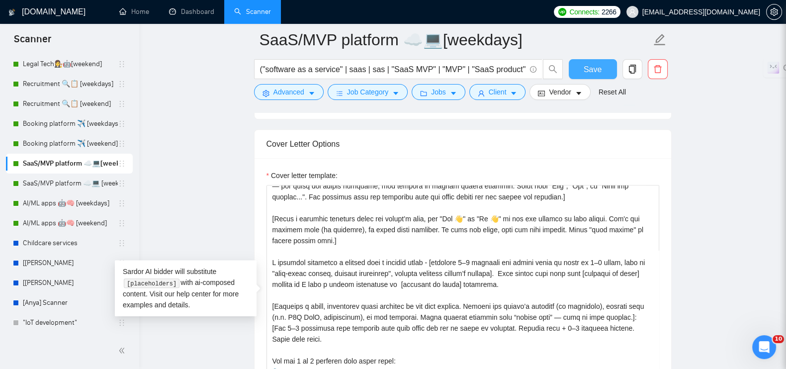
click at [594, 68] on span "Save" at bounding box center [592, 69] width 18 height 12
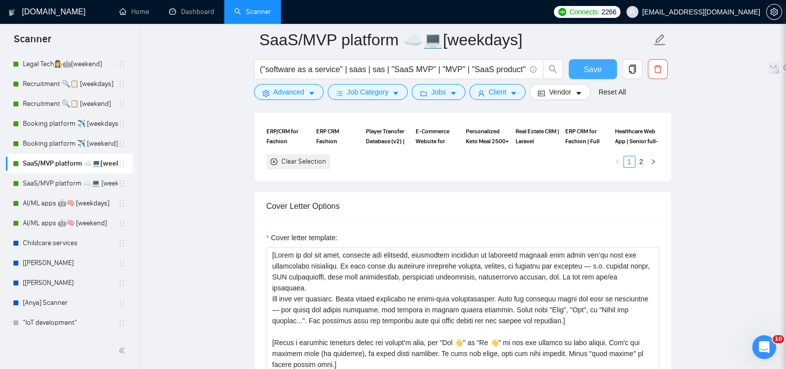
scroll to position [1242, 0]
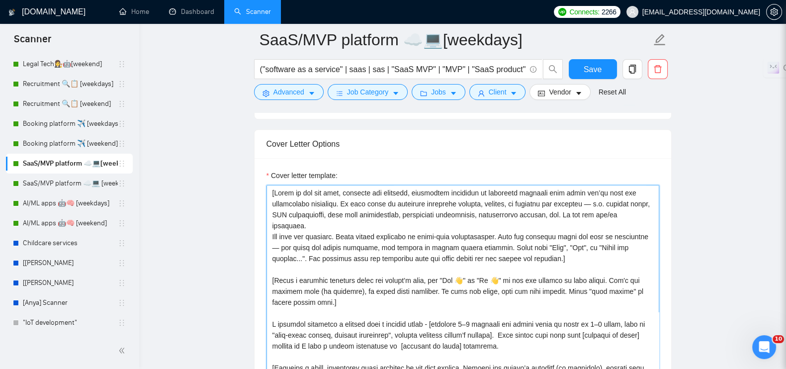
click at [511, 322] on textarea "Cover letter template:" at bounding box center [462, 297] width 393 height 224
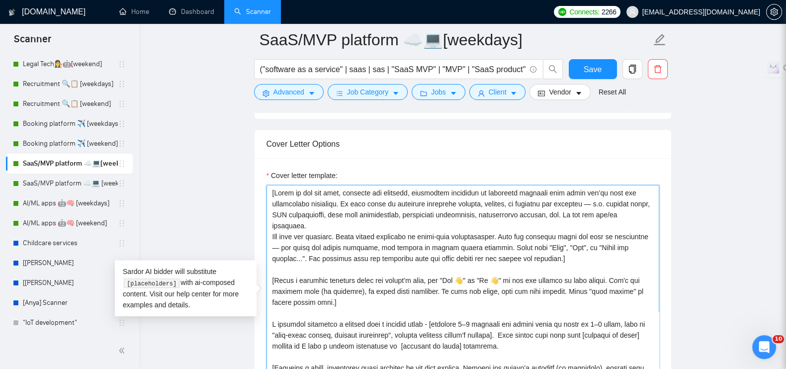
type textarea "[Lorem ip dol sit amet, consecte adi elitsedd, eiusmodtem incididun ut laboreet…"
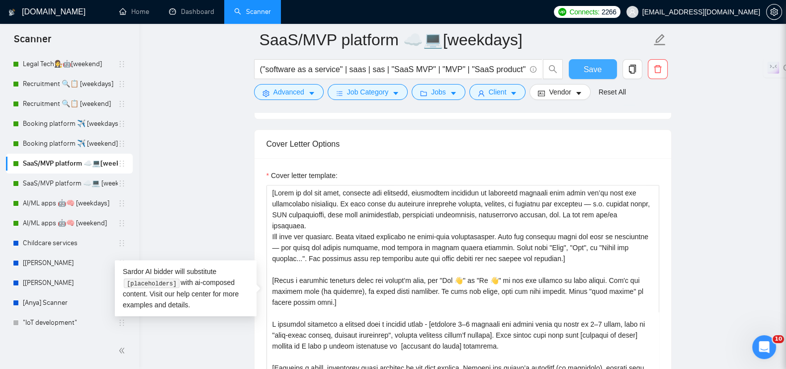
click at [603, 66] on button "Save" at bounding box center [593, 69] width 48 height 20
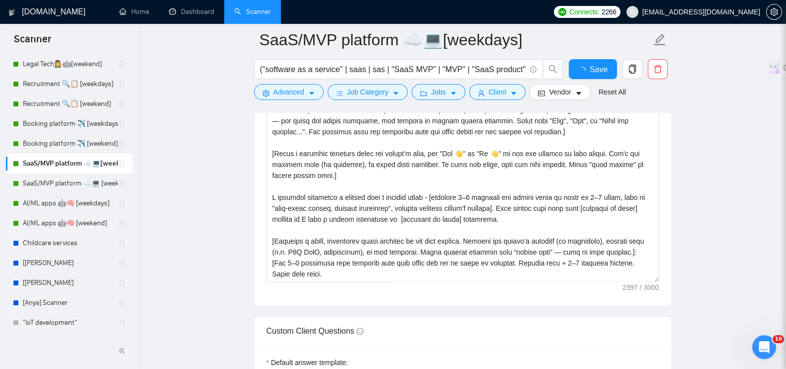
checkbox input "true"
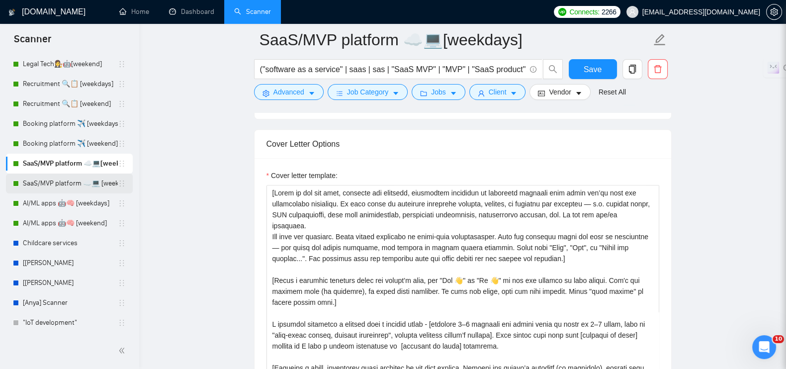
click at [82, 186] on link "SaaS/MVP platform ☁️💻 [weekend]" at bounding box center [70, 183] width 95 height 20
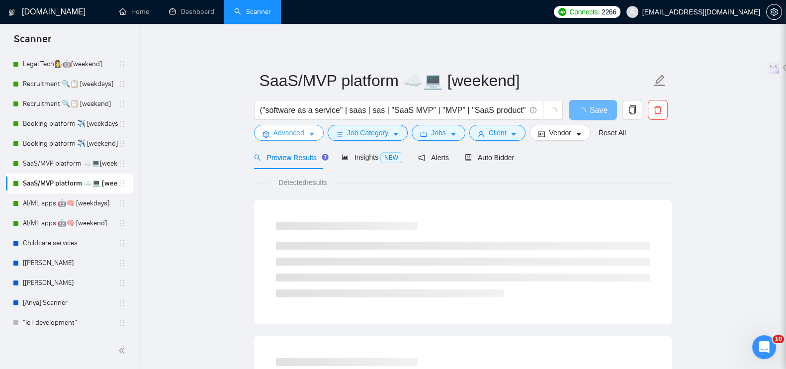
click at [311, 135] on icon "caret-down" at bounding box center [311, 134] width 5 height 3
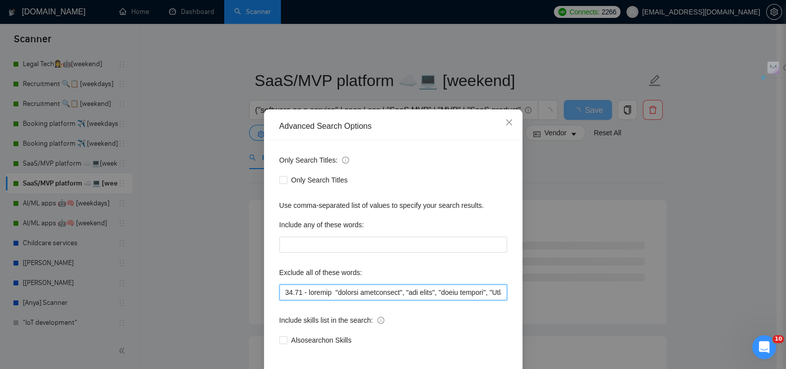
drag, startPoint x: 328, startPoint y: 293, endPoint x: 261, endPoint y: 298, distance: 67.8
click at [264, 298] on div "Advanced Search Options Only Search Titles: Only Search Titles Use comma-separa…" at bounding box center [393, 255] width 258 height 292
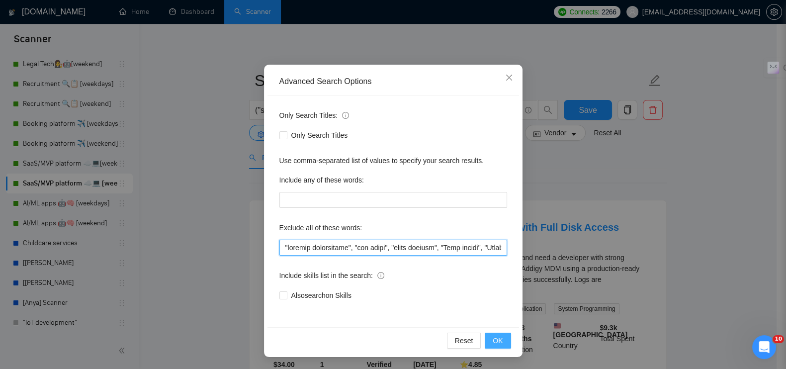
type input ""ongoing maintenance", "bug fixes", "small updates", "Jira plugin", "Atlassian …"
click at [501, 338] on button "OK" at bounding box center [498, 340] width 26 height 16
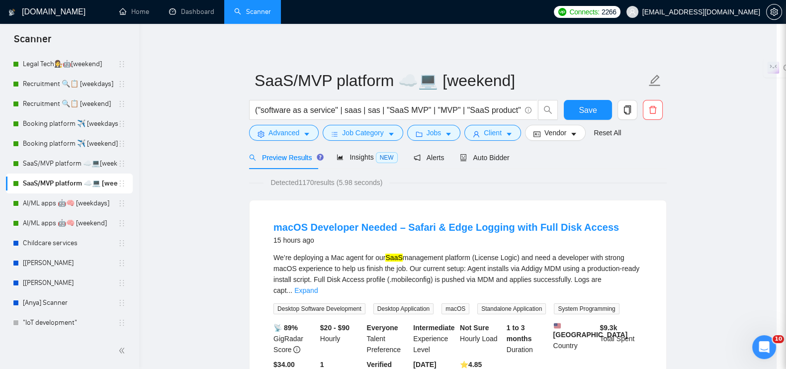
scroll to position [0, 0]
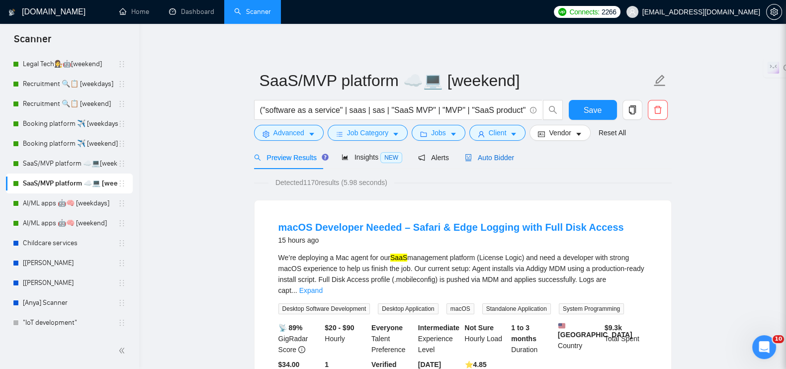
click at [505, 155] on span "Auto Bidder" at bounding box center [489, 158] width 49 height 8
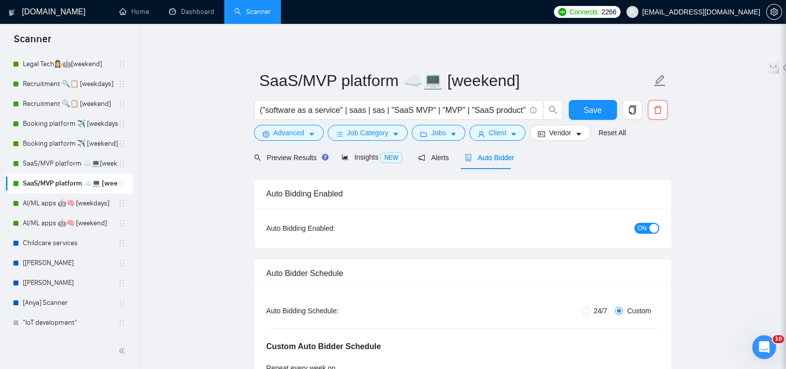
radio input "false"
radio input "true"
checkbox input "true"
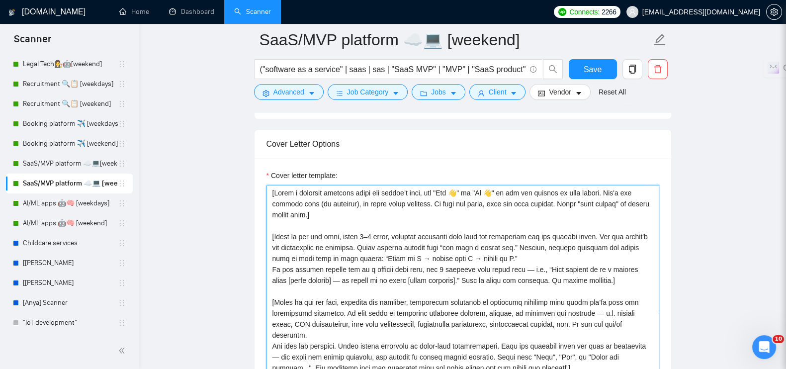
click at [406, 200] on textarea "Cover letter template:" at bounding box center [462, 297] width 393 height 224
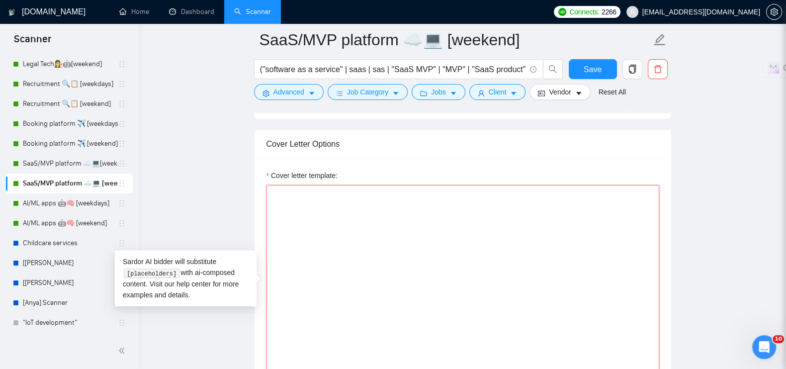
paste textarea "[Write a personal greeting using the client’s name, use "Hey 👋" or "Hi 👋" if th…"
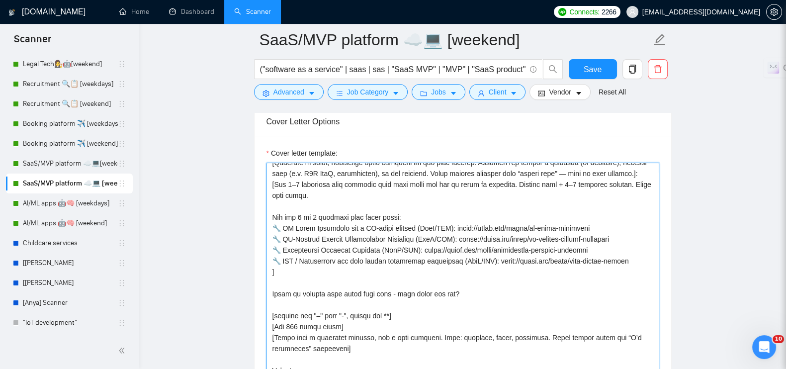
scroll to position [120, 0]
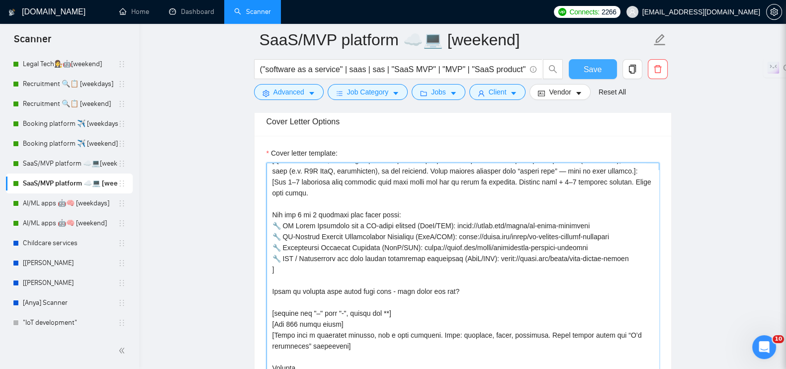
type textarea "[Write a personal greeting using the client’s name, use "Hey 👋" or "Hi 👋" if th…"
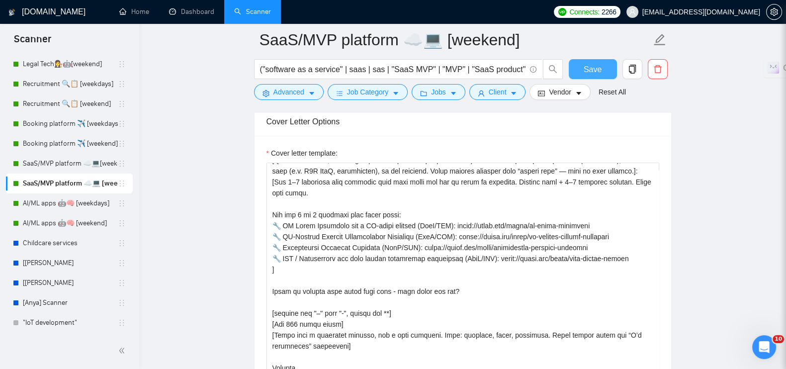
click at [586, 65] on span "Save" at bounding box center [592, 69] width 18 height 12
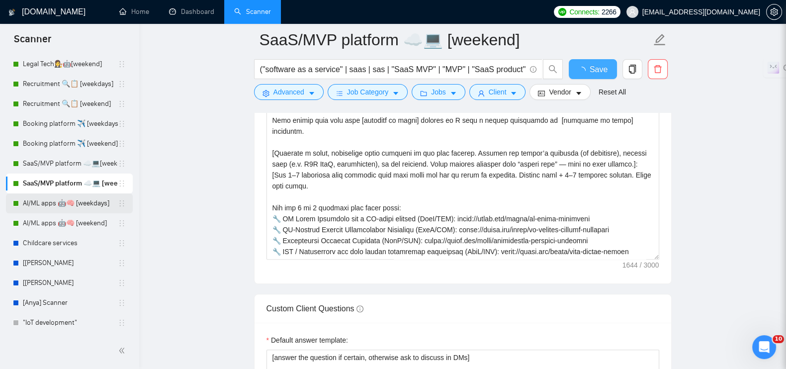
checkbox input "true"
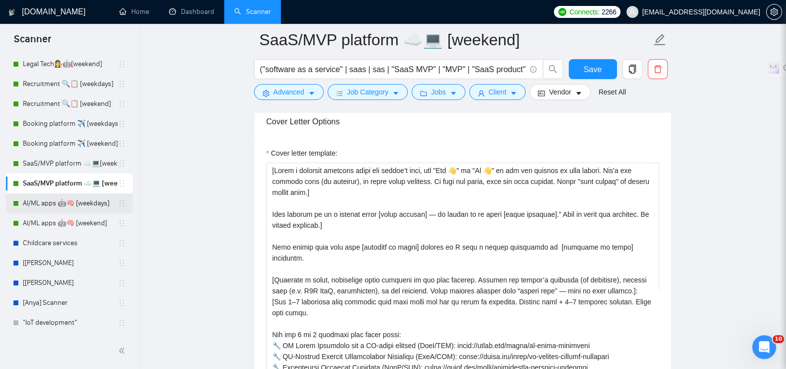
click at [93, 207] on link "AI/ML apps 🤖🧠 [weekdays]" at bounding box center [70, 203] width 95 height 20
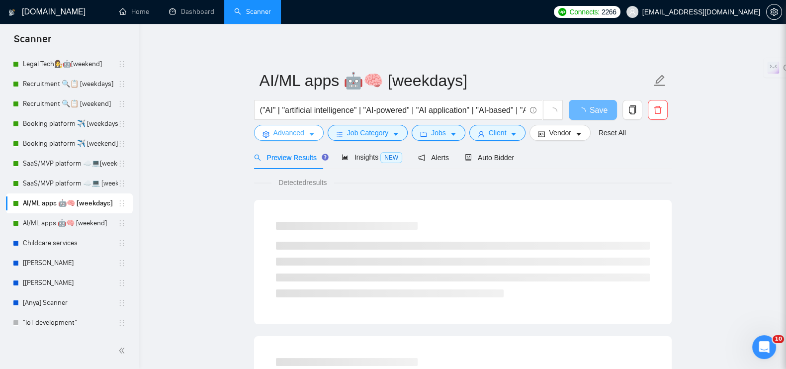
click at [290, 132] on span "Advanced" at bounding box center [288, 132] width 31 height 11
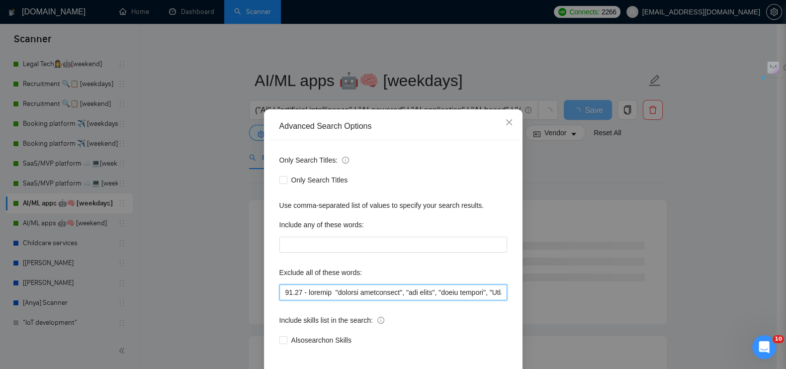
drag, startPoint x: 331, startPoint y: 291, endPoint x: 263, endPoint y: 294, distance: 67.6
click at [267, 294] on div "Only Search Titles: Only Search Titles Use comma-separated list of values to sp…" at bounding box center [392, 256] width 251 height 232
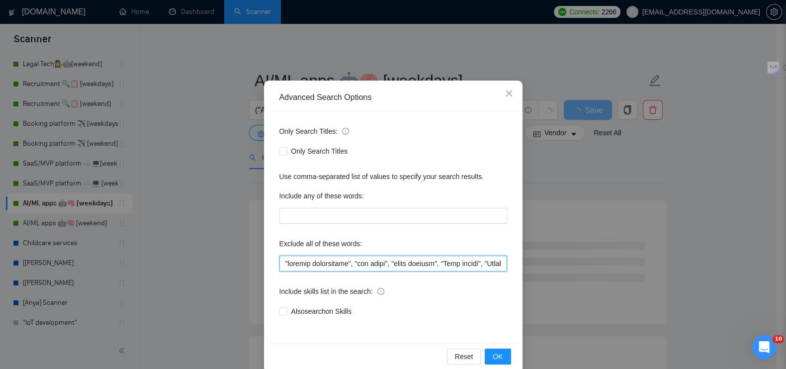
scroll to position [45, 0]
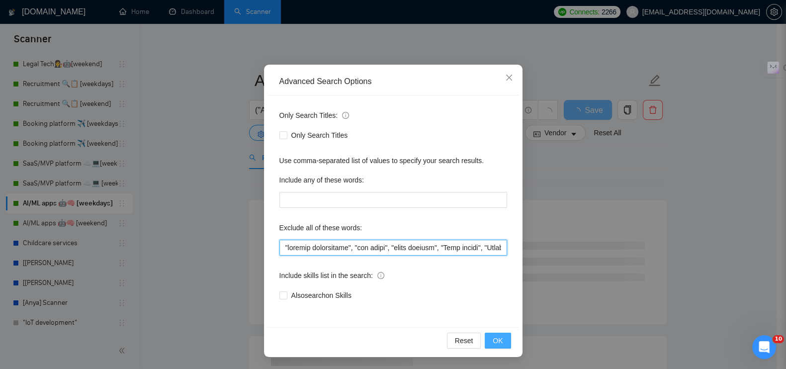
type input ""ongoing maintenance", "bug fixes", "small updates", "Jira plugin", "Atlassian …"
click at [496, 342] on span "OK" at bounding box center [497, 340] width 10 height 11
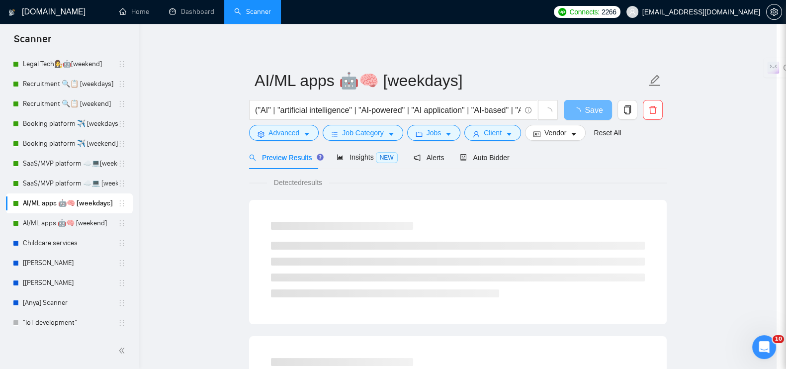
scroll to position [0, 0]
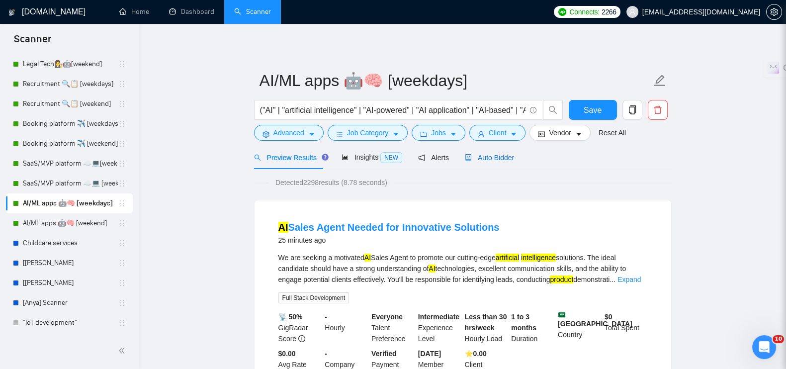
click at [496, 162] on div "Auto Bidder" at bounding box center [489, 157] width 49 height 11
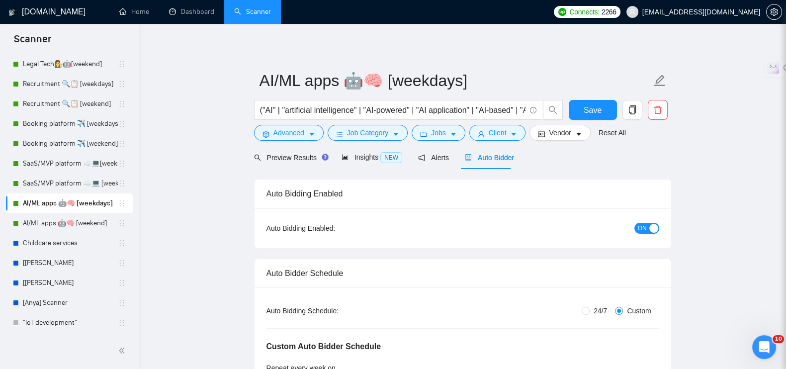
radio input "false"
radio input "true"
checkbox input "true"
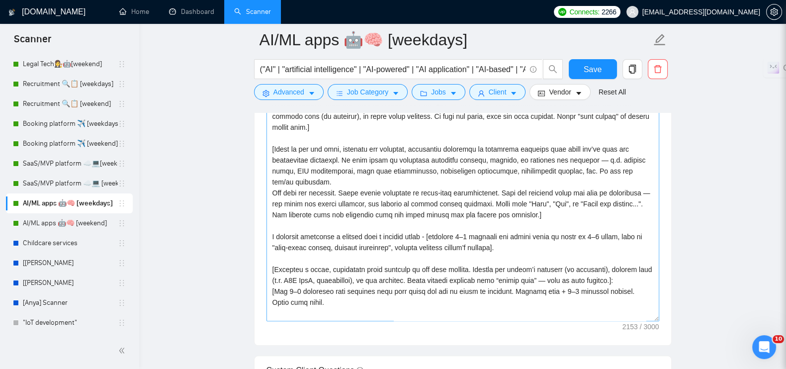
scroll to position [1367, 0]
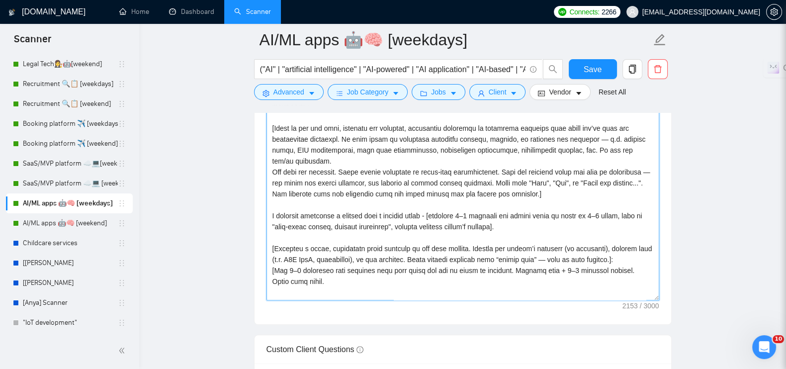
click at [382, 211] on textarea "Cover letter template:" at bounding box center [462, 189] width 393 height 224
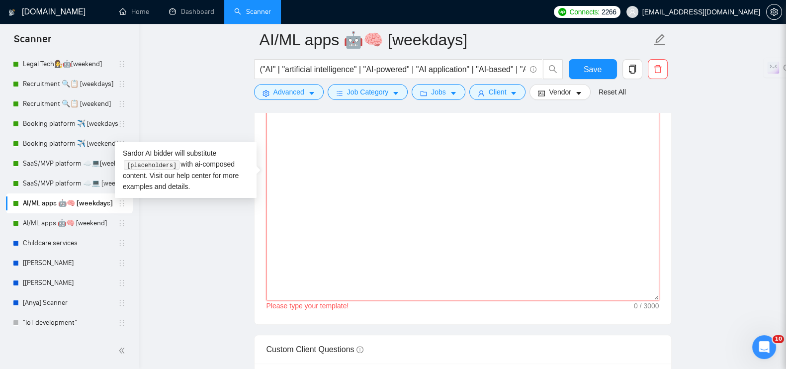
paste textarea "[Lorem i dolorsit ametcons adipi eli seddoe’t inci, utl "Etd 👋" ma "Al 👋" en ad…"
type textarea "[Lorem i dolorsit ametcons adipi eli seddoe’t inci, utl "Etd 👋" ma "Al 👋" en ad…"
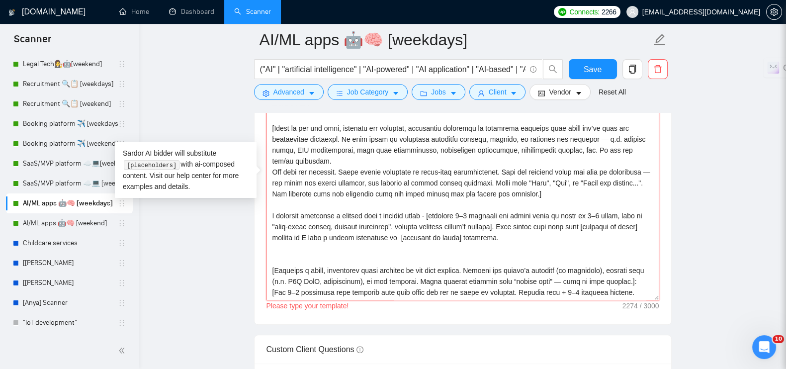
scroll to position [171, 0]
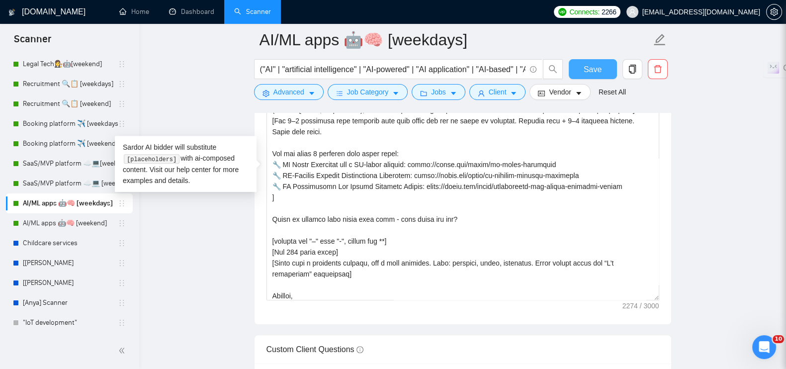
click at [599, 68] on span "Save" at bounding box center [592, 69] width 18 height 12
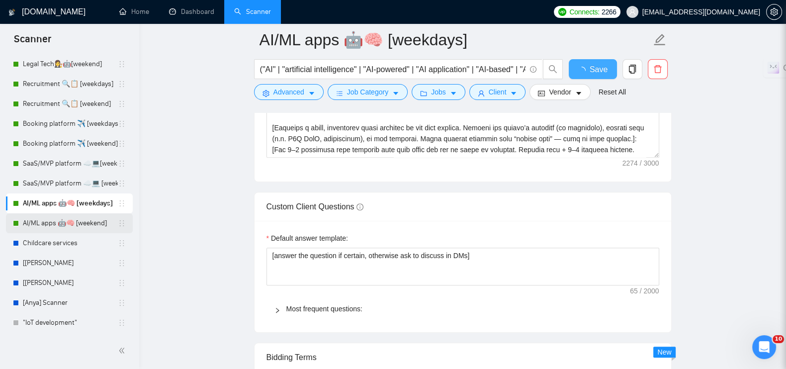
checkbox input "true"
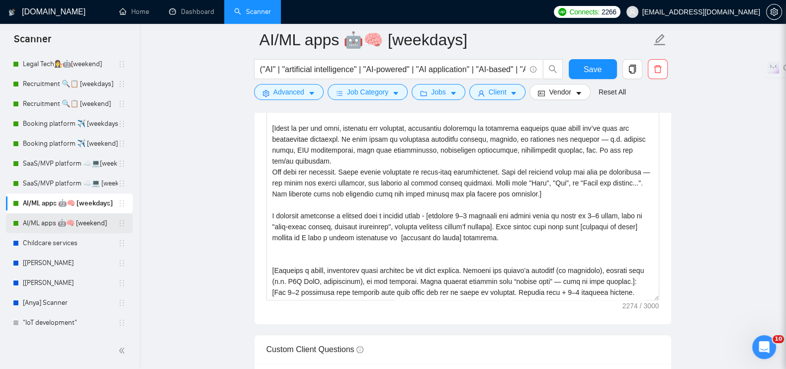
click at [84, 222] on link "AI/ML apps 🤖🧠 [weekend]" at bounding box center [70, 223] width 95 height 20
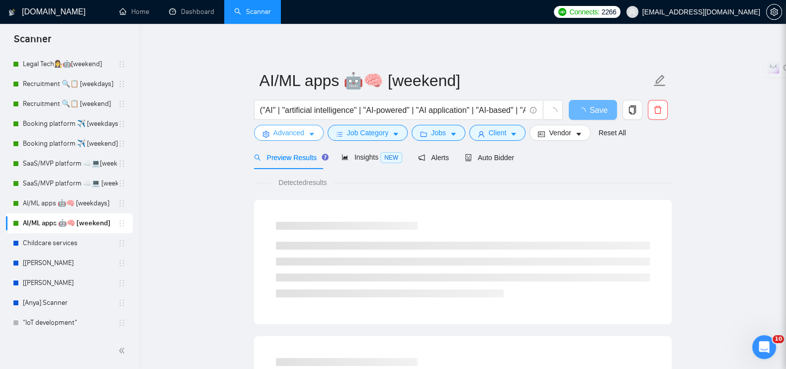
click at [291, 134] on span "Advanced" at bounding box center [288, 132] width 31 height 11
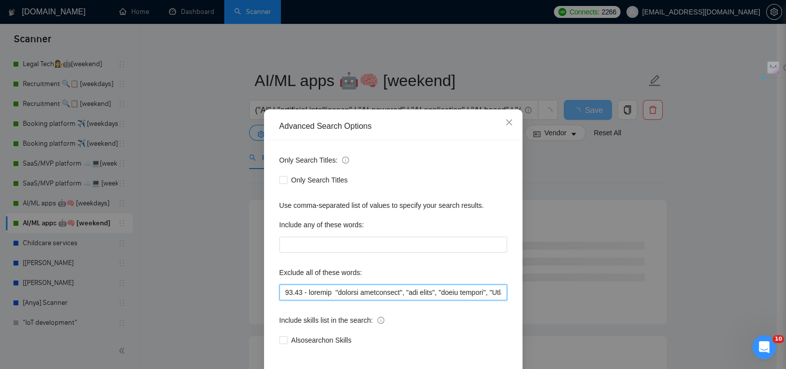
drag, startPoint x: 329, startPoint y: 288, endPoint x: 225, endPoint y: 275, distance: 105.7
click at [222, 277] on div "Advanced Search Options Only Search Titles: Only Search Titles Use comma-separa…" at bounding box center [393, 184] width 786 height 369
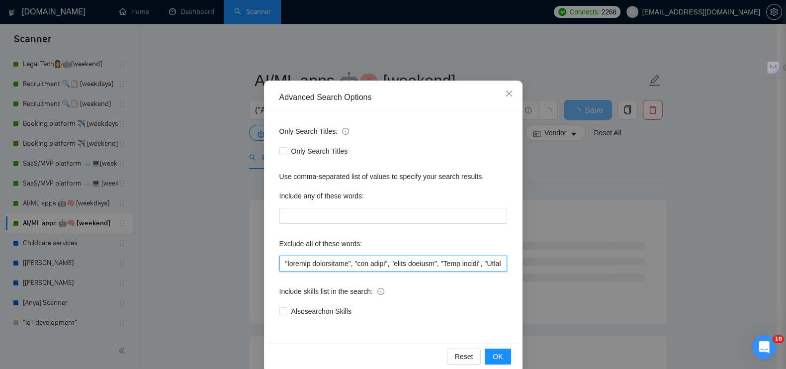
scroll to position [45, 0]
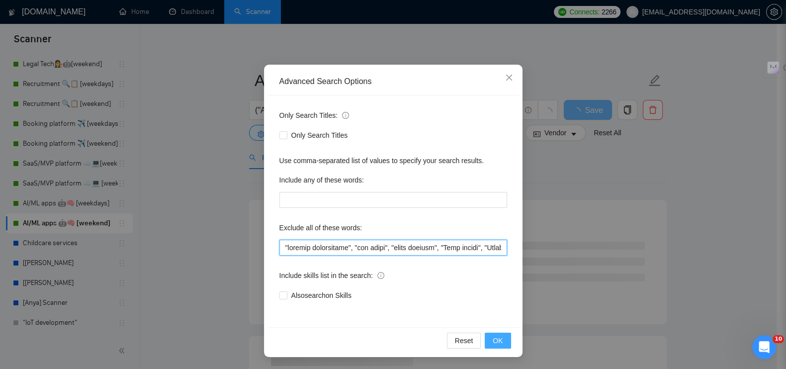
type input ""ongoing maintenance", "bug fixes", "small updates", "Jira plugin", "Atlassian …"
click at [494, 339] on span "OK" at bounding box center [497, 340] width 10 height 11
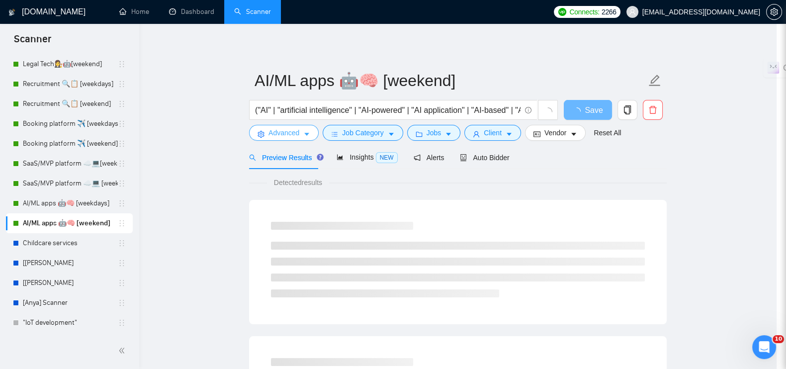
scroll to position [0, 0]
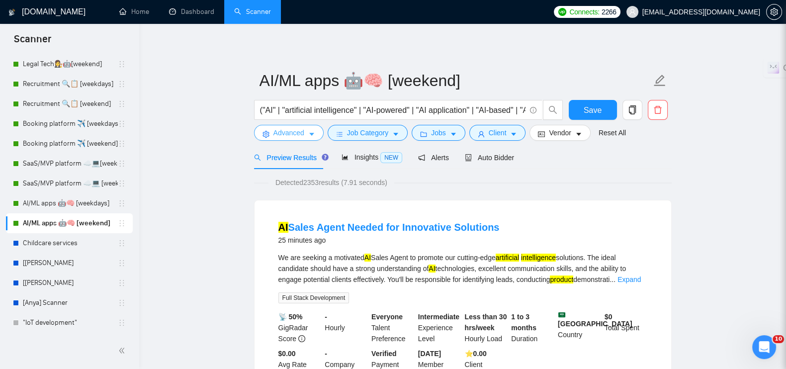
click at [292, 130] on span "Advanced" at bounding box center [288, 132] width 31 height 11
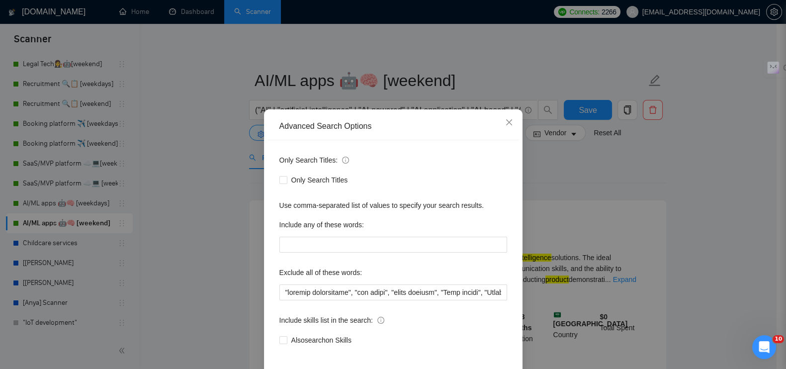
click at [203, 164] on div "Advanced Search Options Only Search Titles: Only Search Titles Use comma-separa…" at bounding box center [393, 184] width 786 height 369
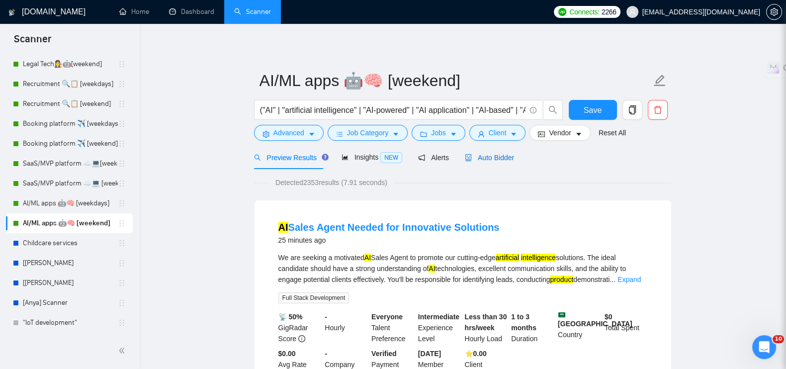
click at [488, 159] on span "Auto Bidder" at bounding box center [489, 158] width 49 height 8
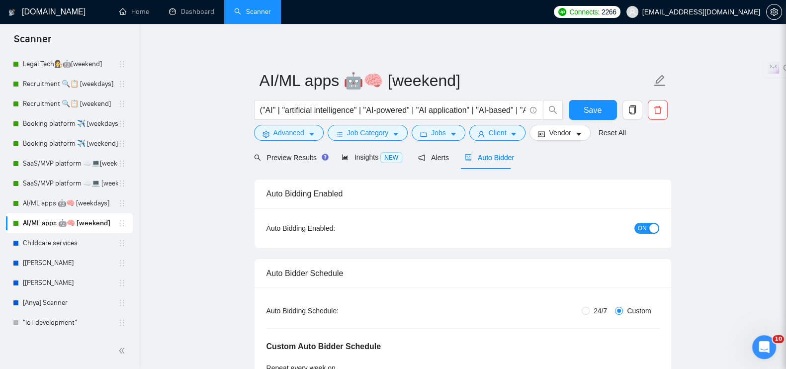
radio input "false"
radio input "true"
checkbox input "true"
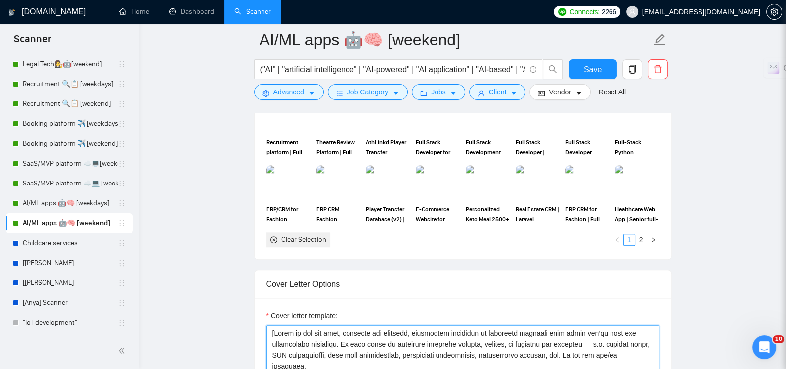
scroll to position [1242, 0]
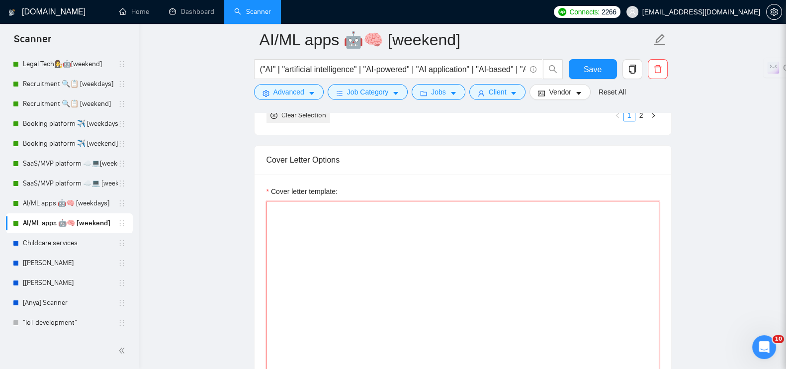
paste textarea "[Write a personal greeting using the client’s name, use "Hey 👋" or "Hi 👋" if th…"
type textarea "[Write a personal greeting using the client’s name, use "Hey 👋" or "Hi 👋" if th…"
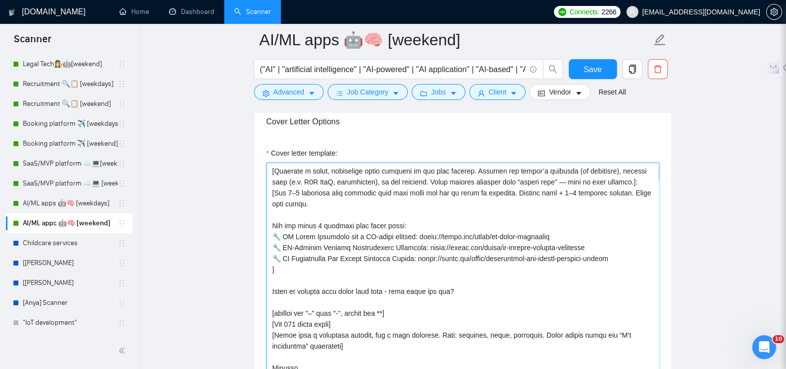
scroll to position [1467, 0]
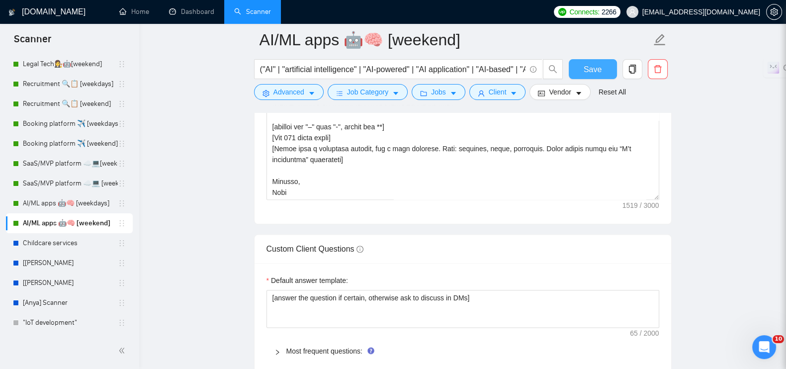
click at [586, 68] on span "Save" at bounding box center [592, 69] width 18 height 12
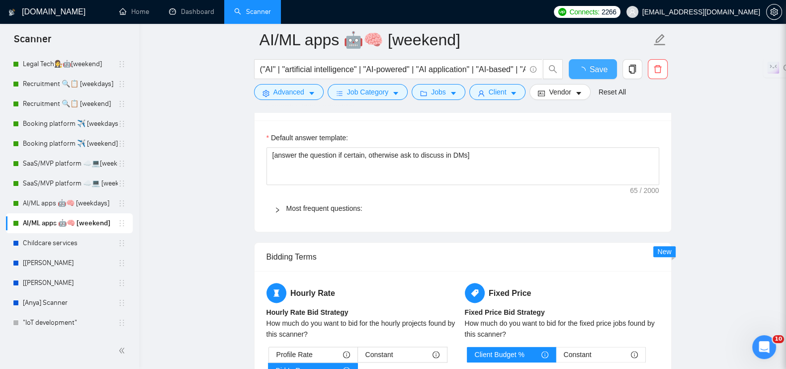
checkbox input "true"
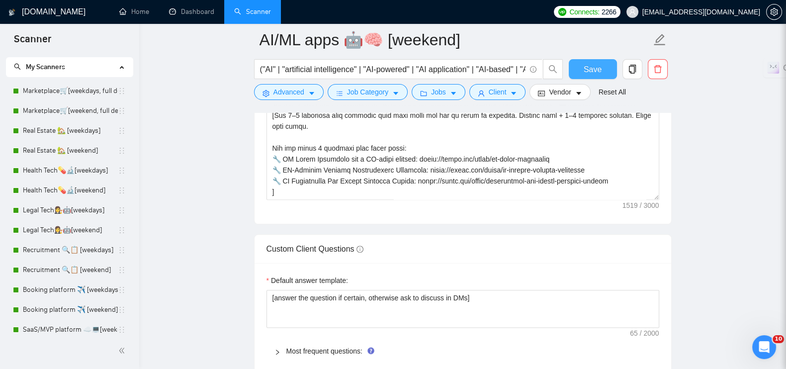
scroll to position [0, 0]
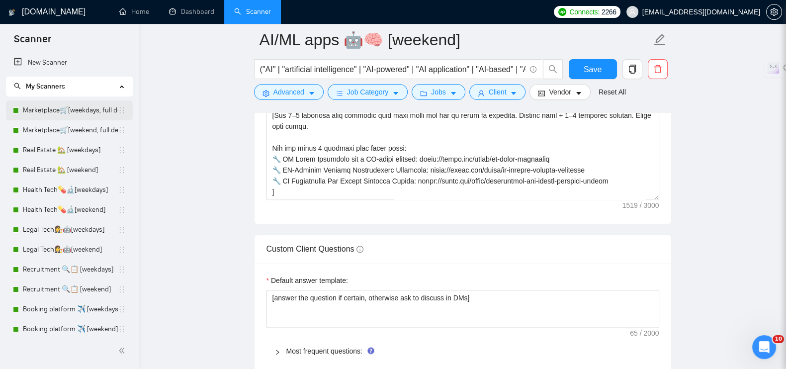
click at [79, 111] on link "Marketplace🛒[weekdays, full description]" at bounding box center [70, 110] width 95 height 20
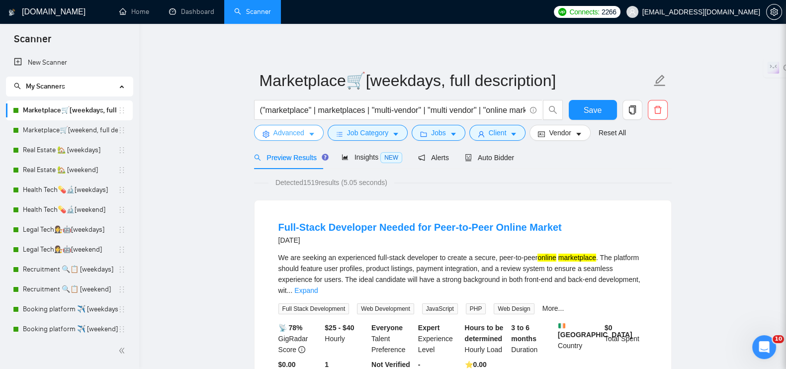
click at [305, 131] on button "Advanced" at bounding box center [289, 133] width 70 height 16
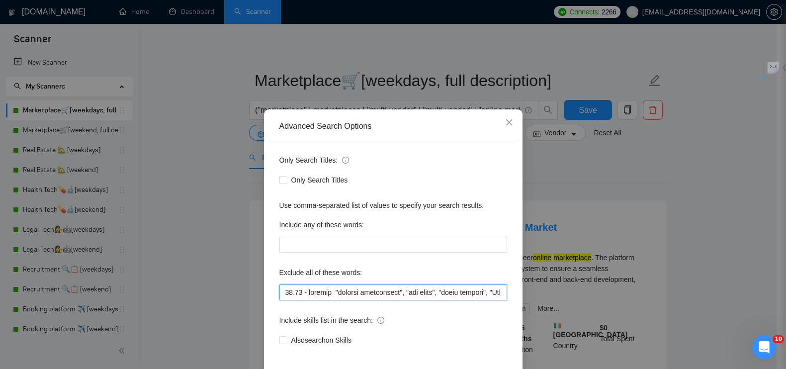
drag, startPoint x: 308, startPoint y: 289, endPoint x: 268, endPoint y: 282, distance: 40.3
click at [268, 282] on div "Only Search Titles: Only Search Titles Use comma-separated list of values to sp…" at bounding box center [392, 256] width 251 height 232
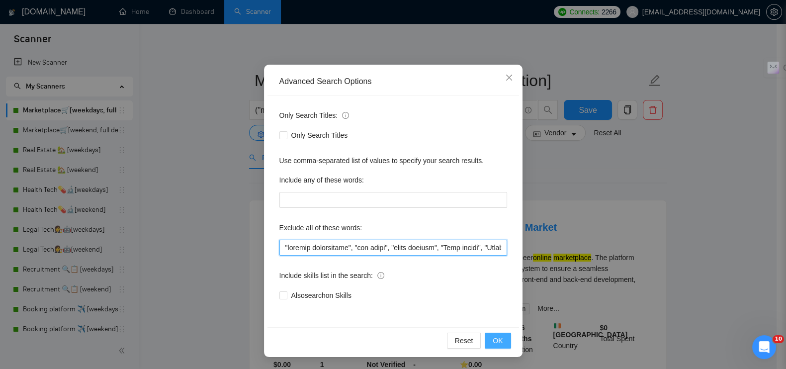
type input ""ongoing maintenance", "bug fixes", "small updates", "Jira plugin", "Atlassian …"
click at [492, 336] on span "OK" at bounding box center [497, 340] width 10 height 11
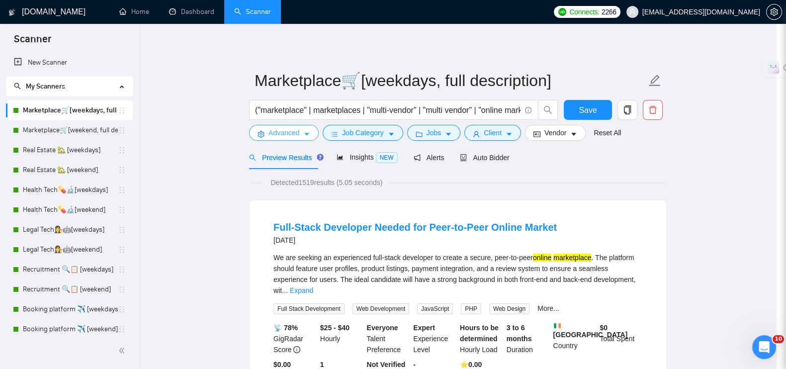
scroll to position [0, 0]
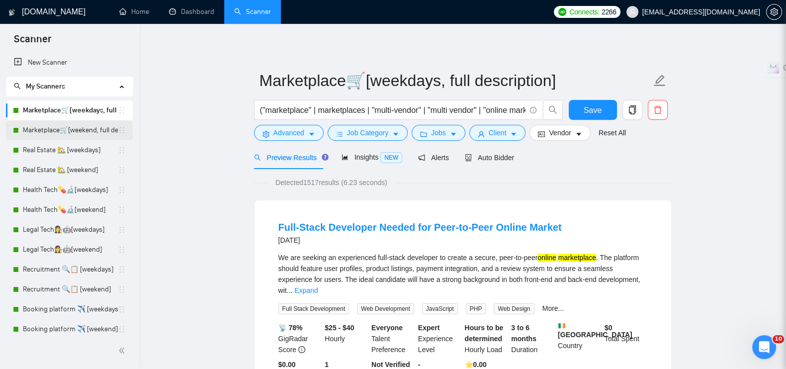
click at [81, 121] on link "Marketplace🛒[weekend, full description]" at bounding box center [70, 130] width 95 height 20
click at [604, 107] on button "Save" at bounding box center [593, 110] width 48 height 20
click at [491, 152] on div "Auto Bidder" at bounding box center [489, 157] width 49 height 11
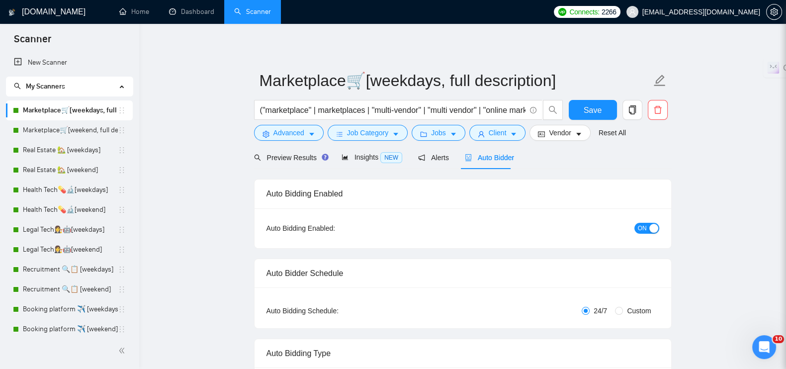
scroll to position [434, 0]
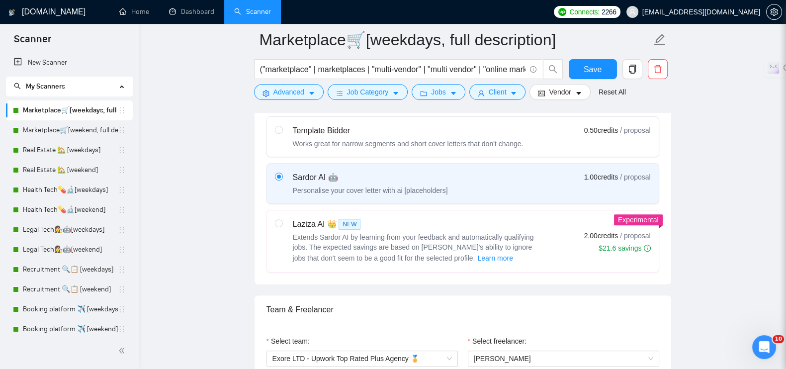
radio input "false"
radio input "true"
checkbox input "true"
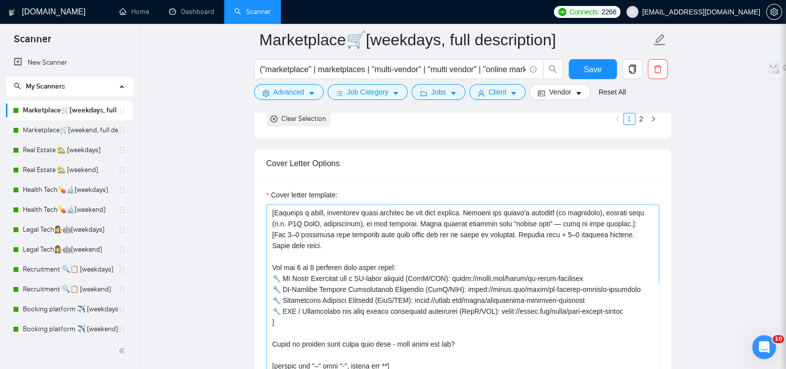
scroll to position [1242, 0]
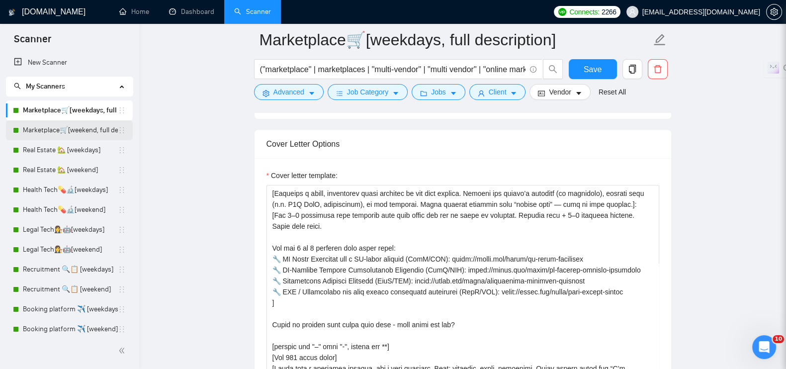
click at [38, 131] on link "Marketplace🛒[weekend, full description]" at bounding box center [70, 130] width 95 height 20
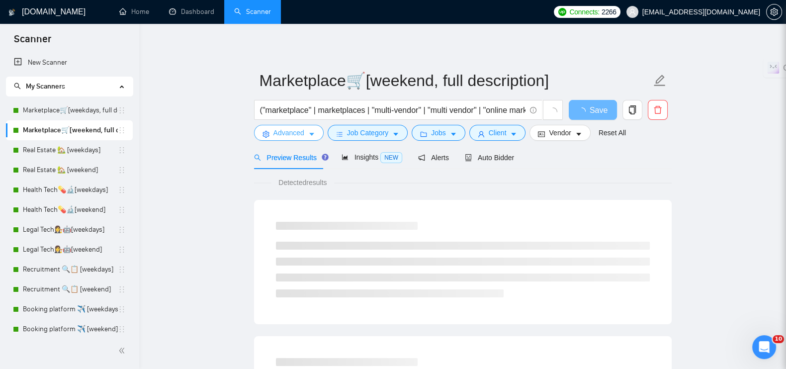
click at [272, 131] on button "Advanced" at bounding box center [289, 133] width 70 height 16
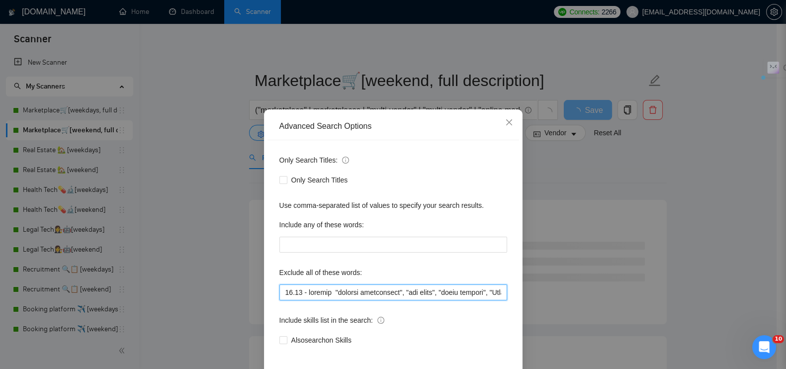
drag, startPoint x: 331, startPoint y: 292, endPoint x: 259, endPoint y: 288, distance: 72.2
click at [264, 288] on div "Advanced Search Options Only Search Titles: Only Search Titles Use comma-separa…" at bounding box center [393, 255] width 258 height 292
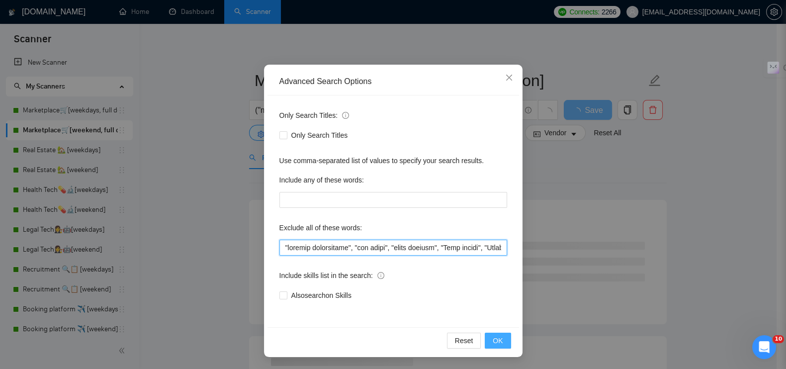
type input ""ongoing maintenance", "bug fixes", "small updates", "Jira plugin", "Atlassian …"
click at [495, 335] on span "OK" at bounding box center [497, 340] width 10 height 11
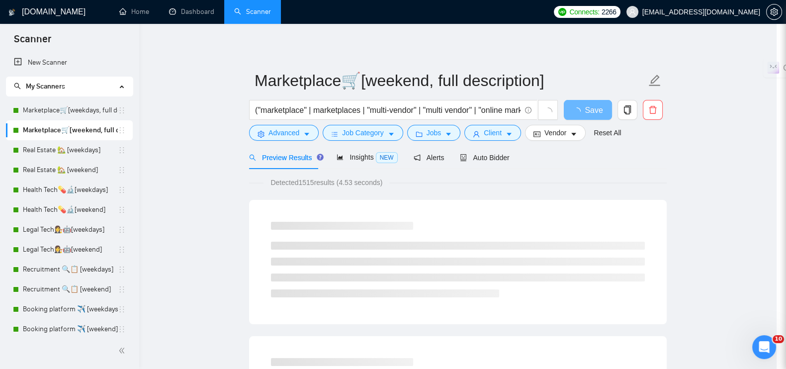
scroll to position [0, 0]
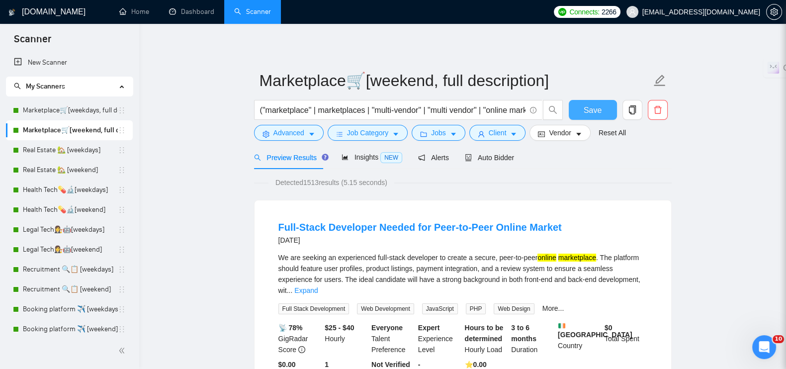
click at [579, 107] on button "Save" at bounding box center [593, 110] width 48 height 20
click at [475, 157] on span "Auto Bidder" at bounding box center [489, 158] width 49 height 8
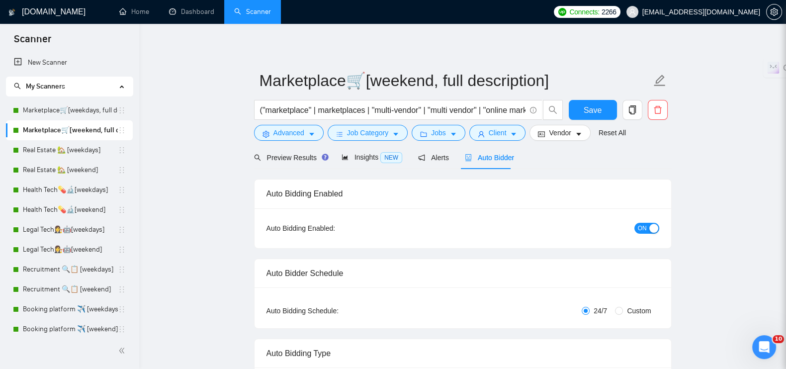
radio input "false"
radio input "true"
checkbox input "true"
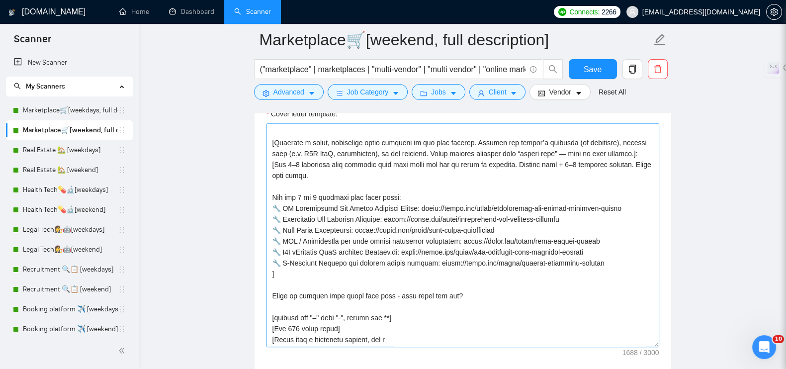
scroll to position [1305, 0]
click at [66, 113] on link "Marketplace🛒[weekdays, full description]" at bounding box center [70, 110] width 95 height 20
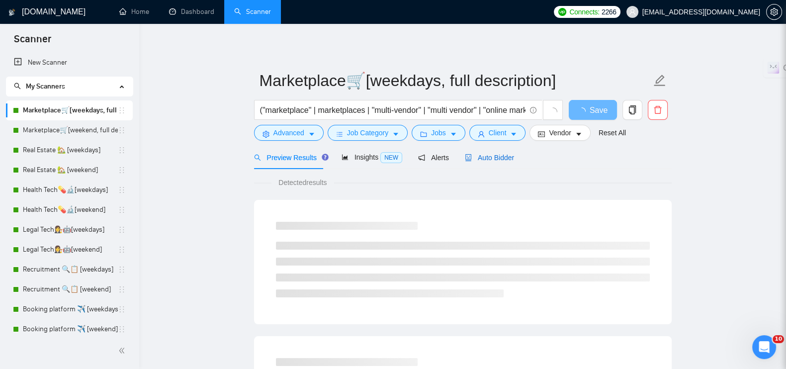
click at [503, 157] on span "Auto Bidder" at bounding box center [489, 158] width 49 height 8
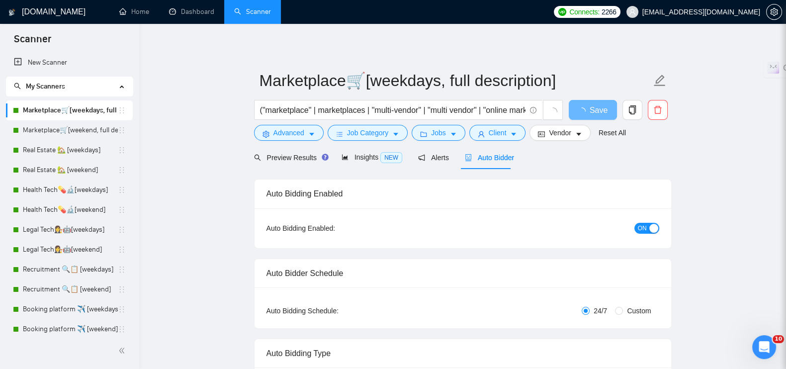
radio input "false"
radio input "true"
checkbox input "true"
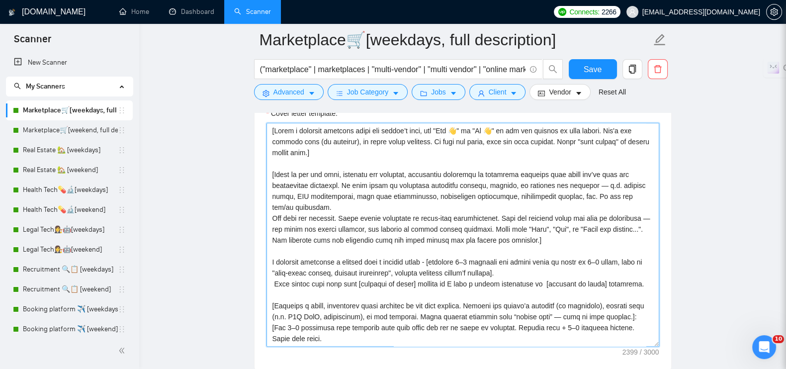
scroll to position [56, 0]
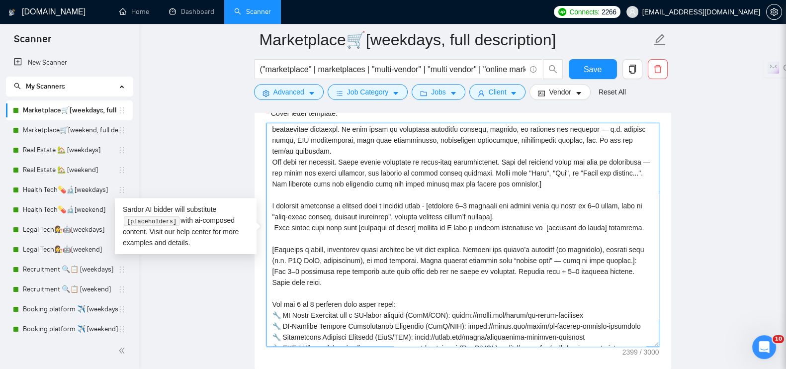
drag, startPoint x: 654, startPoint y: 187, endPoint x: 657, endPoint y: 246, distance: 59.2
click at [657, 246] on textarea "Cover letter template:" at bounding box center [462, 235] width 393 height 224
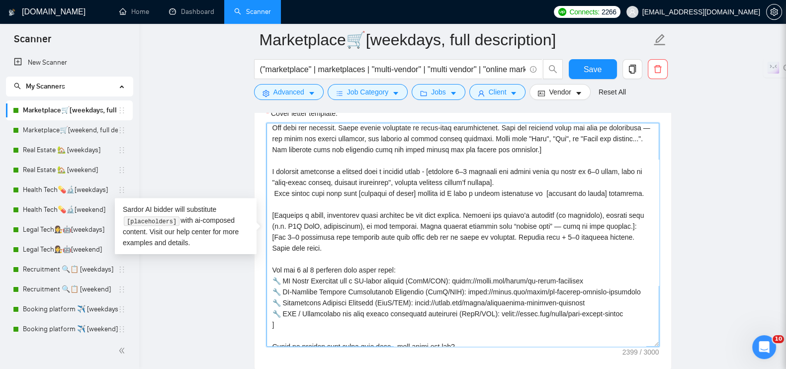
scroll to position [118, 0]
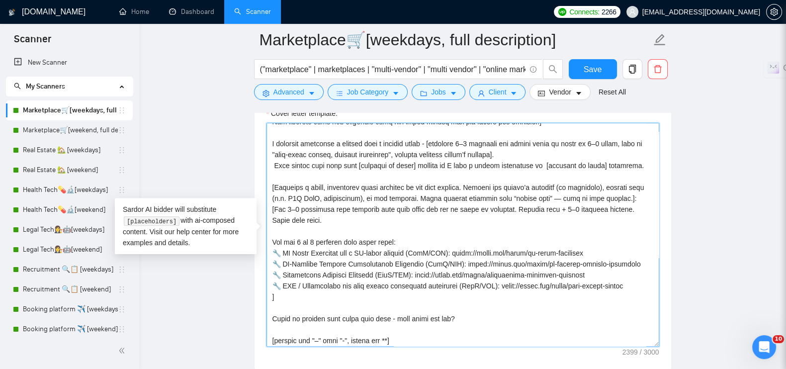
click at [338, 208] on textarea "Cover letter template:" at bounding box center [462, 235] width 393 height 224
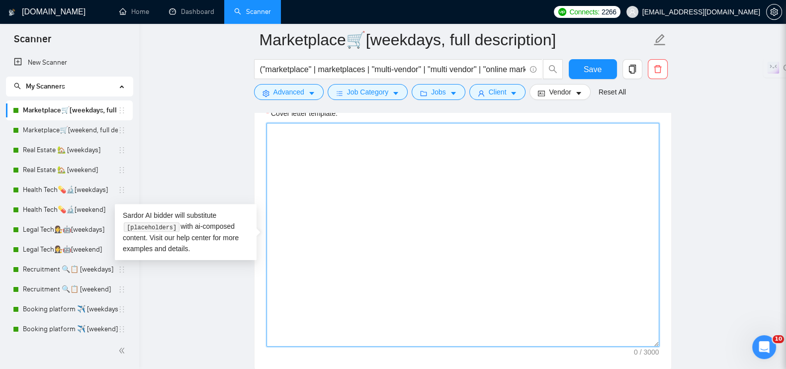
scroll to position [0, 0]
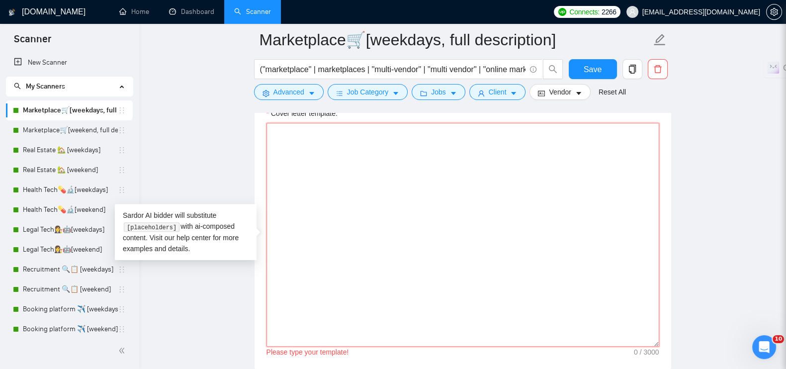
paste textarea "[Lorem i dolorsit ametcons adipi eli seddoe’t inci, utl "Etd 👋" ma "Al 👋" en ad…"
type textarea "[Lorem i dolorsit ametcons adipi eli seddoe’t inci, utl "Etd 👋" ma "Al 👋" en ad…"
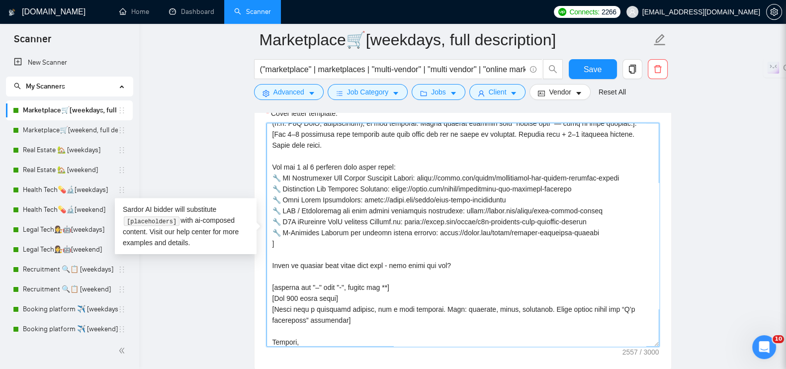
scroll to position [7, 0]
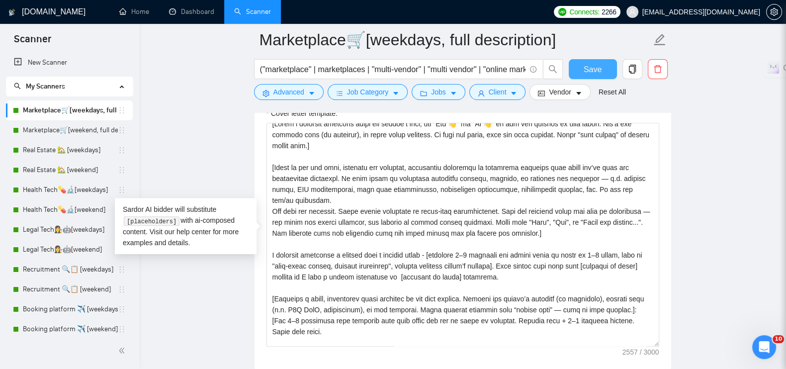
click at [586, 74] on span "Save" at bounding box center [592, 69] width 18 height 12
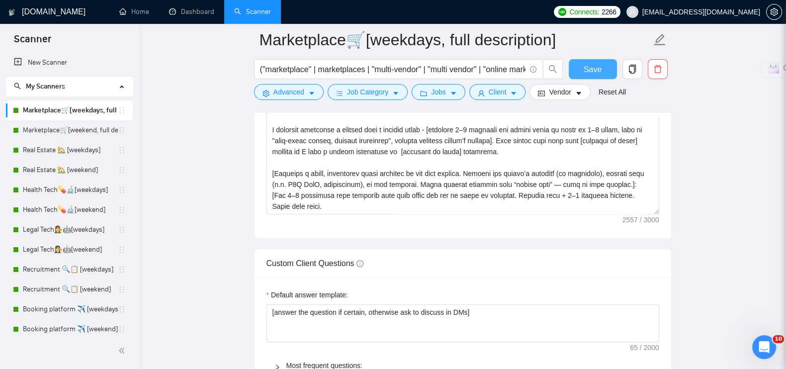
checkbox input "true"
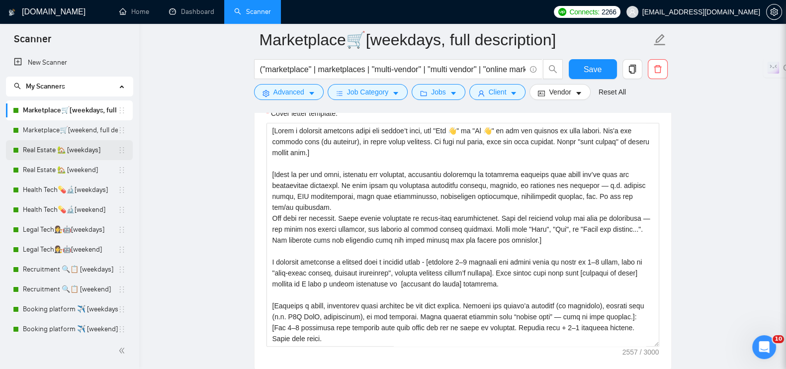
click at [66, 150] on link "Real Estate 🏡 [weekdays]" at bounding box center [70, 150] width 95 height 20
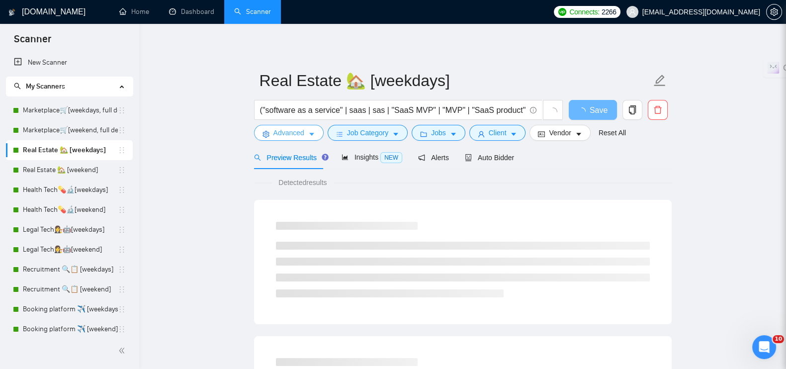
click at [282, 137] on span "Advanced" at bounding box center [288, 132] width 31 height 11
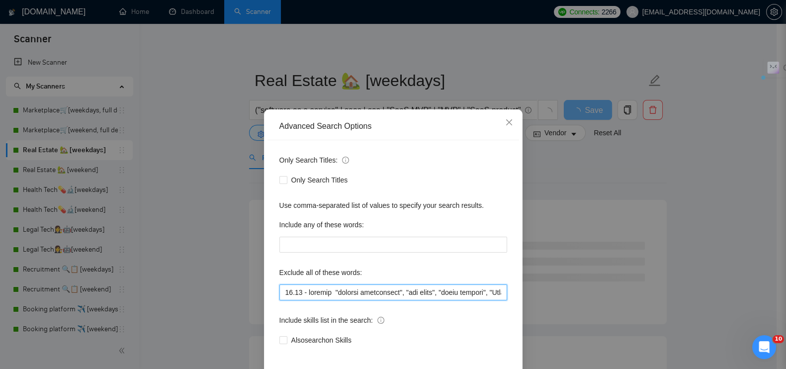
drag, startPoint x: 329, startPoint y: 291, endPoint x: 263, endPoint y: 285, distance: 66.4
click at [267, 285] on div "Only Search Titles: Only Search Titles Use comma-separated list of values to sp…" at bounding box center [392, 256] width 251 height 232
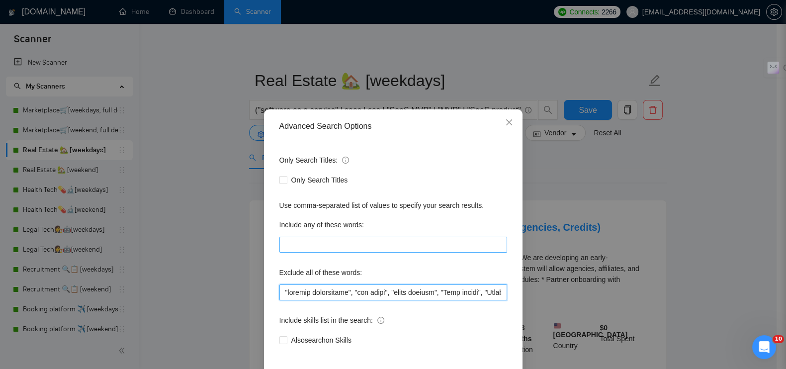
scroll to position [45, 0]
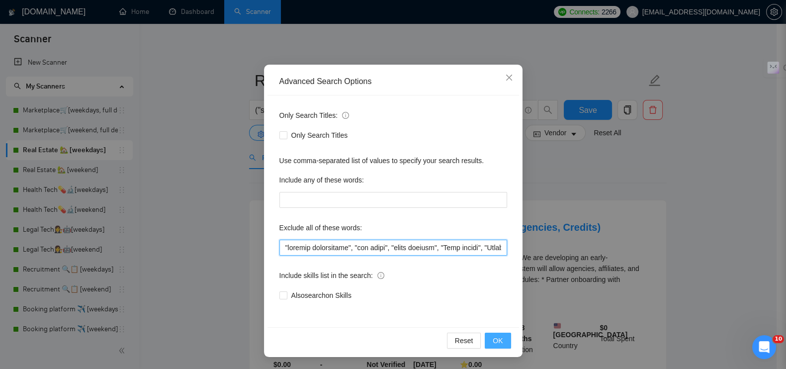
type input ""ongoing maintenance", "bug fixes", "small updates", "Jira plugin", "Atlassian …"
click at [485, 340] on button "OK" at bounding box center [498, 340] width 26 height 16
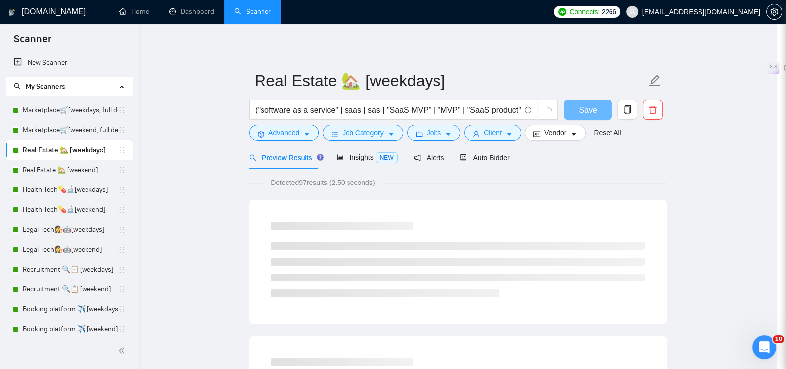
scroll to position [0, 0]
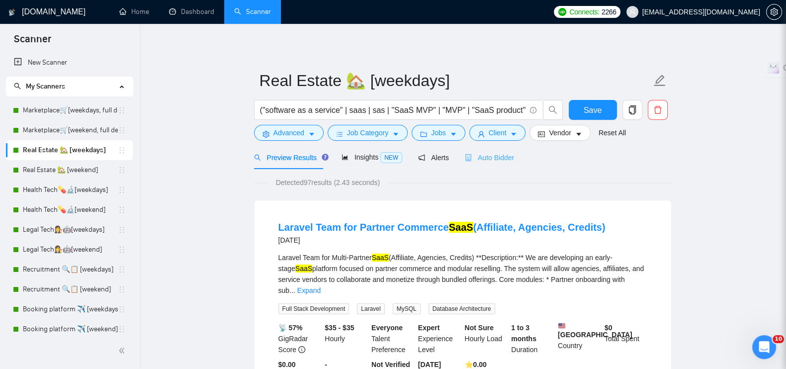
click at [499, 151] on div "Auto Bidder" at bounding box center [489, 157] width 49 height 23
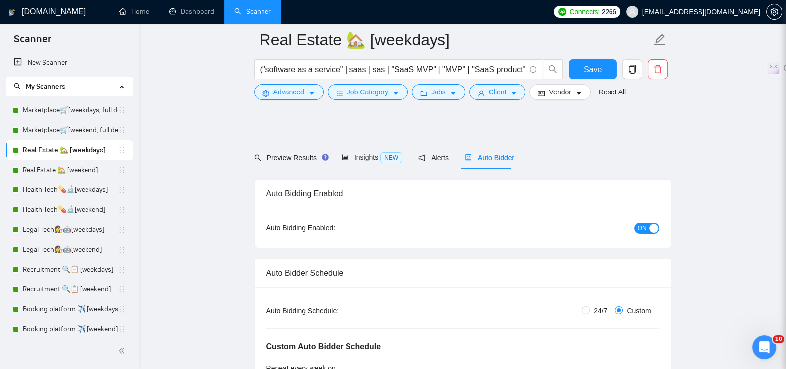
radio input "false"
radio input "true"
checkbox input "true"
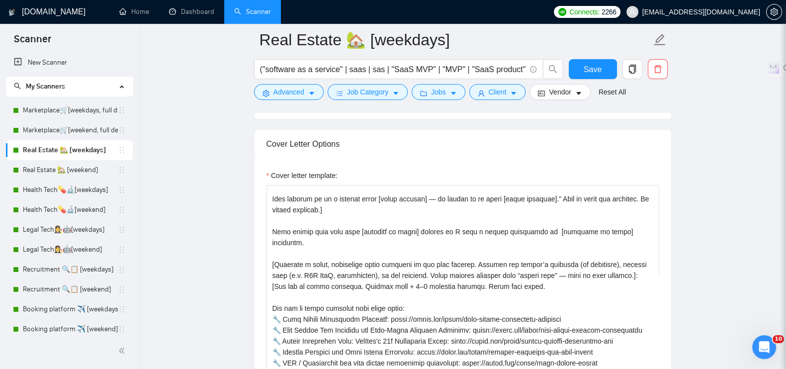
scroll to position [62, 0]
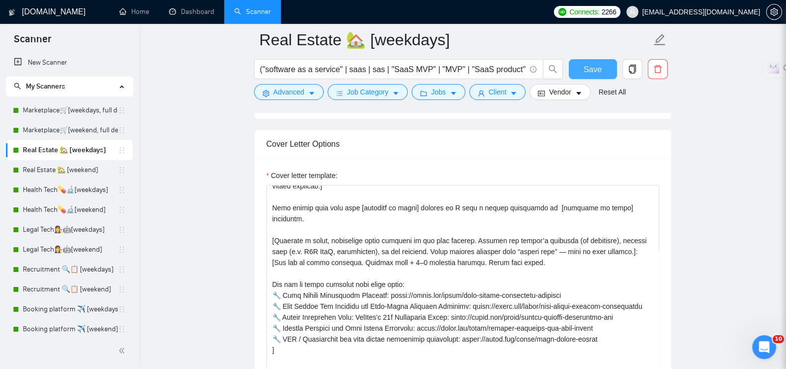
click at [579, 64] on button "Save" at bounding box center [593, 69] width 48 height 20
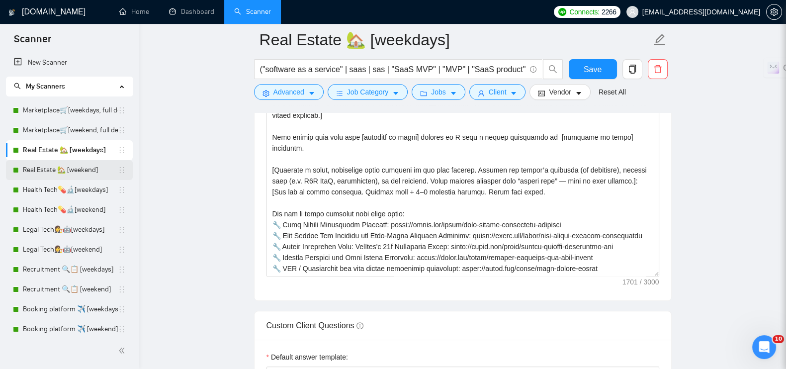
click at [57, 172] on link "Real Estate 🏡 [weekend]" at bounding box center [70, 170] width 95 height 20
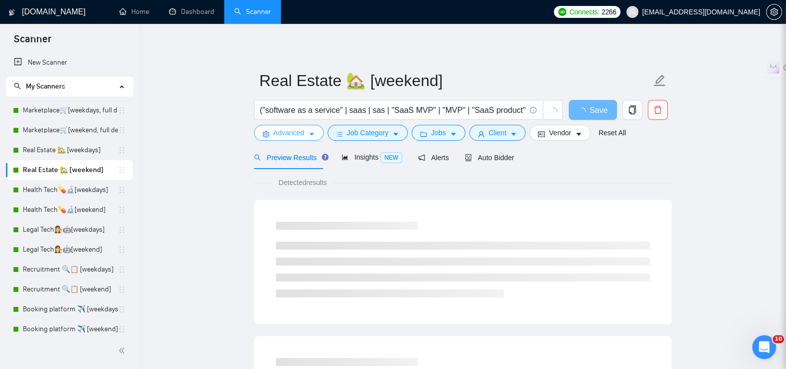
click at [311, 137] on icon "caret-down" at bounding box center [311, 134] width 7 height 7
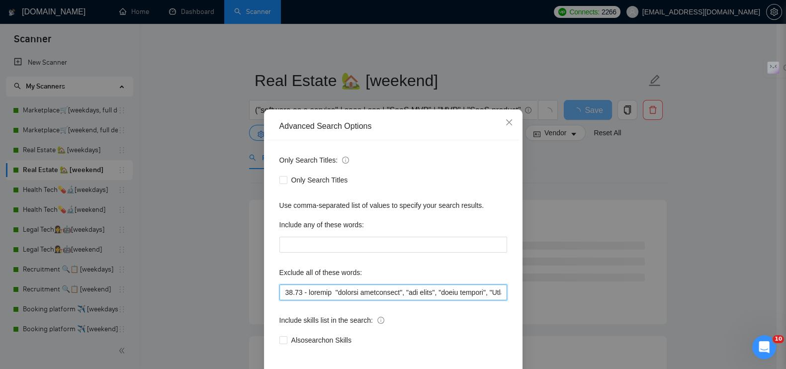
drag, startPoint x: 328, startPoint y: 294, endPoint x: 283, endPoint y: 297, distance: 45.3
click at [283, 297] on input "text" at bounding box center [393, 292] width 228 height 16
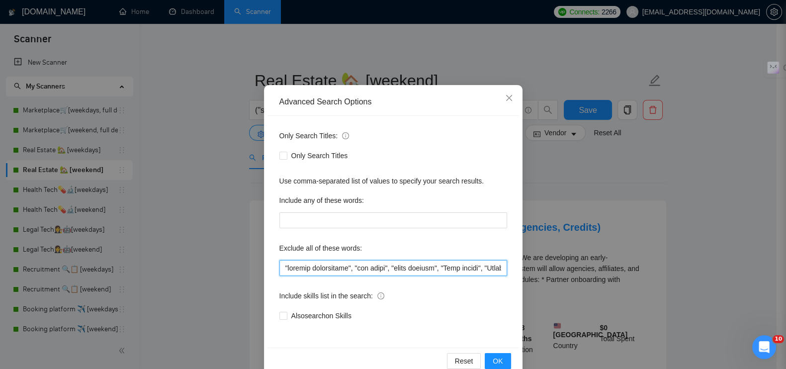
scroll to position [45, 0]
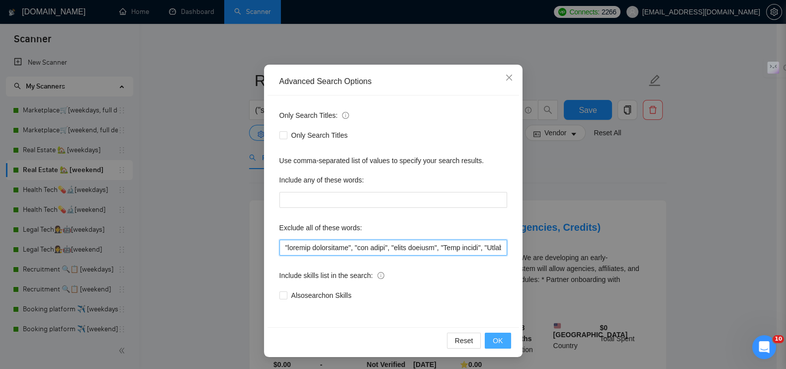
type input ""ongoing maintenance", "bug fixes", "small updates", "Jira plugin", "Atlassian …"
click at [486, 335] on button "OK" at bounding box center [498, 340] width 26 height 16
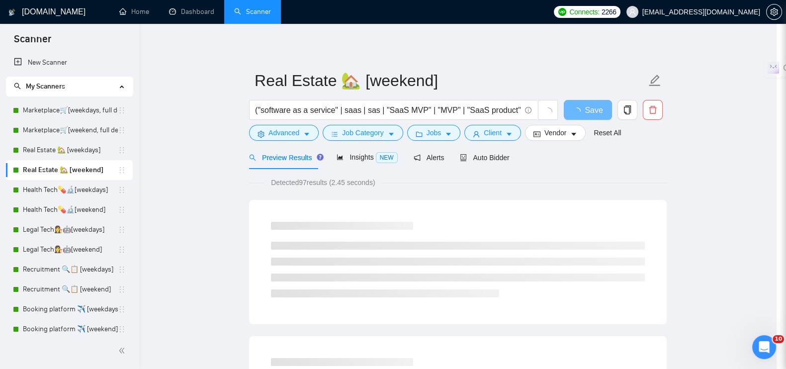
scroll to position [0, 0]
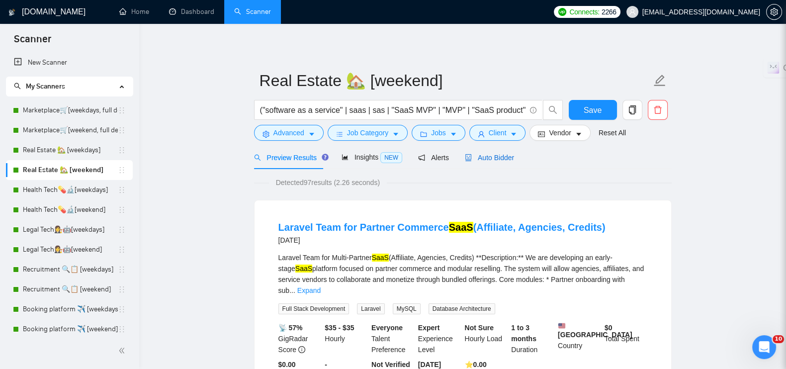
click at [497, 155] on span "Auto Bidder" at bounding box center [489, 158] width 49 height 8
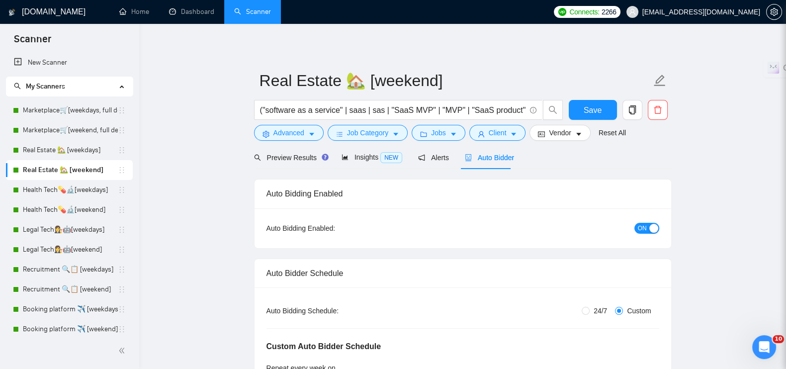
radio input "false"
radio input "true"
checkbox input "true"
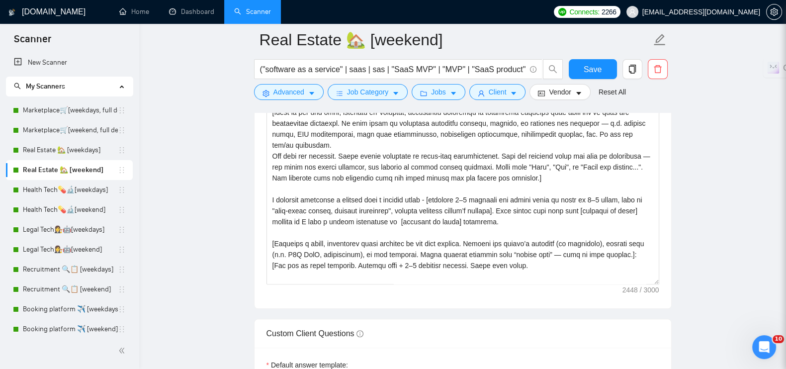
scroll to position [124, 0]
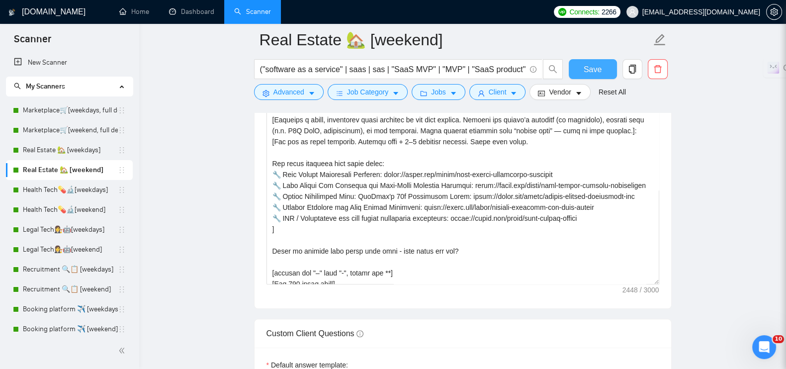
click at [574, 67] on button "Save" at bounding box center [593, 69] width 48 height 20
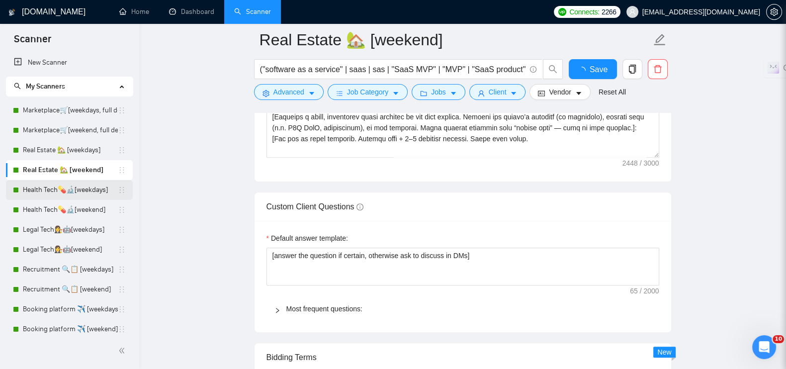
click at [42, 185] on link "Health Tech💊🔬[weekdays]" at bounding box center [70, 190] width 95 height 20
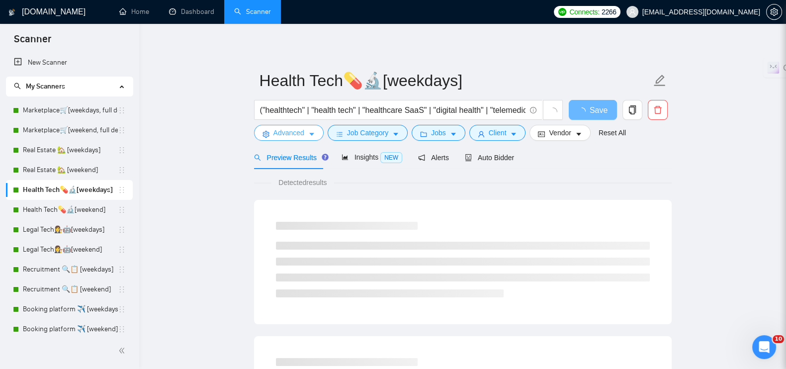
click at [308, 135] on icon "caret-down" at bounding box center [311, 134] width 7 height 7
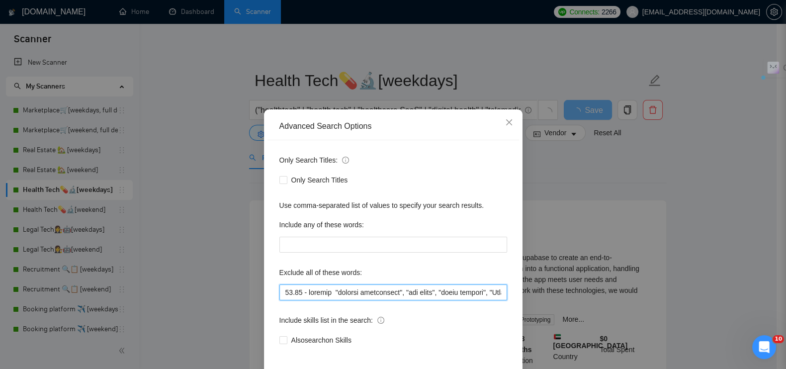
click at [244, 280] on div "Advanced Search Options Only Search Titles: Only Search Titles Use comma-separa…" at bounding box center [393, 184] width 786 height 369
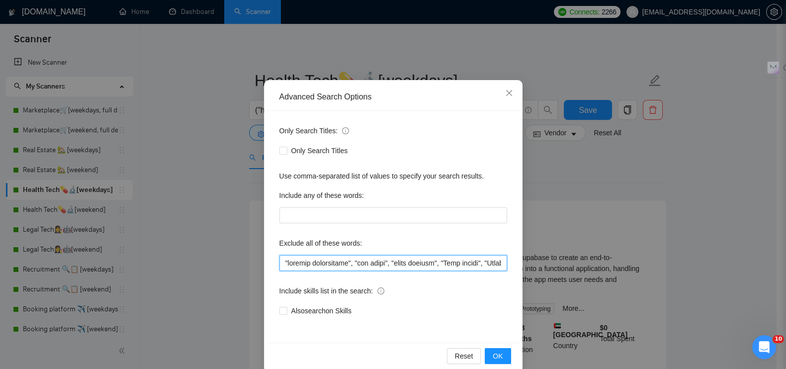
scroll to position [45, 0]
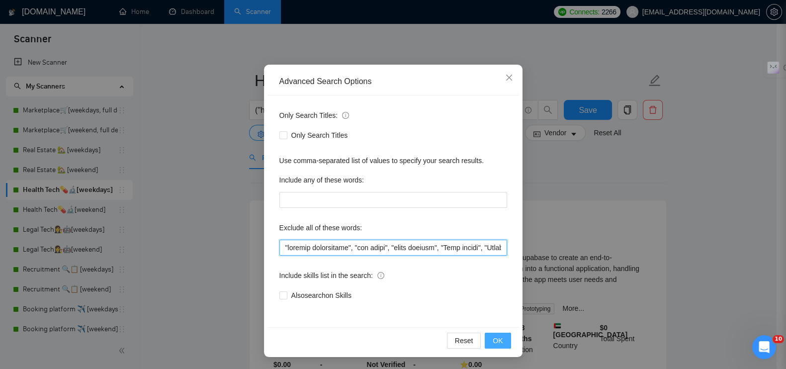
type input ""ongoing maintenance", "bug fixes", "small updates", "Jira plugin", "Atlassian …"
click at [495, 339] on span "OK" at bounding box center [497, 340] width 10 height 11
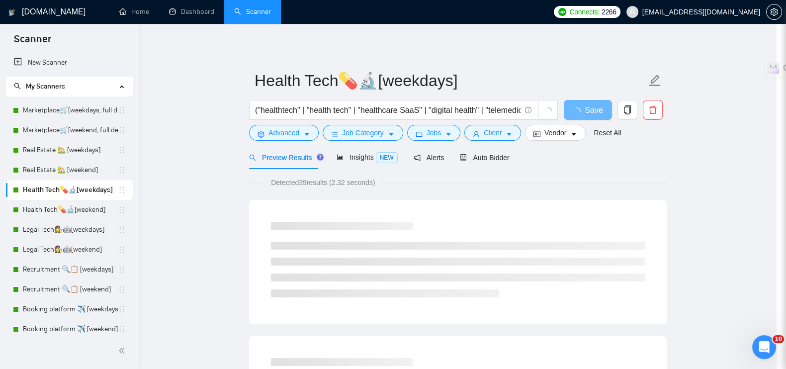
scroll to position [0, 0]
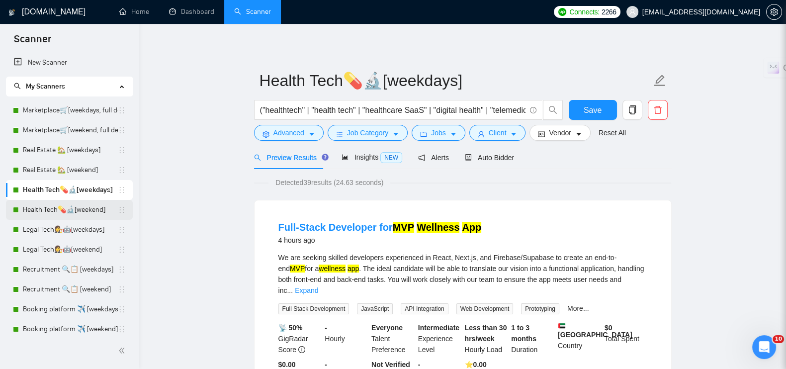
click at [60, 209] on link "Health Tech💊🔬[weekend]" at bounding box center [70, 210] width 95 height 20
click at [590, 111] on span "Save" at bounding box center [592, 110] width 18 height 12
click at [488, 160] on span "Auto Bidder" at bounding box center [489, 158] width 49 height 8
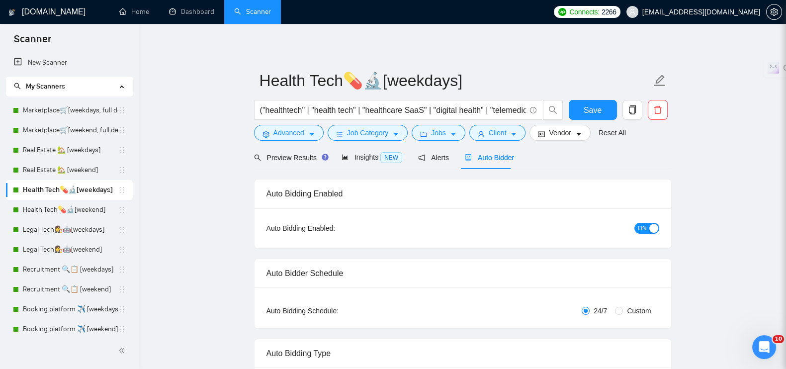
scroll to position [186, 0]
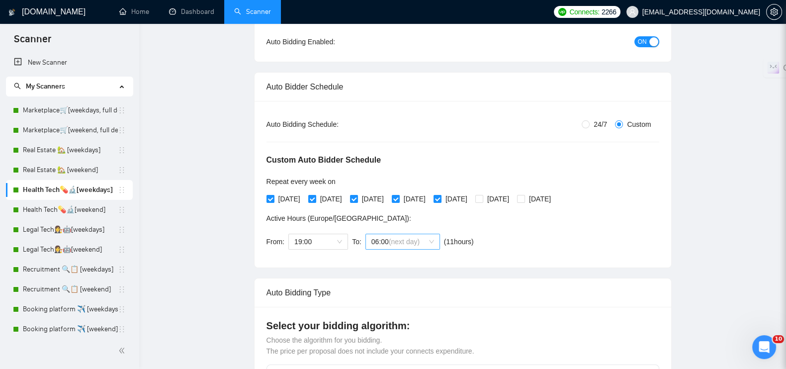
radio input "false"
radio input "true"
checkbox input "true"
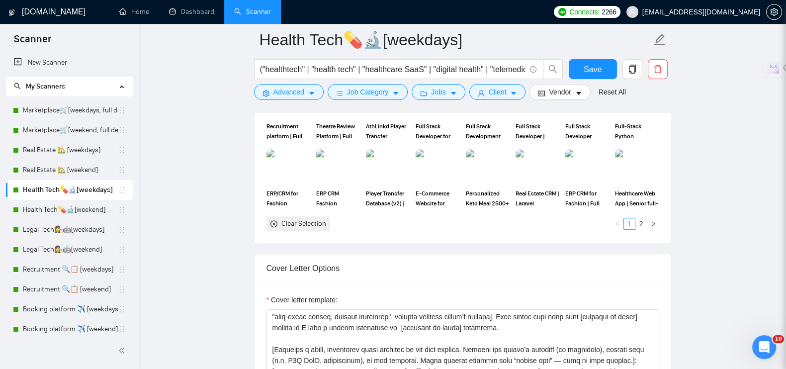
scroll to position [153, 0]
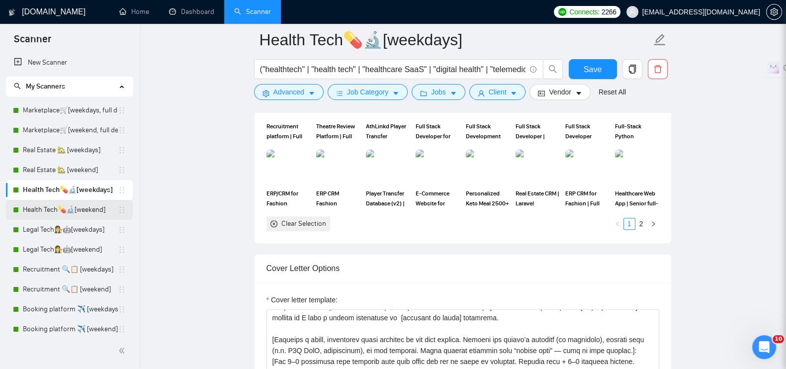
click at [65, 202] on link "Health Tech💊🔬[weekend]" at bounding box center [70, 210] width 95 height 20
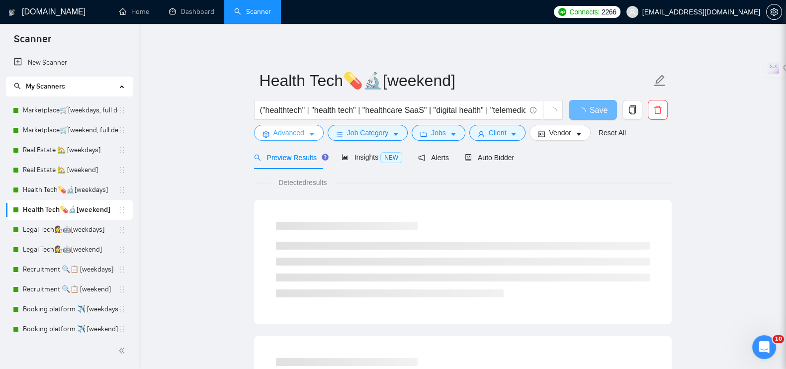
click at [317, 134] on button "Advanced" at bounding box center [289, 133] width 70 height 16
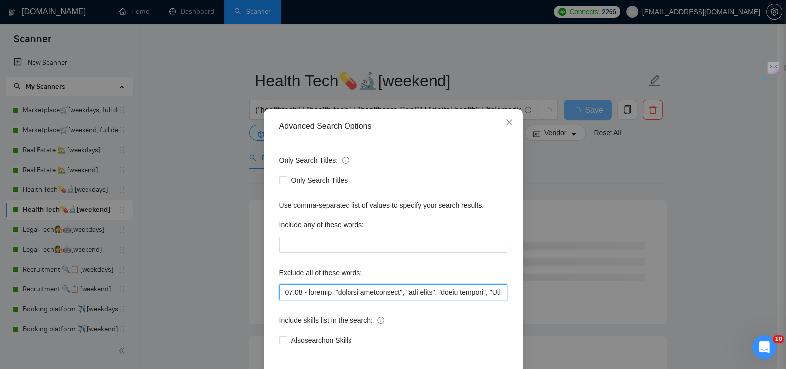
drag, startPoint x: 330, startPoint y: 291, endPoint x: 272, endPoint y: 293, distance: 58.7
click at [272, 293] on div "Only Search Titles: Only Search Titles Use comma-separated list of values to sp…" at bounding box center [392, 256] width 251 height 232
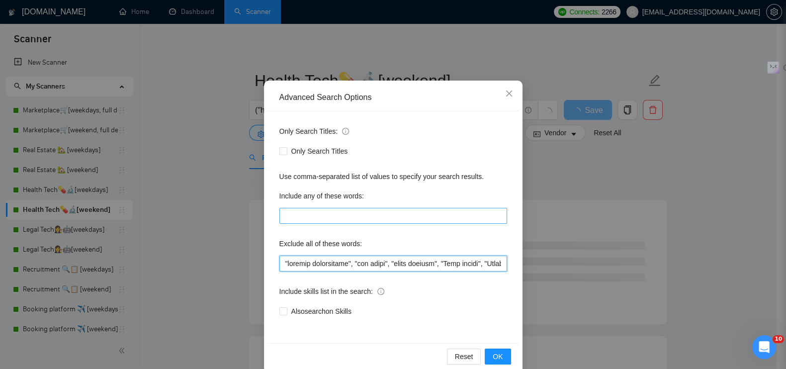
scroll to position [45, 0]
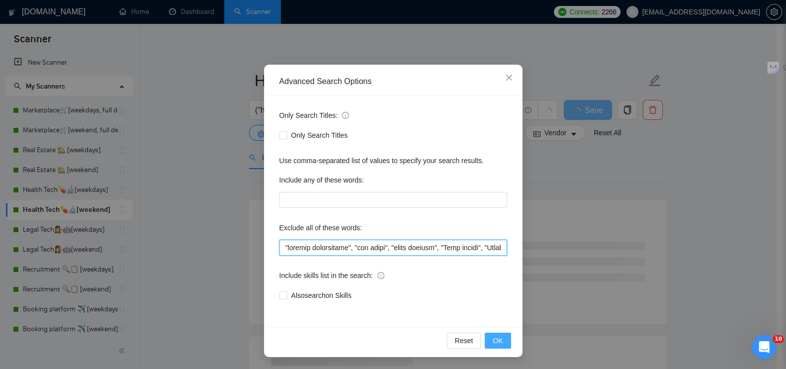
type input ""ongoing maintenance", "bug fixes", "small updates", "Jira plugin", "Atlassian …"
click at [497, 344] on span "OK" at bounding box center [497, 340] width 10 height 11
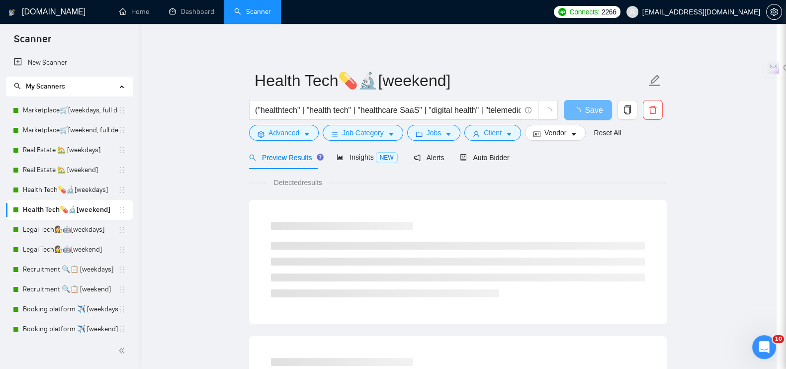
scroll to position [0, 0]
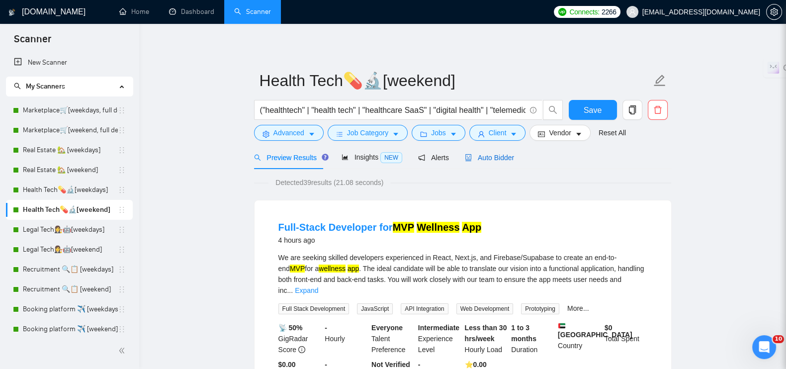
click at [489, 159] on span "Auto Bidder" at bounding box center [489, 158] width 49 height 8
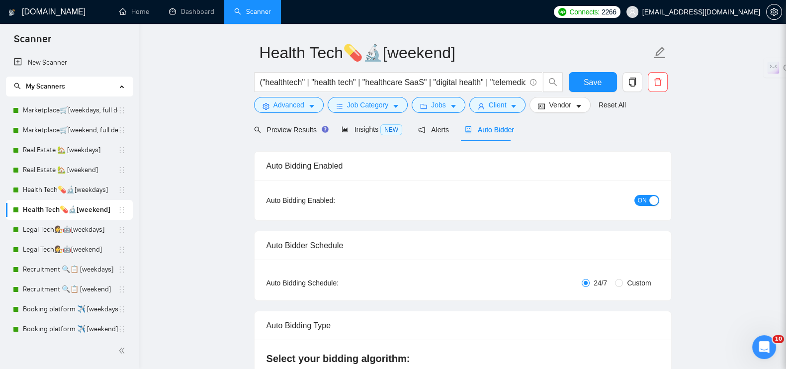
radio input "false"
radio input "true"
checkbox input "true"
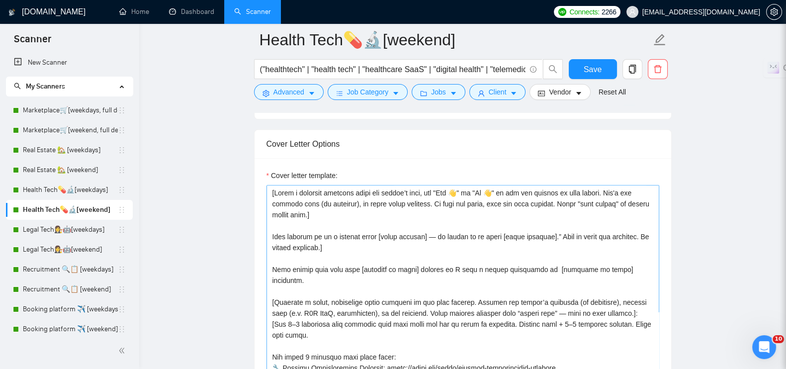
scroll to position [98, 0]
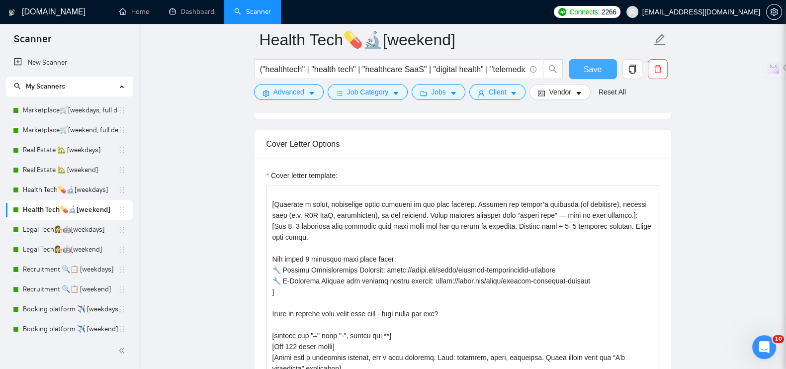
click at [600, 72] on button "Save" at bounding box center [593, 69] width 48 height 20
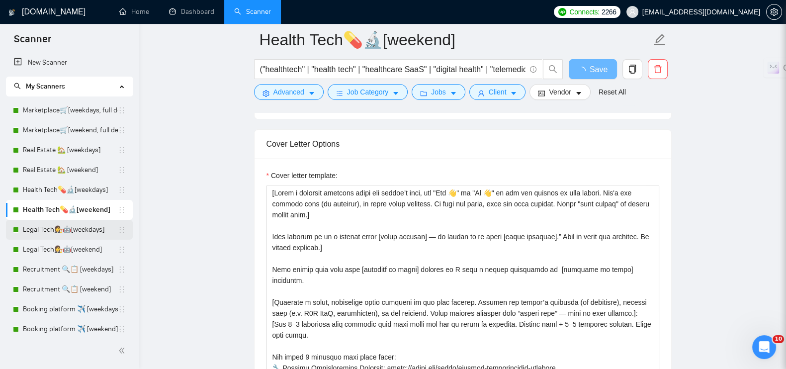
click at [94, 233] on link "Legal Tech👩‍⚖️🤖[weekdays]" at bounding box center [70, 230] width 95 height 20
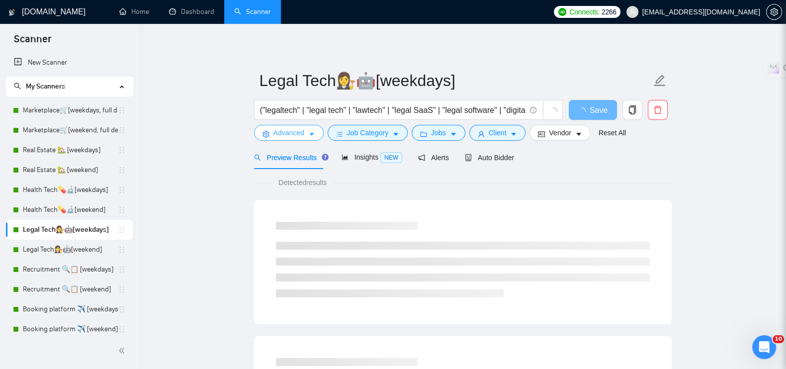
click at [286, 135] on span "Advanced" at bounding box center [288, 132] width 31 height 11
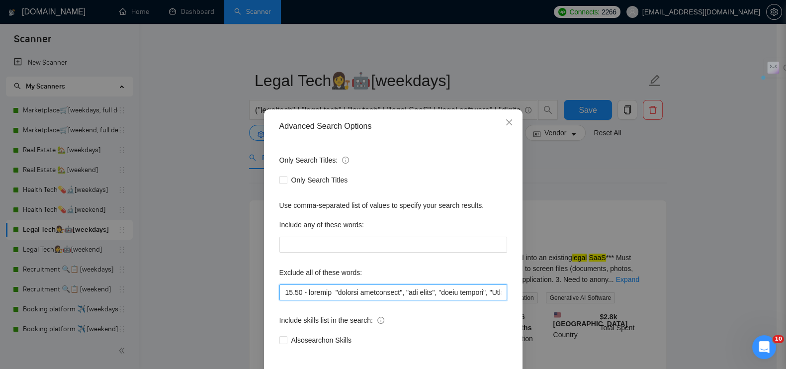
drag, startPoint x: 326, startPoint y: 292, endPoint x: 256, endPoint y: 287, distance: 70.2
click at [256, 287] on div "Advanced Search Options Only Search Titles: Only Search Titles Use comma-separa…" at bounding box center [393, 184] width 786 height 369
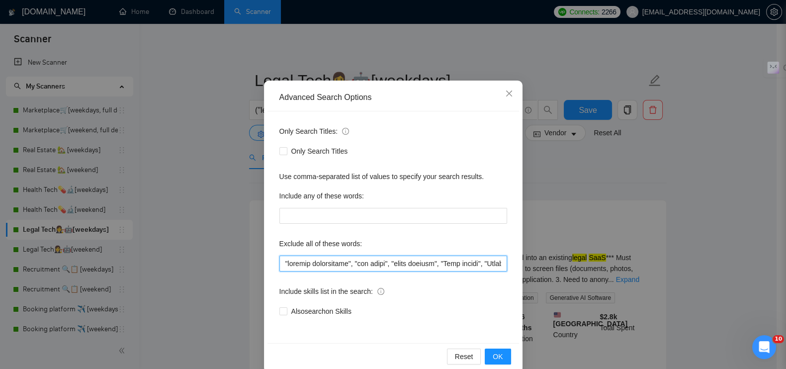
scroll to position [45, 0]
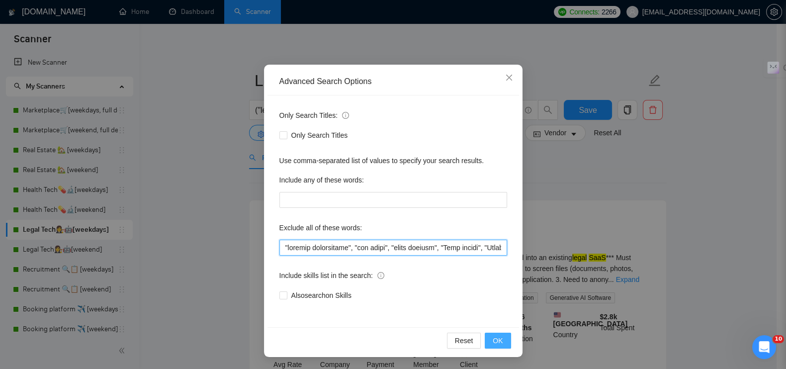
type input ""ongoing maintenance", "bug fixes", "small updates", "Jira plugin", "Atlassian …"
click at [485, 338] on button "OK" at bounding box center [498, 340] width 26 height 16
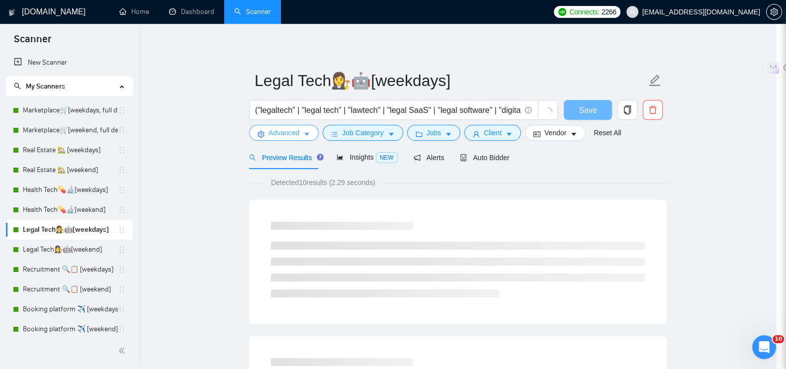
scroll to position [0, 0]
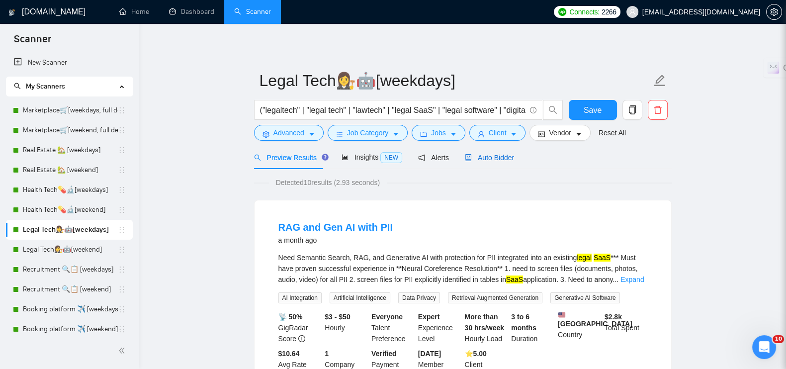
click at [488, 157] on span "Auto Bidder" at bounding box center [489, 158] width 49 height 8
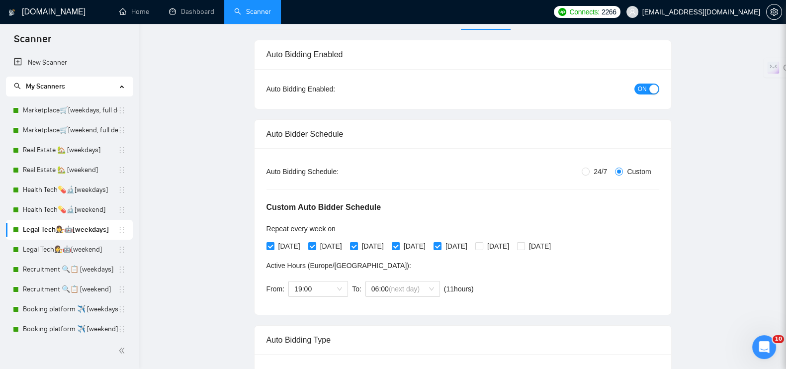
radio input "false"
radio input "true"
checkbox input "true"
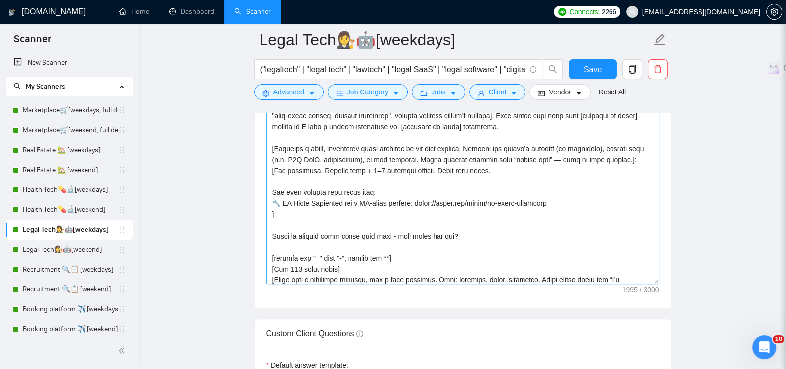
scroll to position [69, 0]
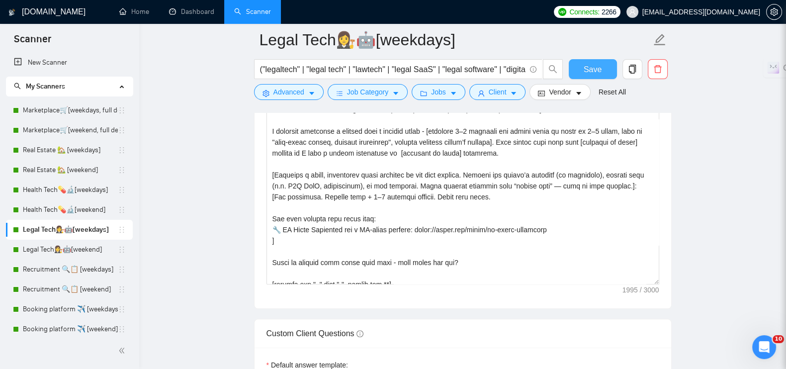
click at [591, 75] on span "Save" at bounding box center [592, 69] width 18 height 12
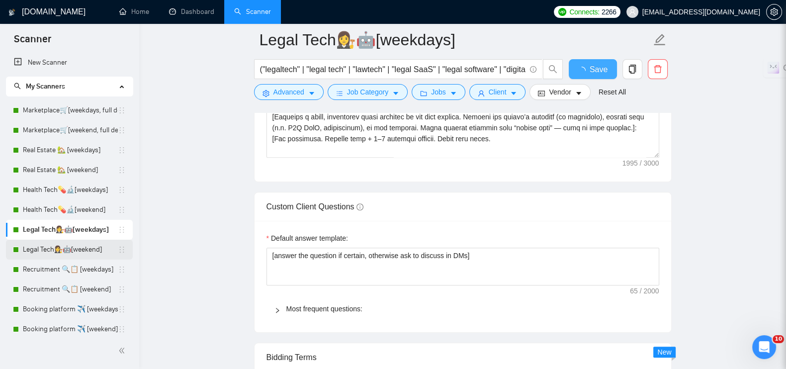
checkbox input "true"
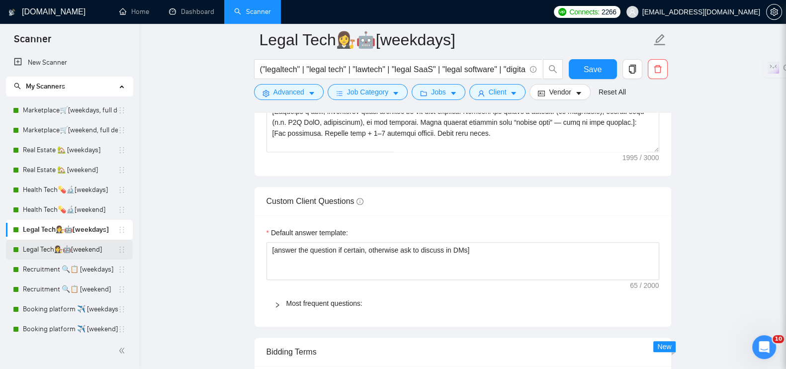
click at [81, 251] on link "Legal Tech👩‍⚖️🤖[weekend]" at bounding box center [70, 250] width 95 height 20
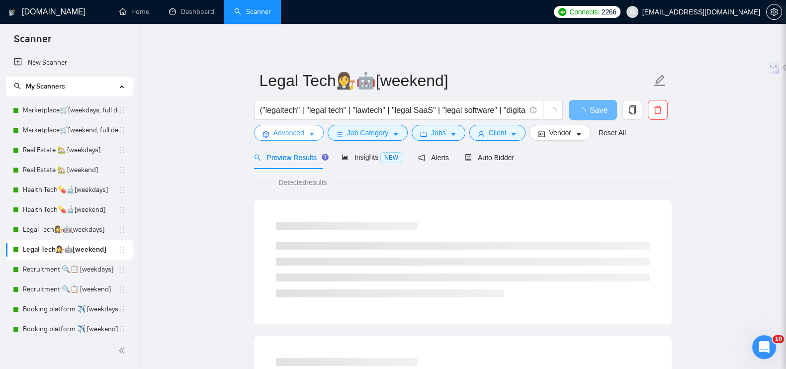
click at [280, 135] on span "Advanced" at bounding box center [288, 132] width 31 height 11
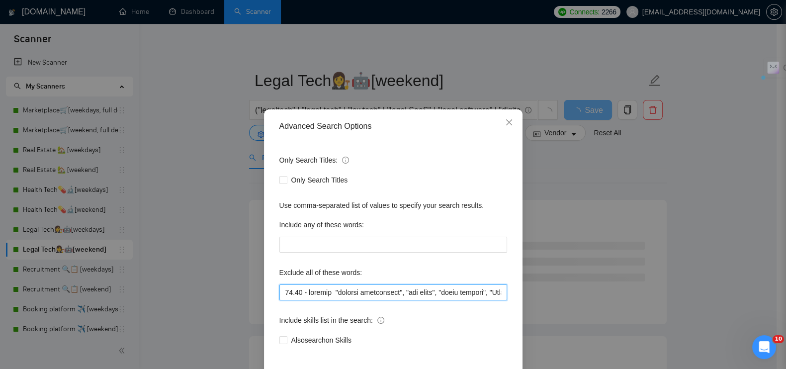
drag, startPoint x: 330, startPoint y: 293, endPoint x: 254, endPoint y: 289, distance: 76.1
click at [254, 289] on div "Advanced Search Options Only Search Titles: Only Search Titles Use comma-separa…" at bounding box center [393, 184] width 786 height 369
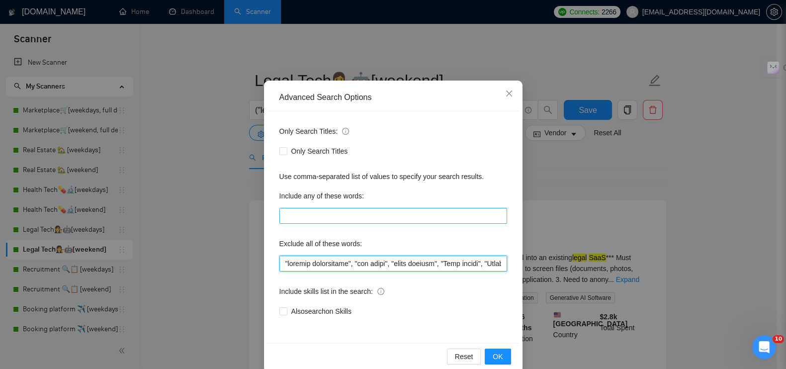
scroll to position [45, 0]
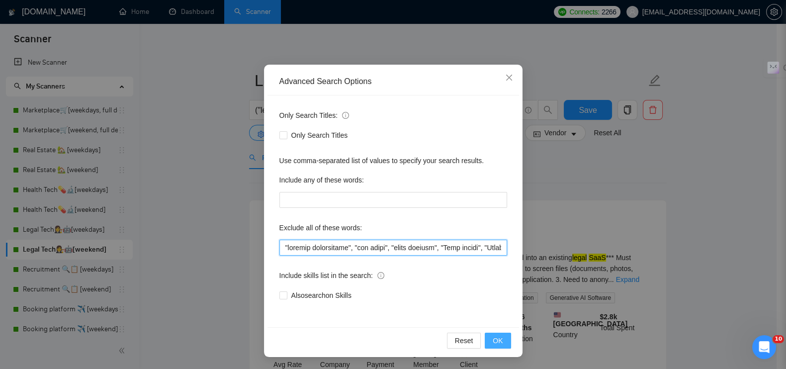
type input ""ongoing maintenance", "bug fixes", "small updates", "Jira plugin", "Atlassian …"
click at [499, 342] on button "OK" at bounding box center [498, 340] width 26 height 16
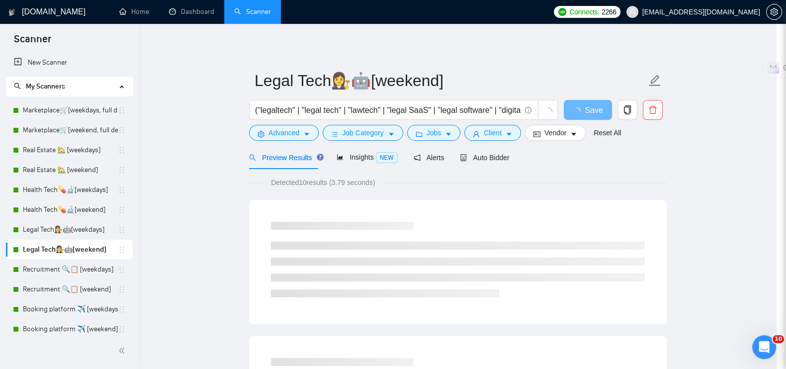
scroll to position [0, 0]
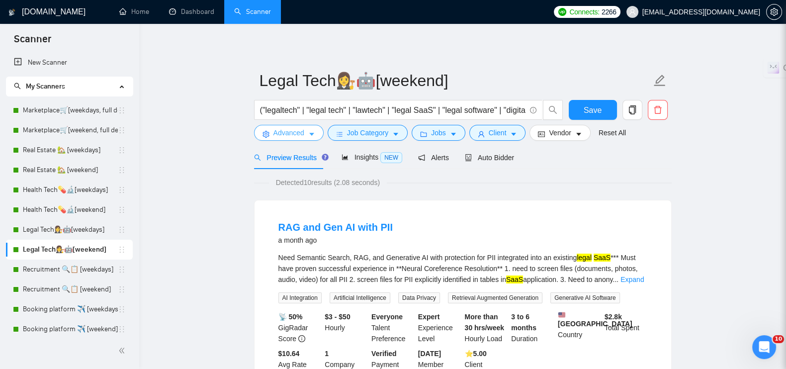
click at [268, 135] on icon "setting" at bounding box center [265, 134] width 7 height 7
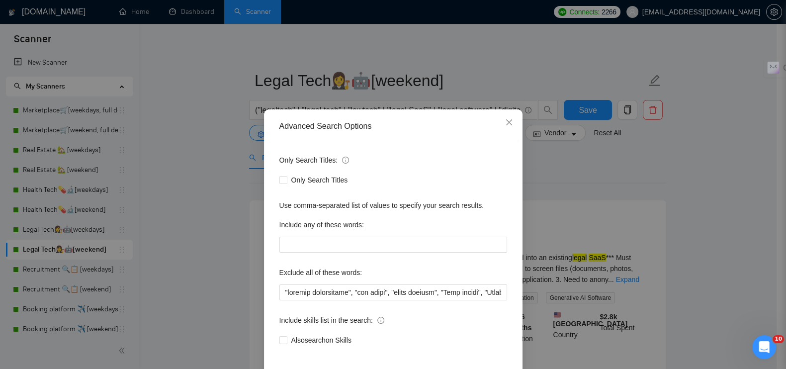
click at [191, 140] on div "Advanced Search Options Only Search Titles: Only Search Titles Use comma-separa…" at bounding box center [393, 184] width 786 height 369
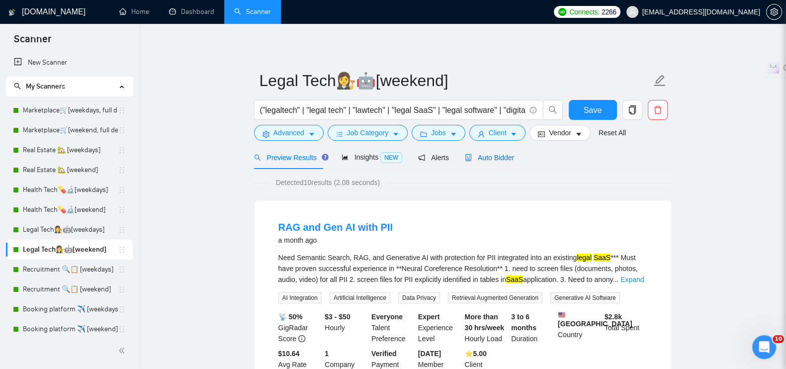
click at [497, 155] on span "Auto Bidder" at bounding box center [489, 158] width 49 height 8
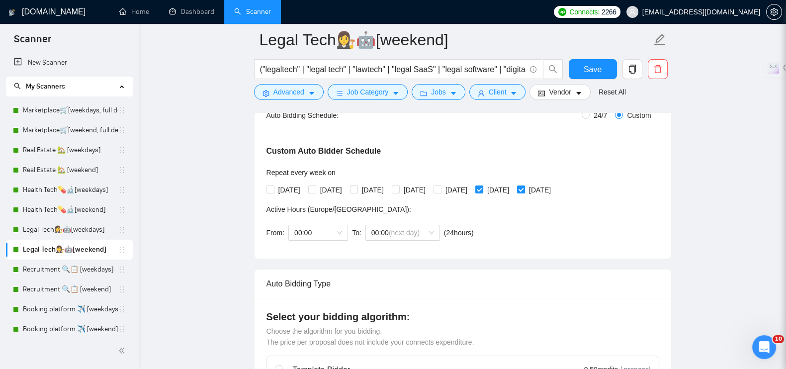
radio input "false"
radio input "true"
checkbox input "true"
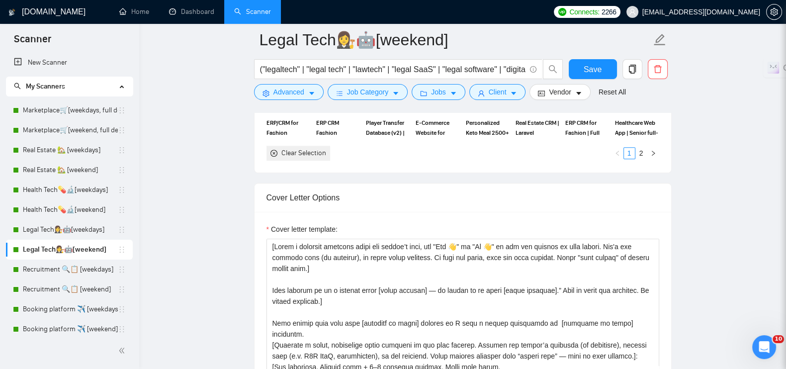
scroll to position [1305, 0]
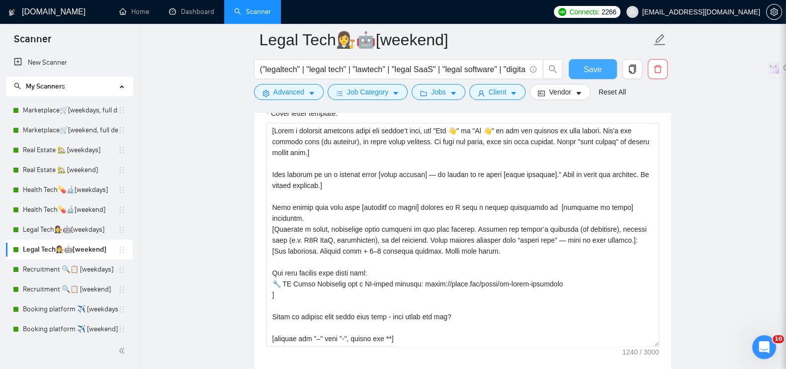
click at [605, 65] on button "Save" at bounding box center [593, 69] width 48 height 20
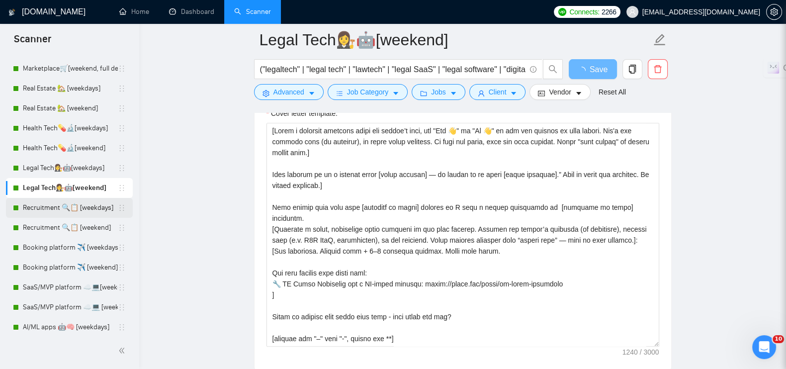
click at [79, 209] on link "Recruitment 🔍📋 [weekdays]" at bounding box center [70, 208] width 95 height 20
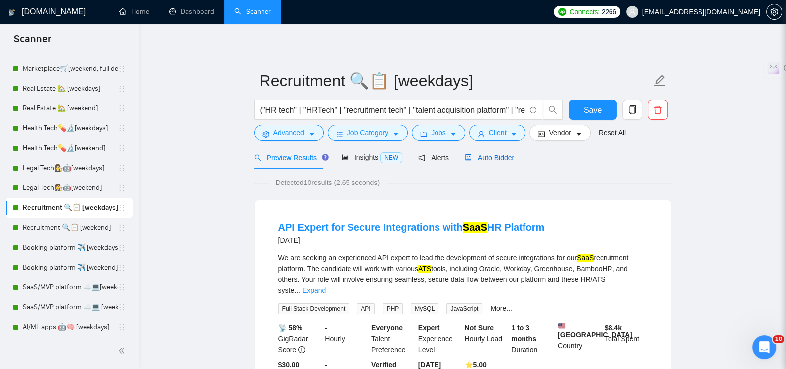
click at [491, 157] on span "Auto Bidder" at bounding box center [489, 158] width 49 height 8
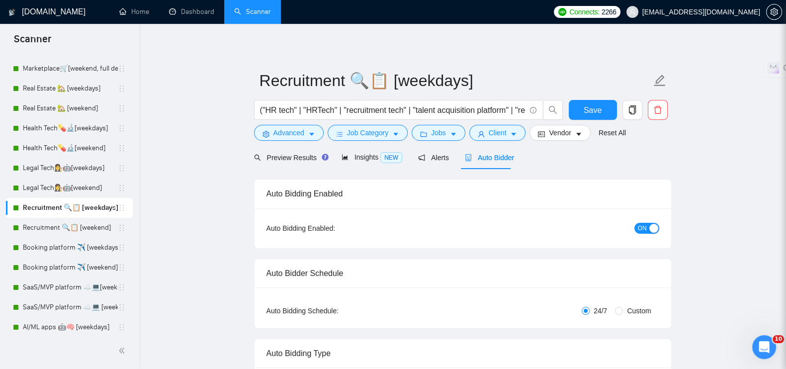
radio input "false"
radio input "true"
checkbox input "true"
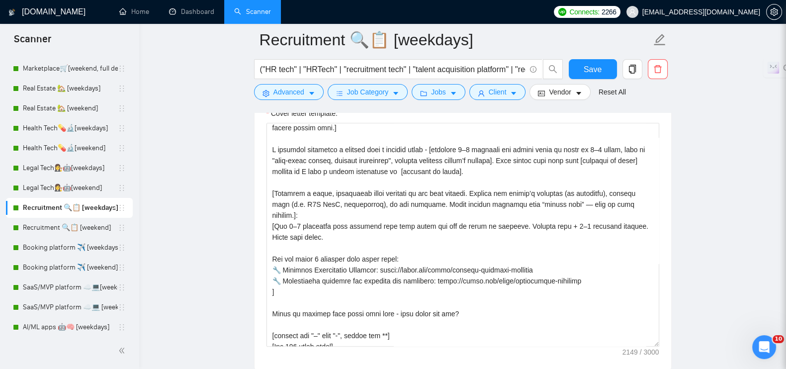
scroll to position [124, 0]
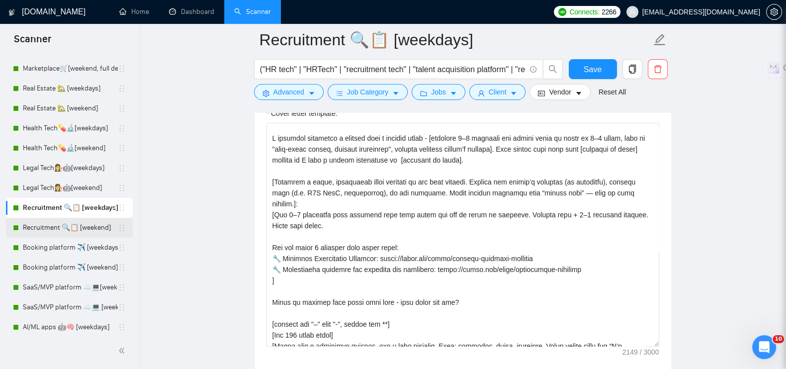
click at [98, 222] on link "Recruitment 🔍📋 [weekend]" at bounding box center [70, 228] width 95 height 20
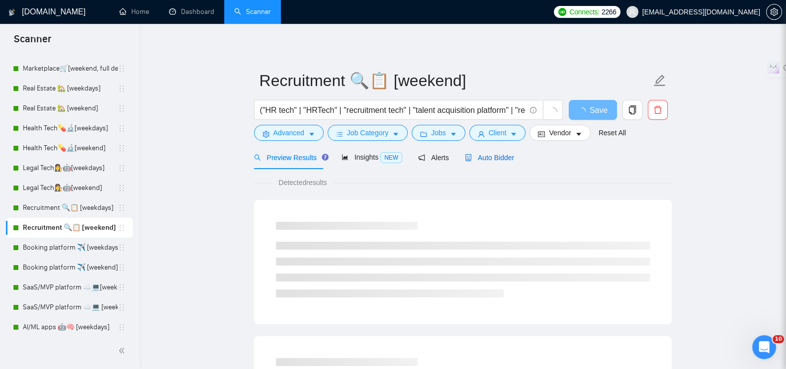
click at [495, 161] on span "Auto Bidder" at bounding box center [489, 158] width 49 height 8
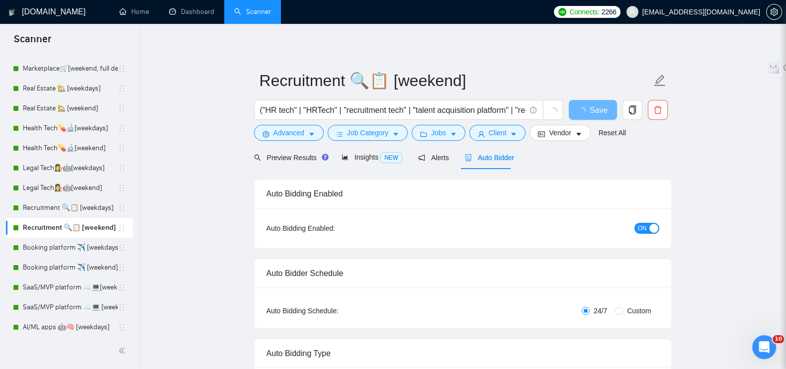
radio input "false"
radio input "true"
checkbox input "true"
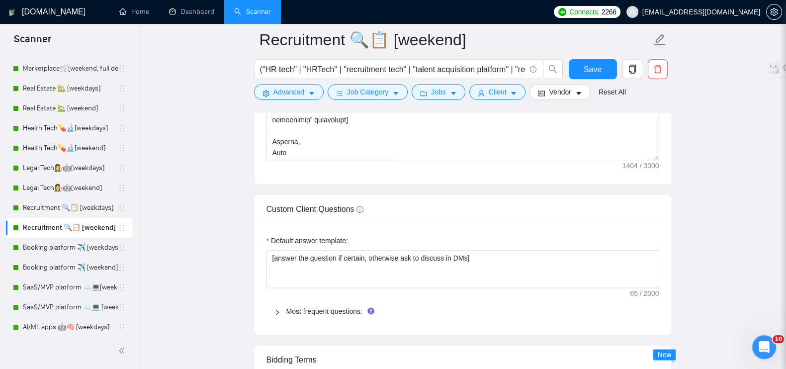
scroll to position [1367, 0]
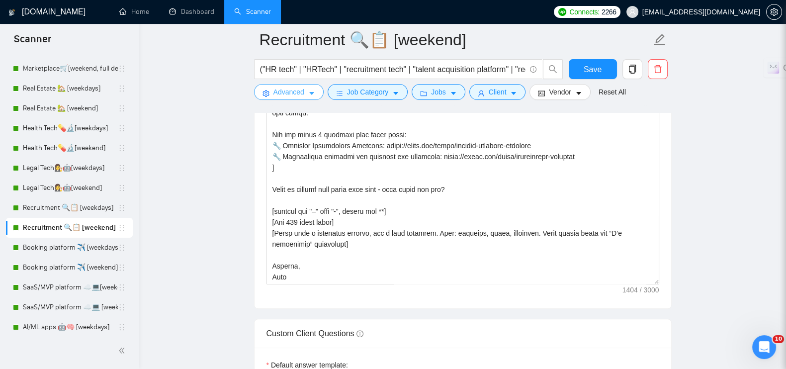
click at [296, 92] on span "Advanced" at bounding box center [288, 91] width 31 height 11
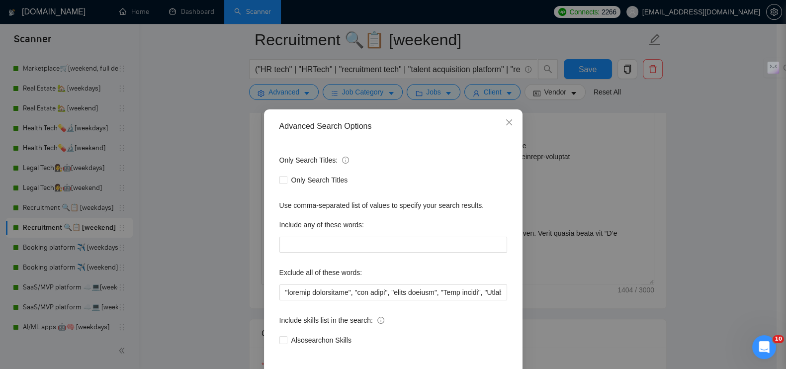
click at [231, 128] on div "Advanced Search Options Only Search Titles: Only Search Titles Use comma-separa…" at bounding box center [393, 184] width 786 height 369
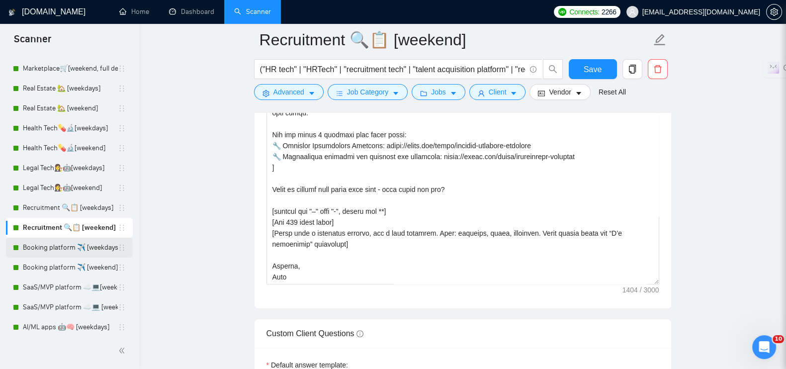
click at [54, 247] on link "Booking platform ✈️ [weekdays]" at bounding box center [70, 248] width 95 height 20
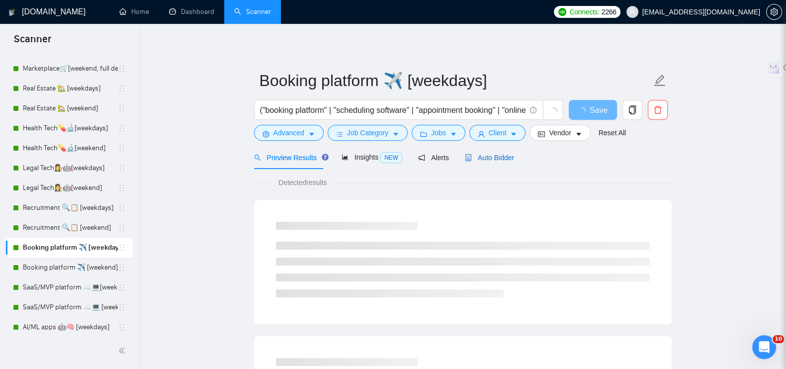
click at [483, 154] on span "Auto Bidder" at bounding box center [489, 158] width 49 height 8
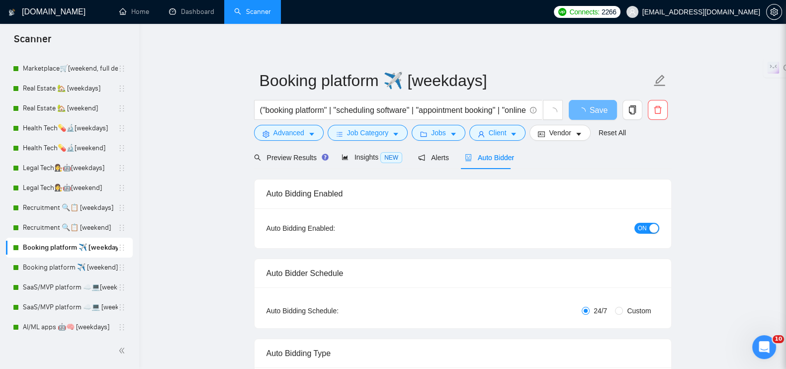
radio input "false"
radio input "true"
checkbox input "true"
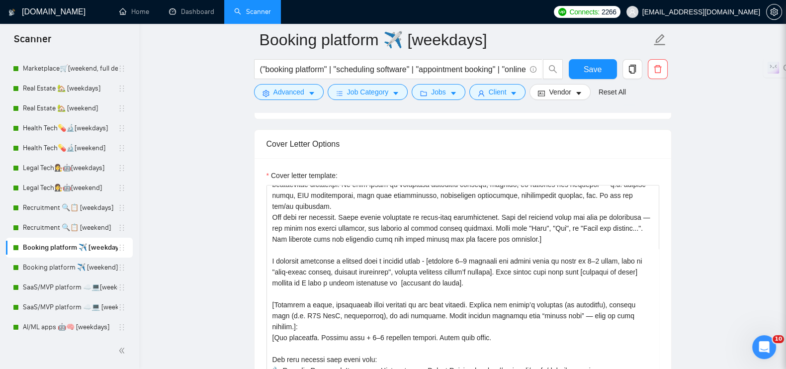
scroll to position [131, 0]
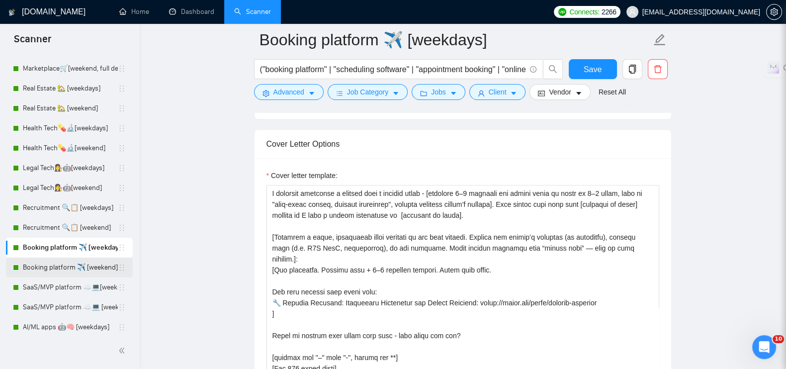
click at [62, 266] on link "Booking platform ✈️ [weekend]" at bounding box center [70, 267] width 95 height 20
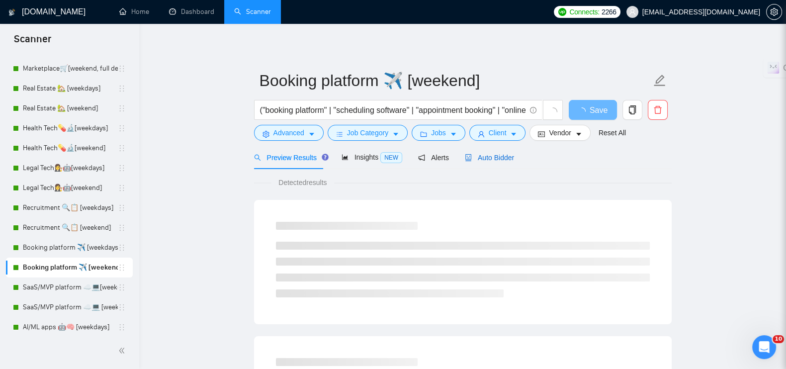
click at [476, 161] on span "Auto Bidder" at bounding box center [489, 158] width 49 height 8
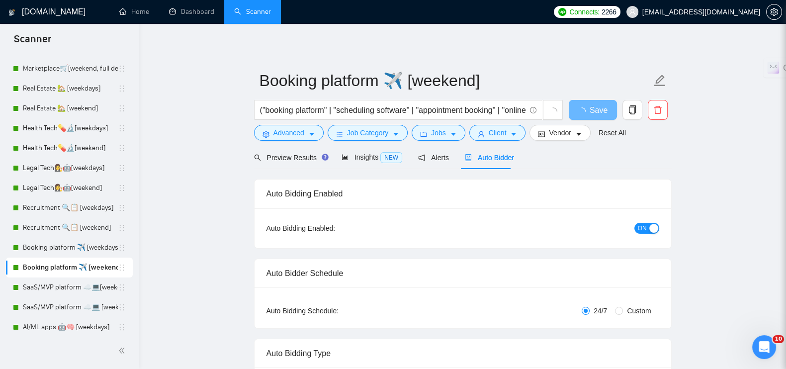
radio input "false"
radio input "true"
checkbox input "true"
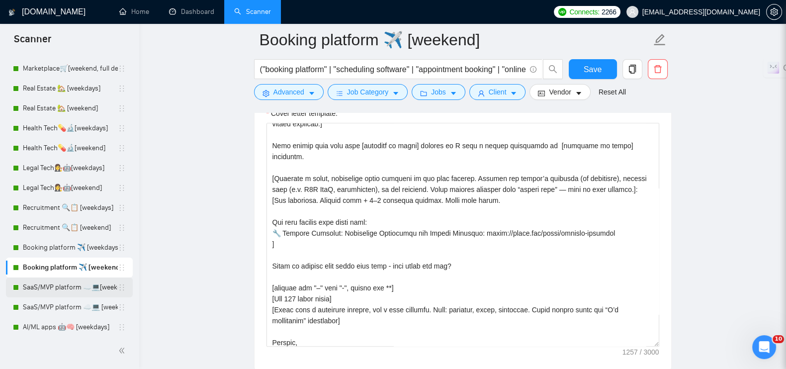
click at [89, 281] on link "SaaS/MVP platform ☁️💻[weekdays]" at bounding box center [70, 287] width 95 height 20
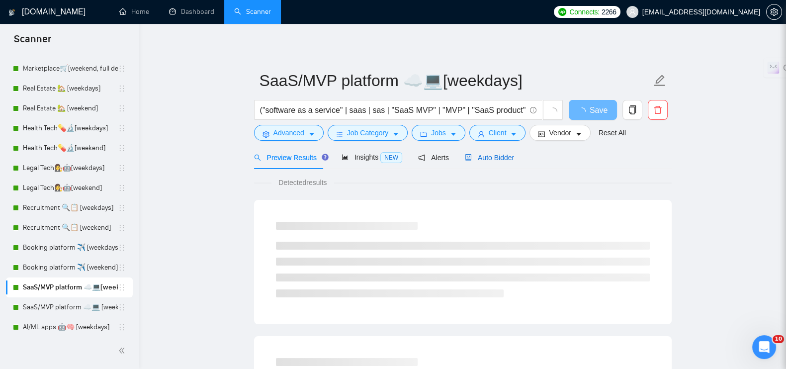
click at [504, 158] on span "Auto Bidder" at bounding box center [489, 158] width 49 height 8
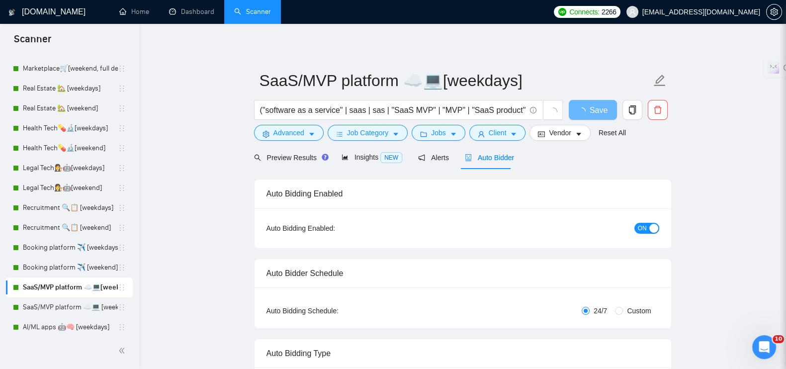
radio input "false"
radio input "true"
checkbox input "true"
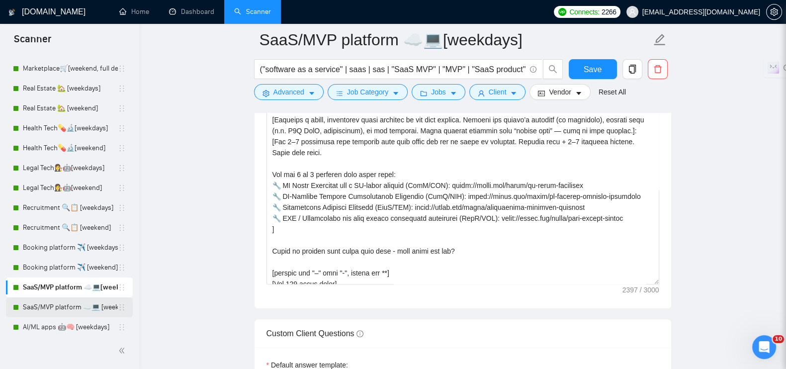
click at [72, 302] on link "SaaS/MVP platform ☁️💻 [weekend]" at bounding box center [70, 307] width 95 height 20
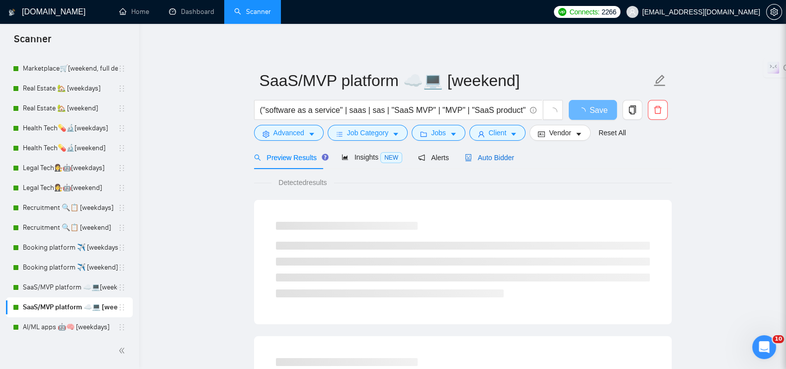
click at [488, 154] on span "Auto Bidder" at bounding box center [489, 158] width 49 height 8
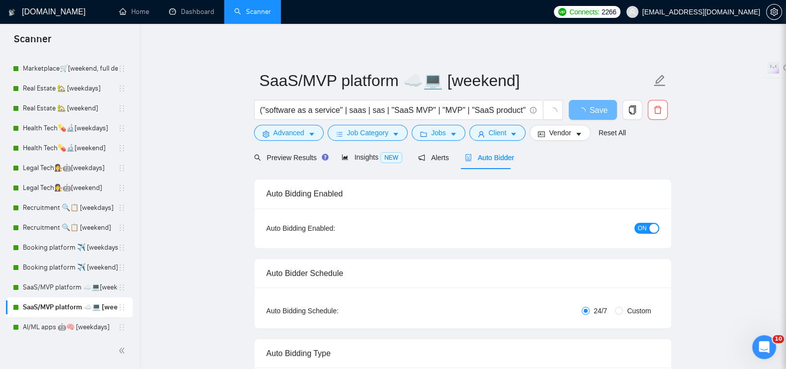
radio input "false"
radio input "true"
checkbox input "true"
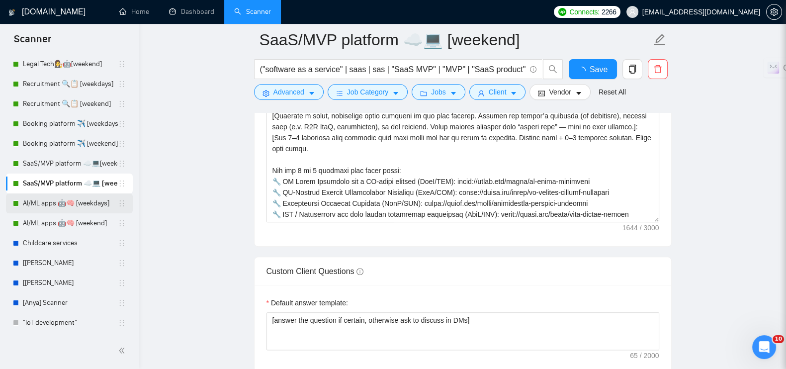
click at [64, 204] on link "AI/ML apps 🤖🧠 [weekdays]" at bounding box center [70, 203] width 95 height 20
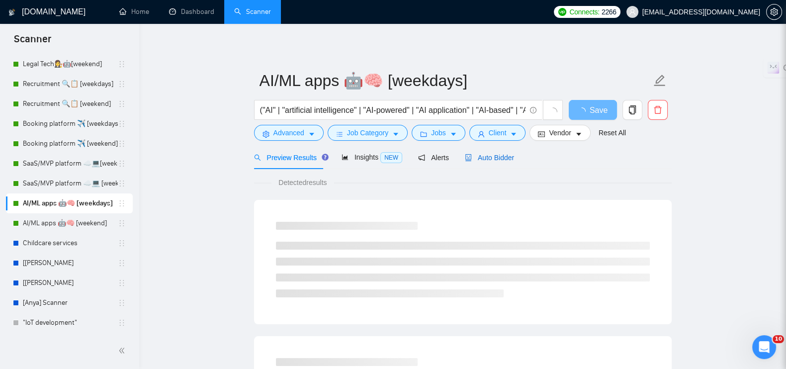
click at [485, 158] on span "Auto Bidder" at bounding box center [489, 158] width 49 height 8
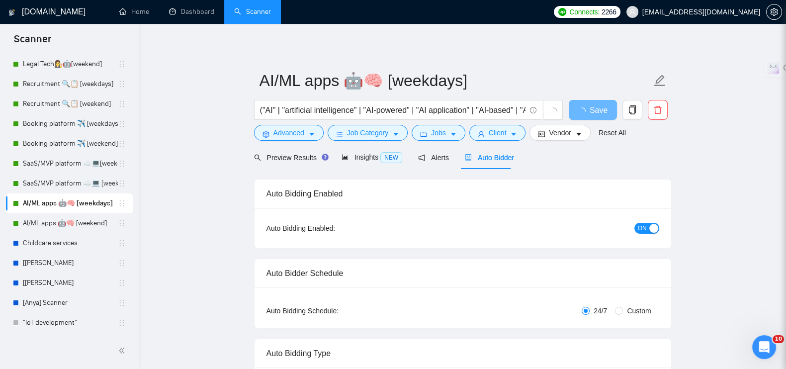
radio input "false"
radio input "true"
checkbox input "true"
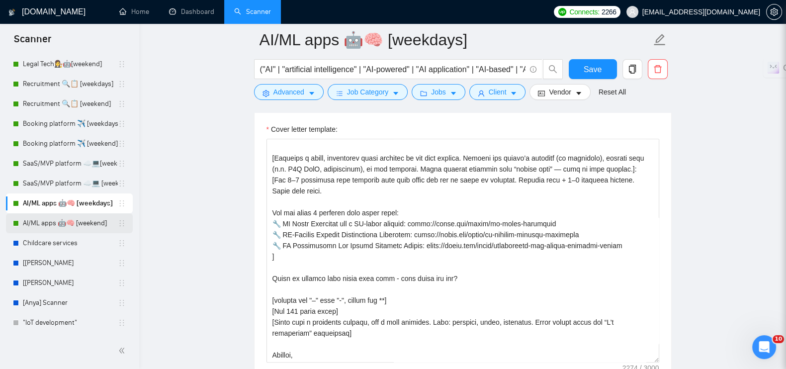
click at [72, 222] on link "AI/ML apps 🤖🧠 [weekend]" at bounding box center [70, 223] width 95 height 20
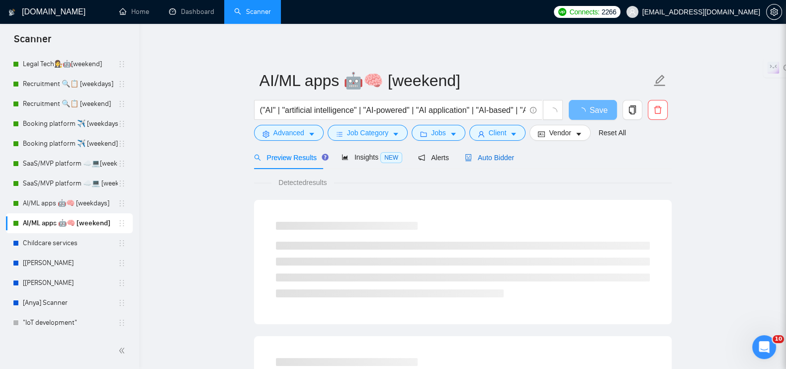
click at [488, 157] on span "Auto Bidder" at bounding box center [489, 158] width 49 height 8
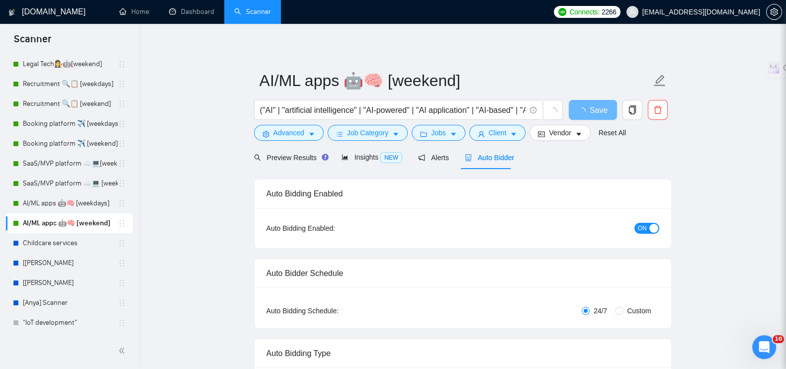
radio input "false"
radio input "true"
checkbox input "true"
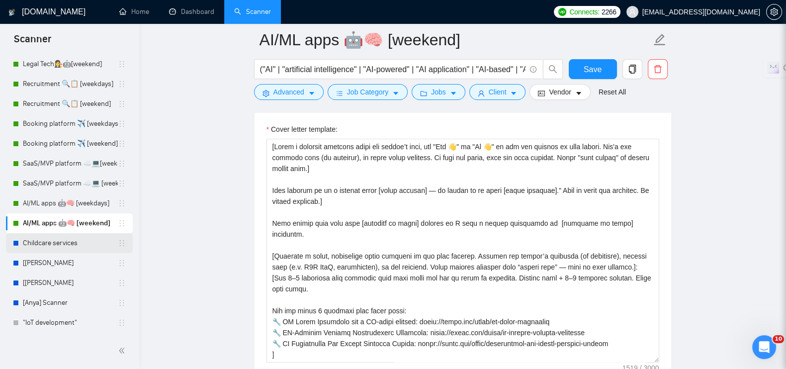
click at [53, 242] on link "Childcare services" at bounding box center [70, 243] width 95 height 20
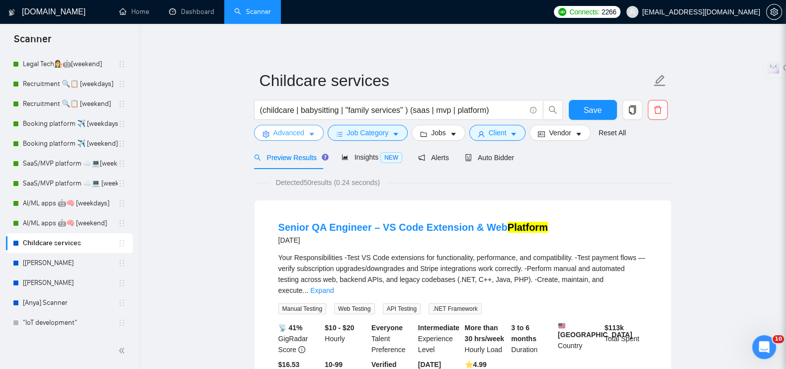
click at [313, 136] on icon "caret-down" at bounding box center [311, 134] width 7 height 7
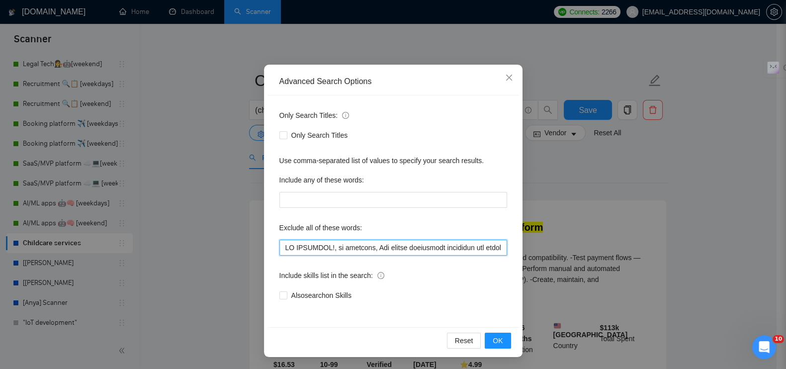
click at [350, 241] on input "text" at bounding box center [393, 248] width 228 height 16
paste input ""UI/UX Designer", "UX/UI Designer", "QA Freelancer", "webflow", "Copilot Expert…"
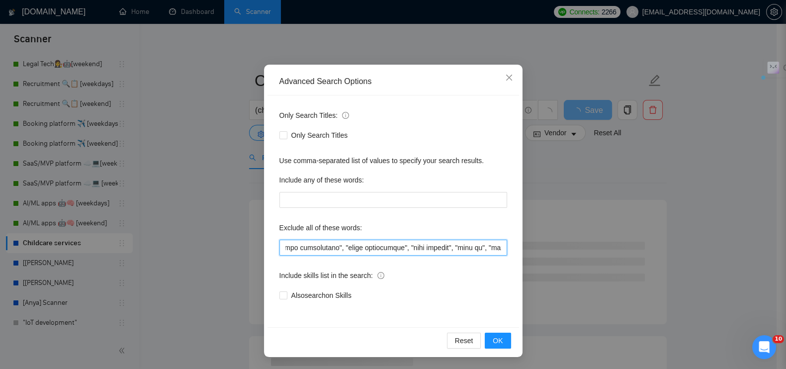
scroll to position [0, 30476]
drag, startPoint x: 436, startPoint y: 246, endPoint x: 531, endPoint y: 243, distance: 95.0
click at [527, 245] on div "Advanced Search Options Only Search Titles: Only Search Titles Use comma-separa…" at bounding box center [393, 184] width 786 height 369
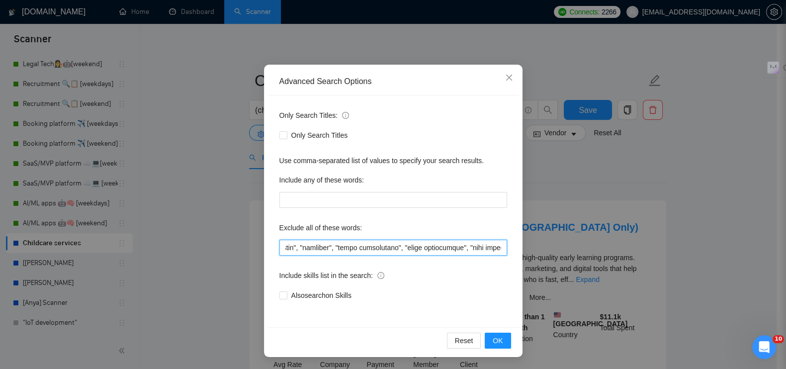
click at [405, 245] on input "text" at bounding box center [393, 248] width 228 height 16
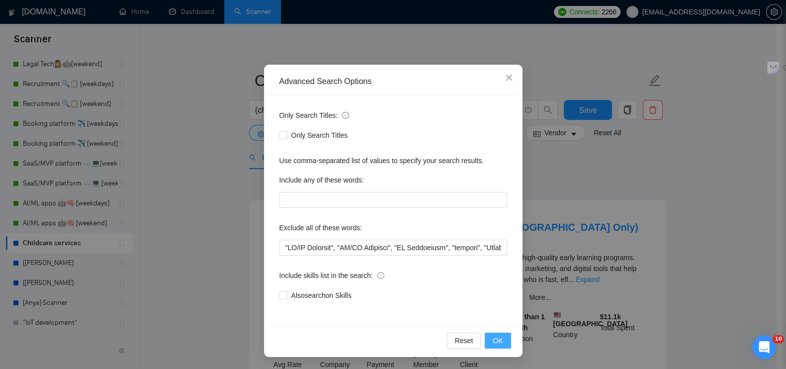
click at [505, 339] on button "OK" at bounding box center [498, 340] width 26 height 16
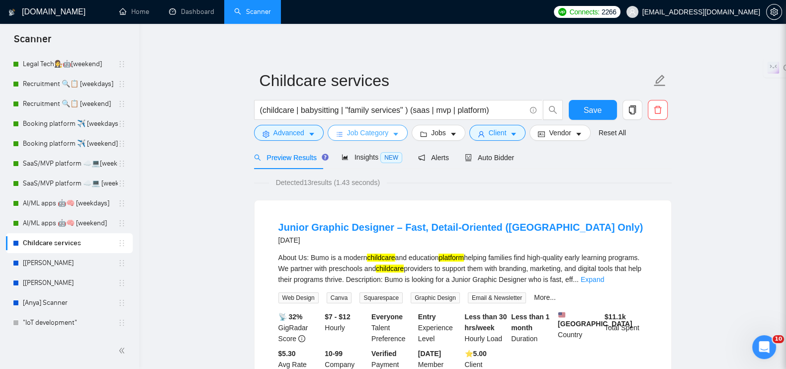
click at [392, 135] on icon "caret-down" at bounding box center [395, 134] width 7 height 7
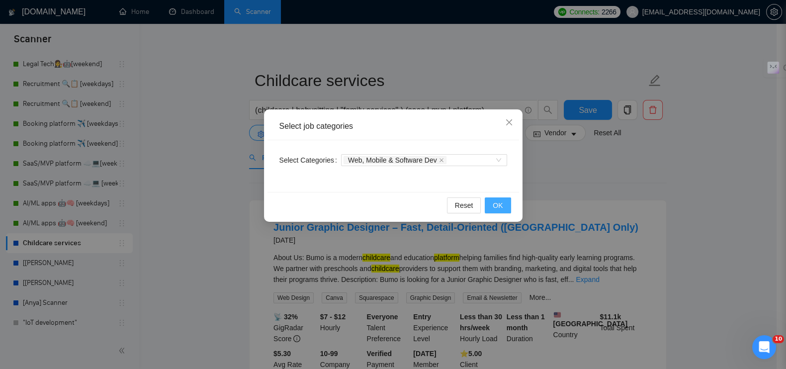
click at [492, 200] on button "OK" at bounding box center [498, 205] width 26 height 16
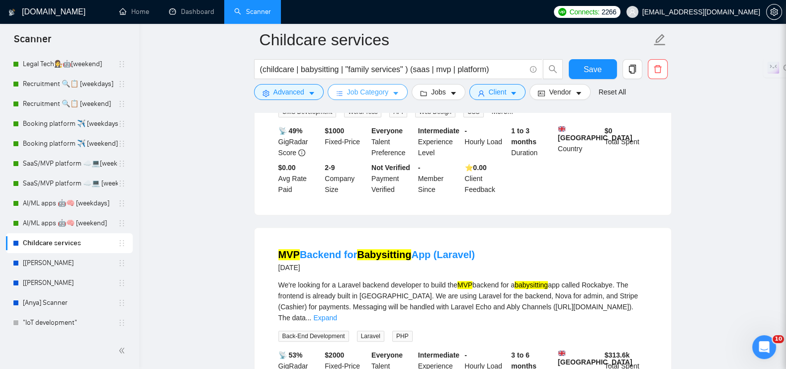
scroll to position [1118, 0]
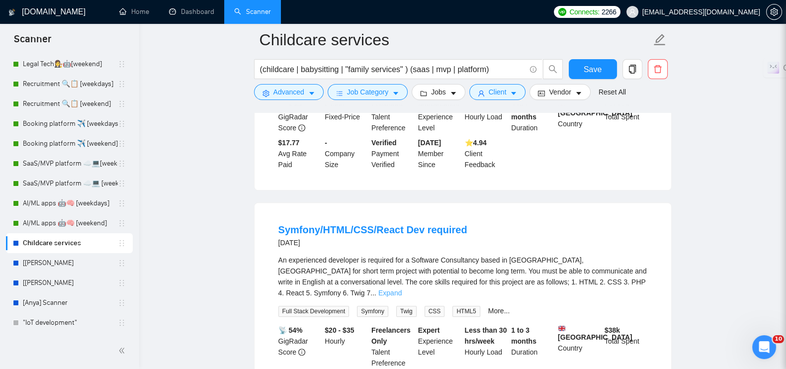
click at [402, 289] on link "Expand" at bounding box center [389, 293] width 23 height 8
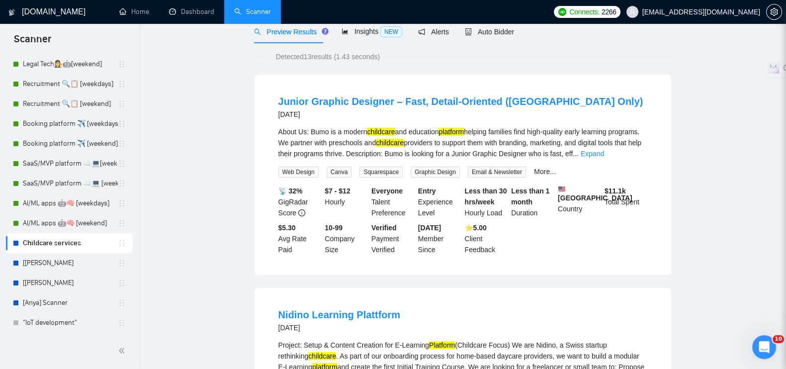
scroll to position [0, 0]
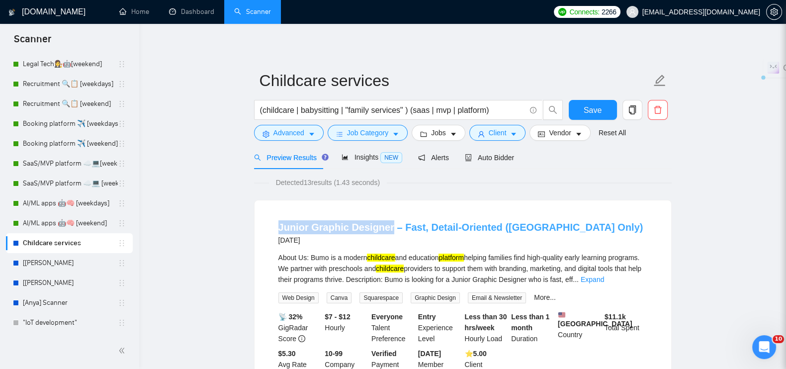
drag, startPoint x: 273, startPoint y: 225, endPoint x: 386, endPoint y: 229, distance: 112.9
click at [386, 229] on li "Junior Graphic Designer – Fast, Detail-Oriented (Philippines Only) 8 days ago A…" at bounding box center [462, 300] width 393 height 176
copy link "Junior Graphic Designer"
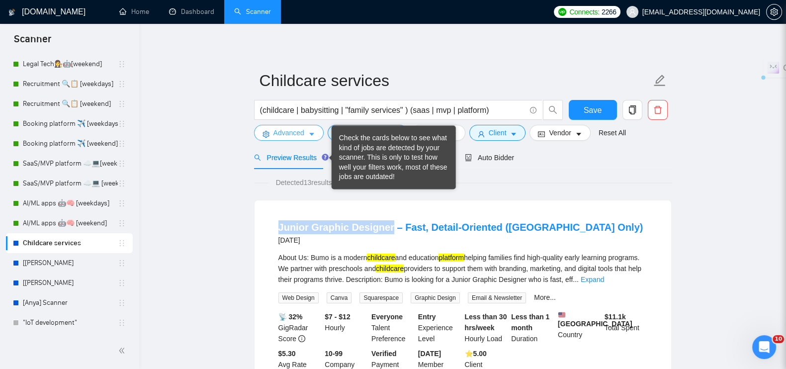
click at [283, 130] on span "Advanced" at bounding box center [288, 132] width 31 height 11
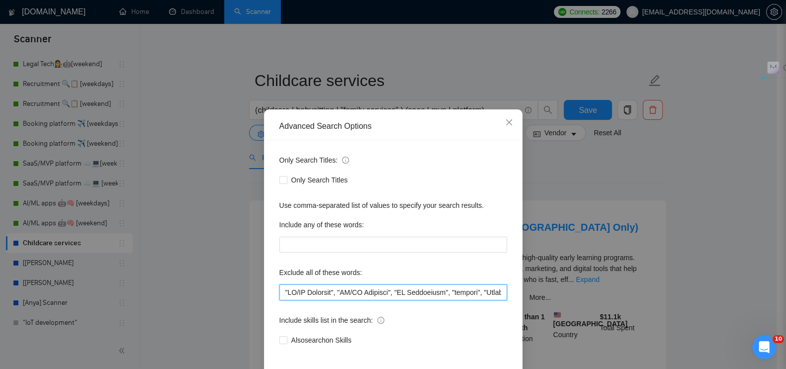
click at [280, 291] on input "text" at bounding box center [393, 292] width 228 height 16
paste input "Junior Graphic Designer"
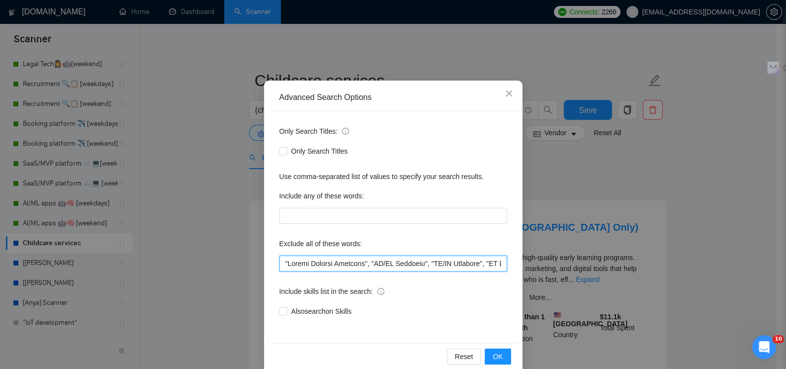
scroll to position [45, 0]
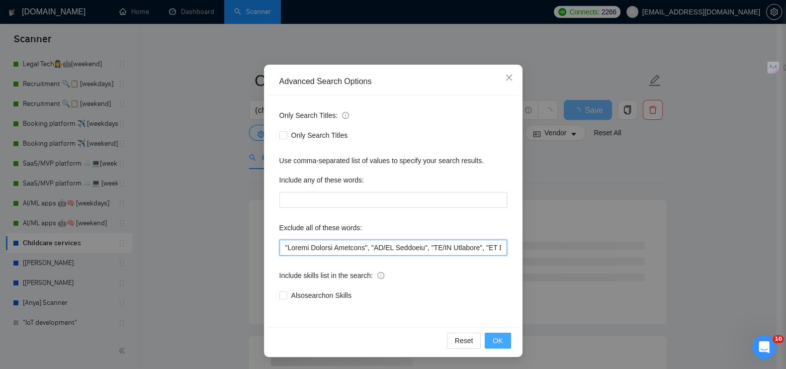
type input ""Junior Graphic Designer", "UI/UX Designer", "UX/UI Designer", "QA Freelancer",…"
click at [495, 340] on span "OK" at bounding box center [497, 340] width 10 height 11
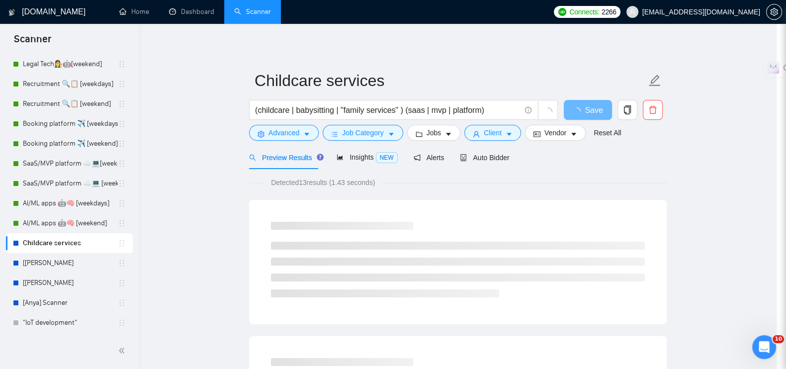
scroll to position [0, 0]
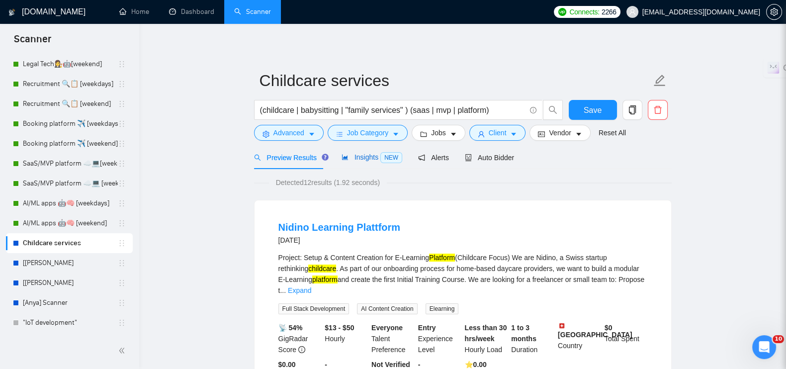
click at [366, 153] on span "Insights NEW" at bounding box center [371, 157] width 61 height 8
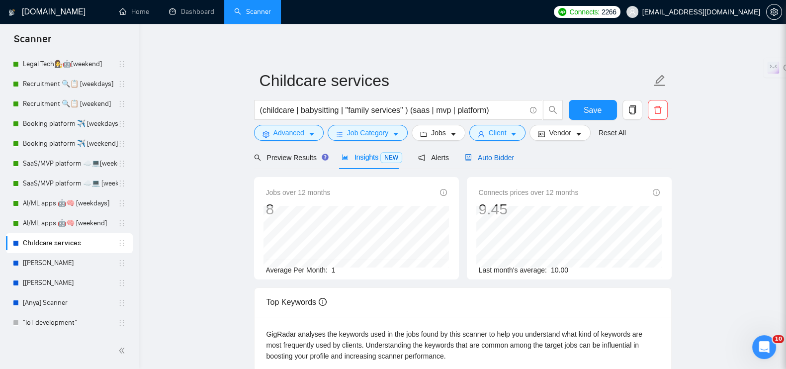
click at [504, 158] on span "Auto Bidder" at bounding box center [489, 158] width 49 height 8
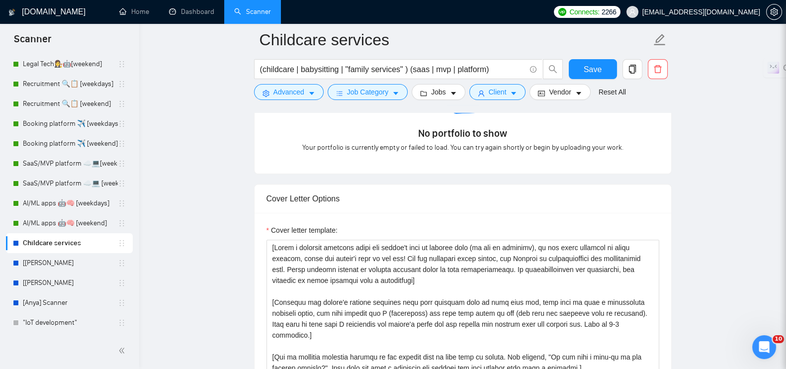
scroll to position [1003, 0]
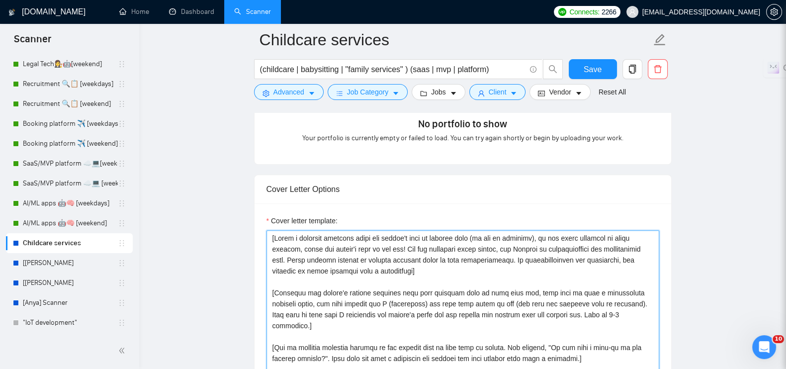
click at [422, 230] on textarea "Cover letter template:" at bounding box center [462, 342] width 393 height 224
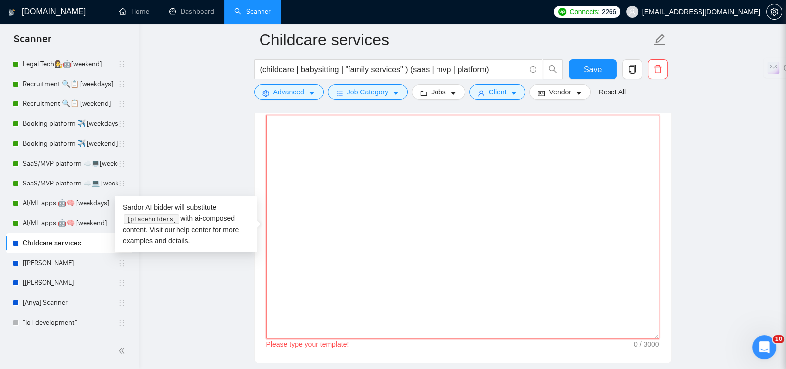
paste textarea "[Lorem i dolorsit ametcons adipi eli seddoe’t inci, utl "Etd 👋" ma "Al 👋" en ad…"
type textarea "[Lorem i dolorsit ametcons adipi eli seddoe’t inci, utl "Etd 👋" ma "Al 👋" en ad…"
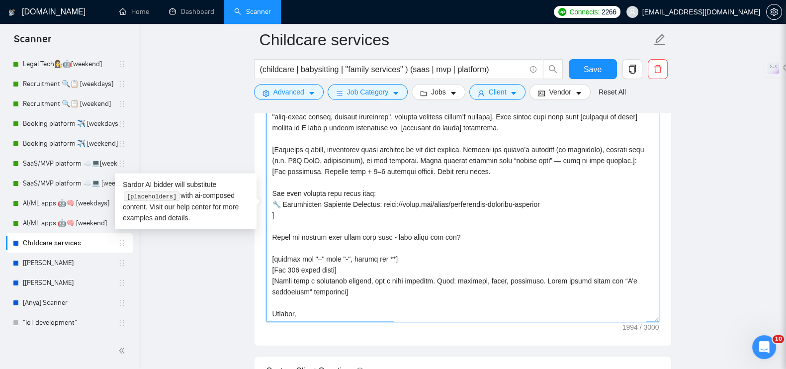
scroll to position [1429, 0]
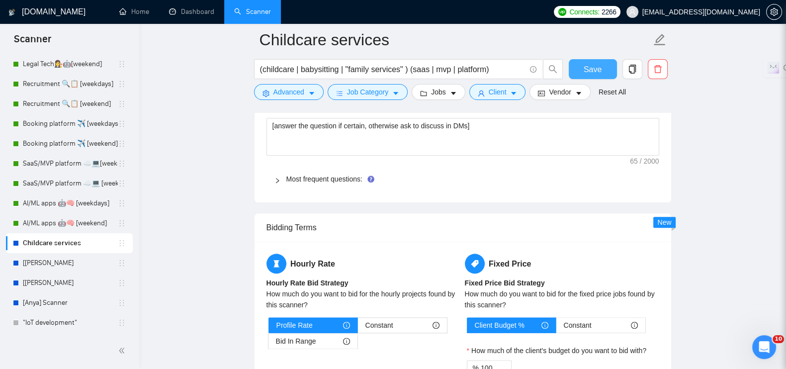
click at [592, 72] on span "Save" at bounding box center [592, 69] width 18 height 12
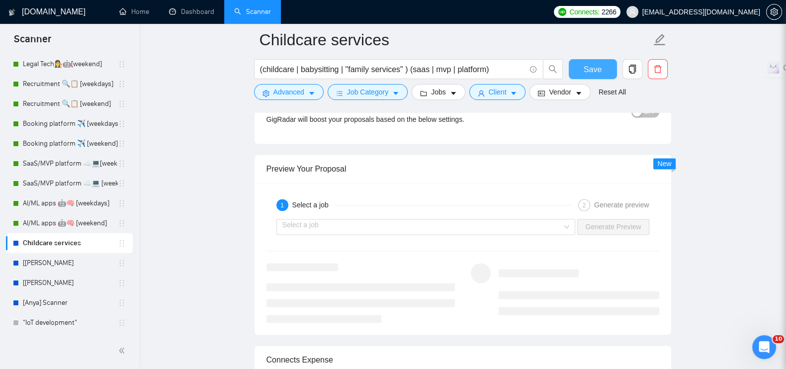
scroll to position [1739, 0]
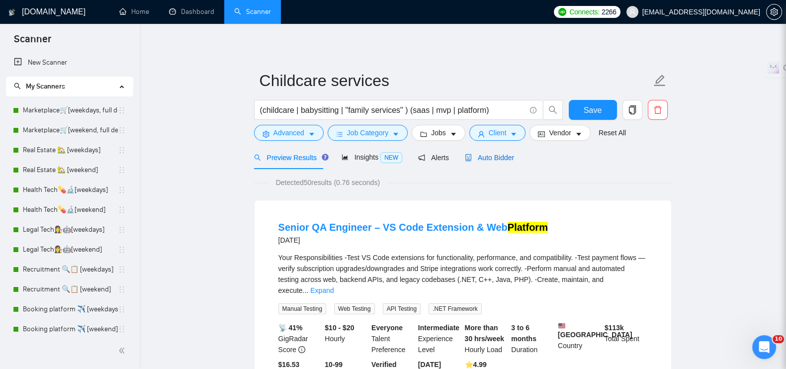
click at [492, 158] on span "Auto Bidder" at bounding box center [489, 158] width 49 height 8
